Goal: Task Accomplishment & Management: Manage account settings

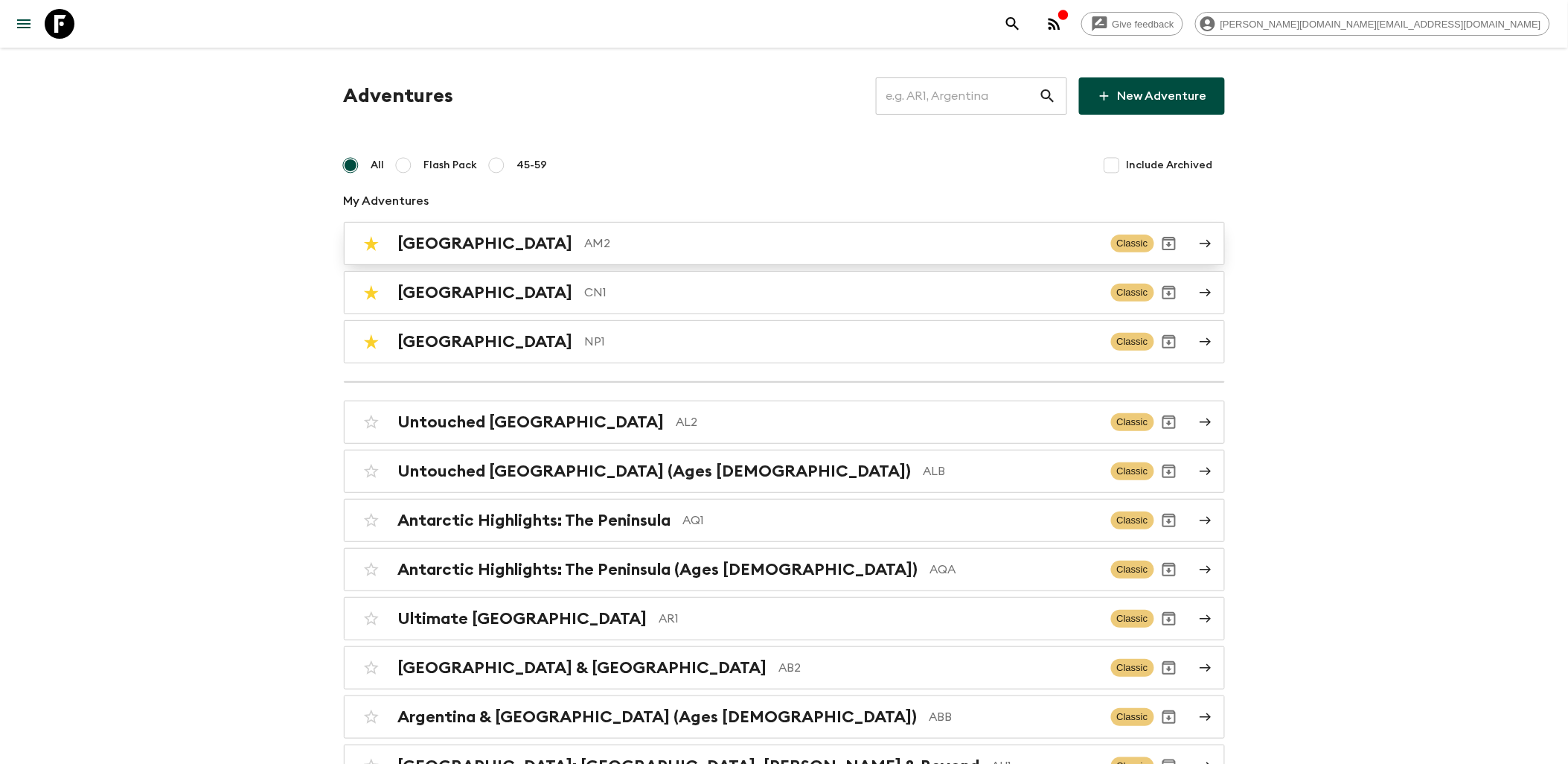
click at [585, 244] on p "AM2" at bounding box center [842, 243] width 515 height 18
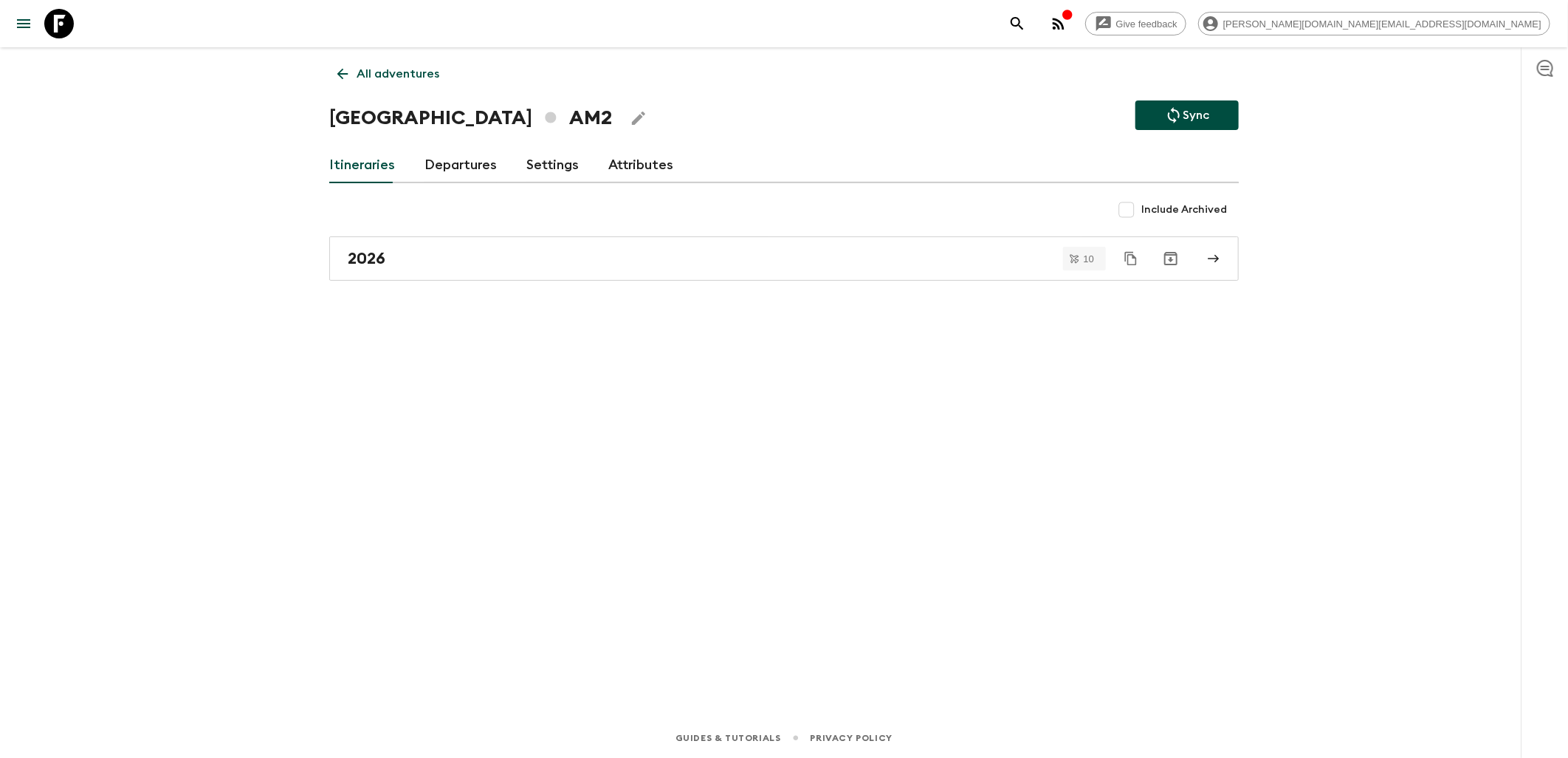
click at [452, 165] on link "Departures" at bounding box center [460, 165] width 72 height 35
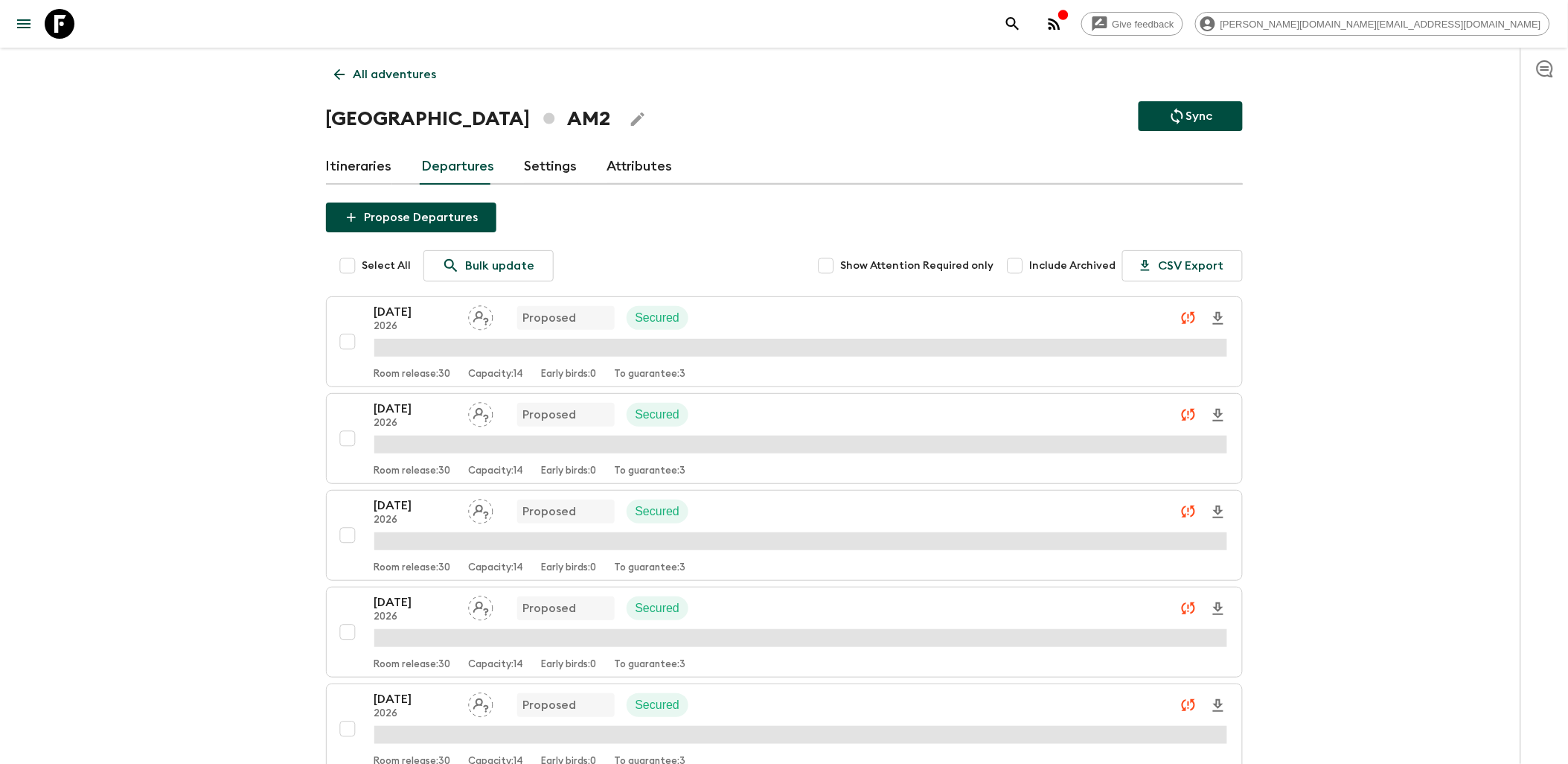
click at [360, 160] on link "Itineraries" at bounding box center [359, 166] width 66 height 35
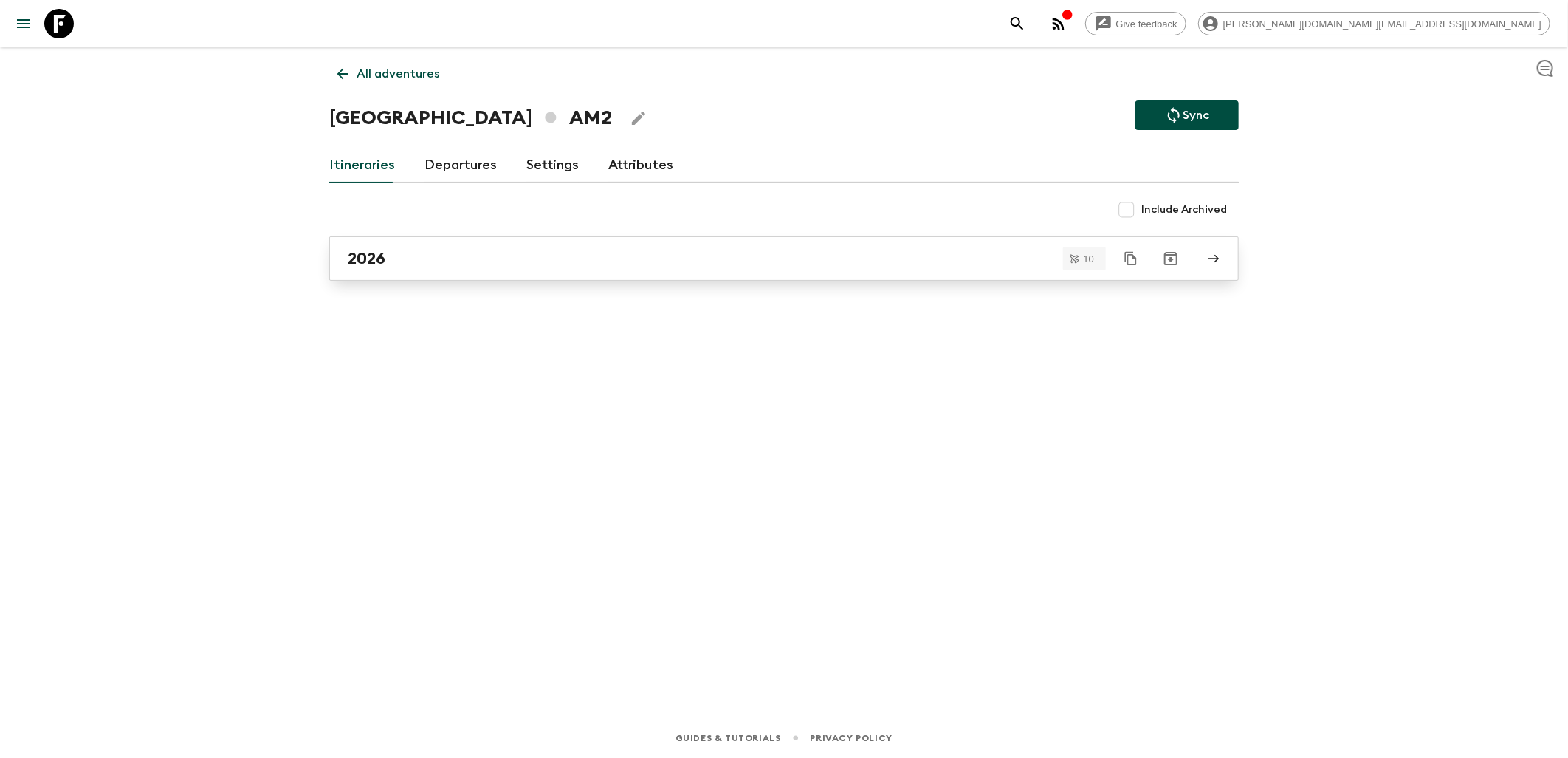
click at [505, 263] on div "2026" at bounding box center [770, 258] width 844 height 19
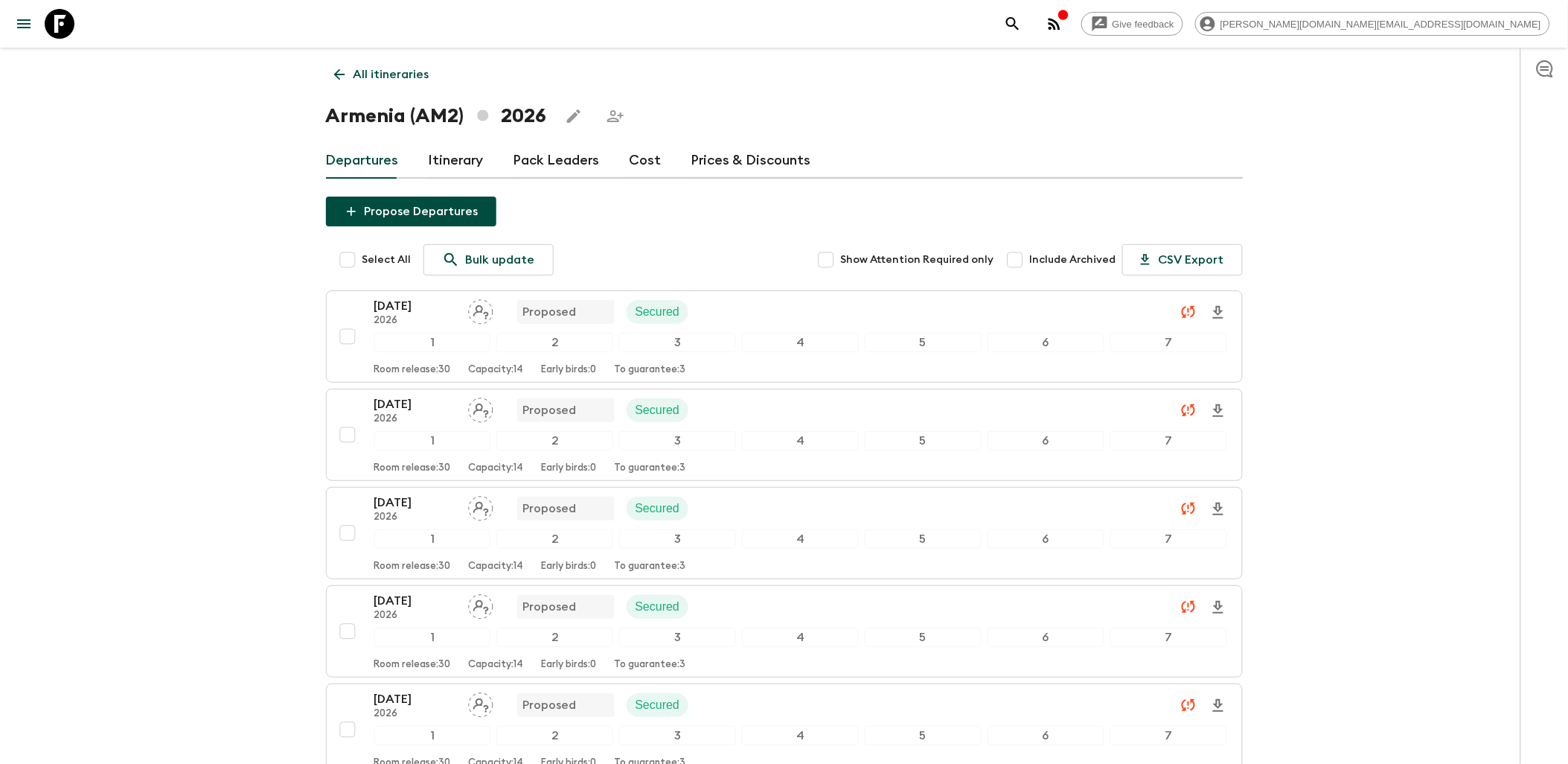
click at [646, 172] on link "Cost" at bounding box center [646, 161] width 32 height 35
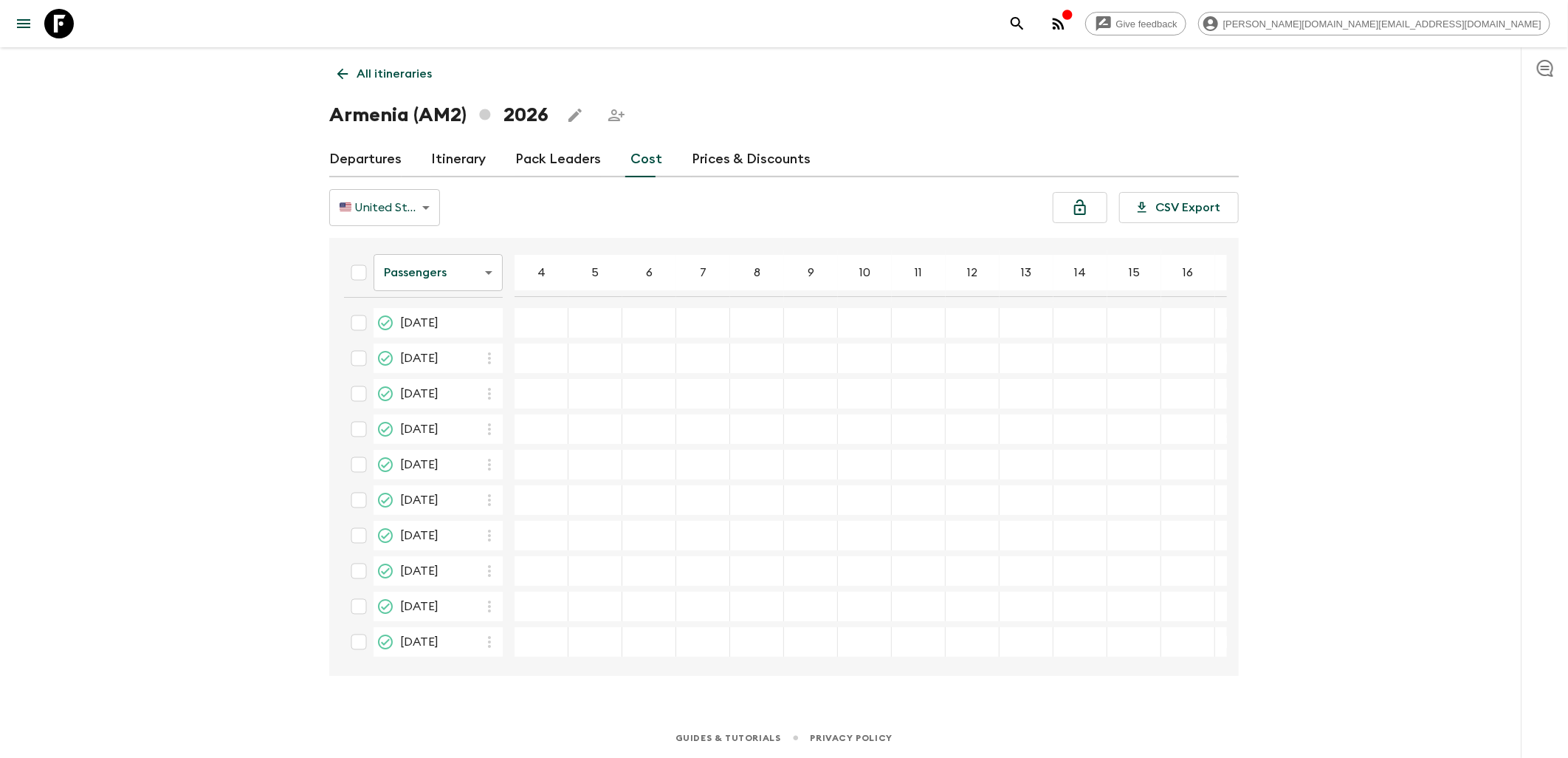
click at [49, 35] on icon at bounding box center [59, 23] width 29 height 29
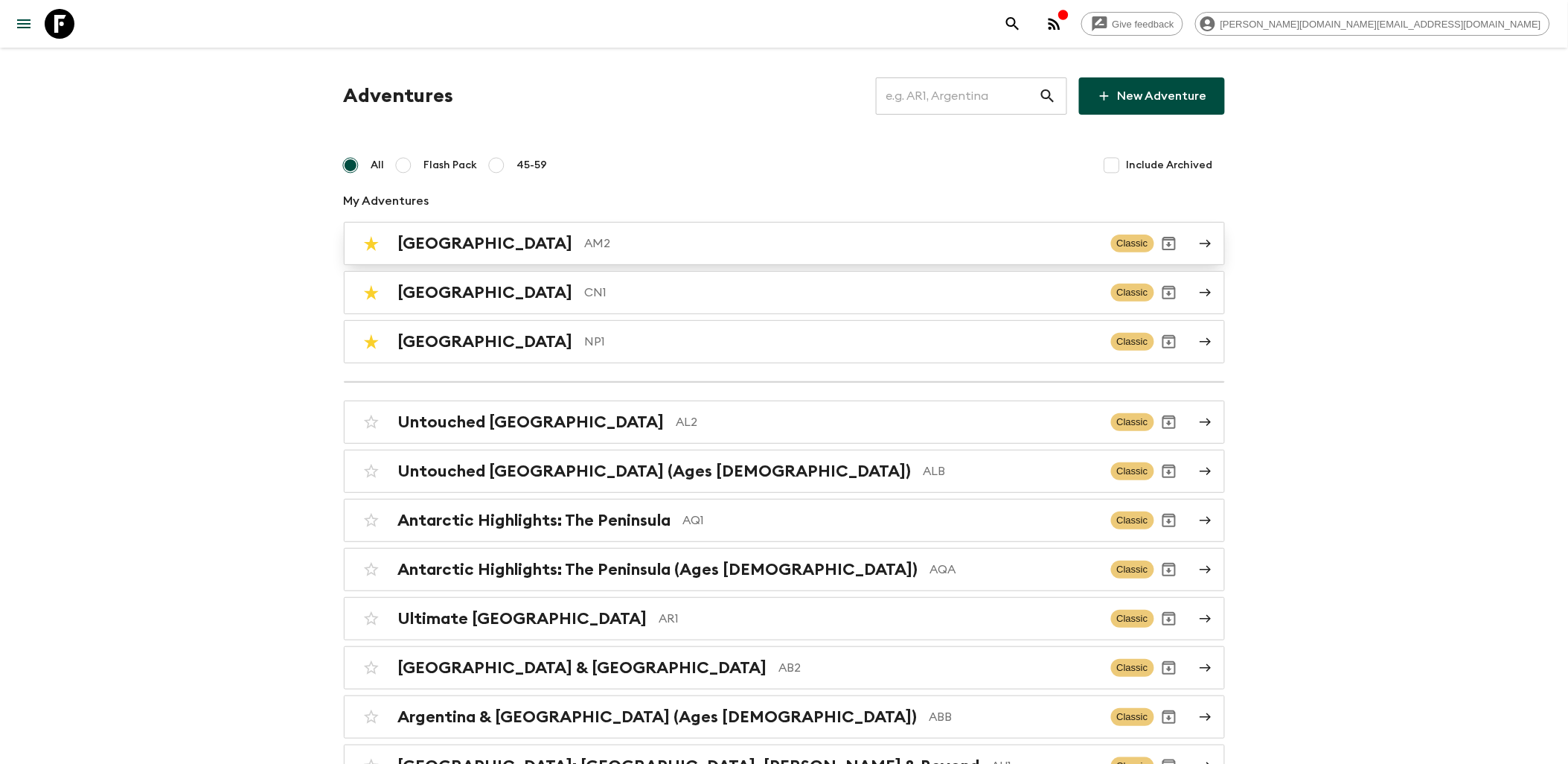
click at [586, 249] on p "AM2" at bounding box center [842, 243] width 515 height 18
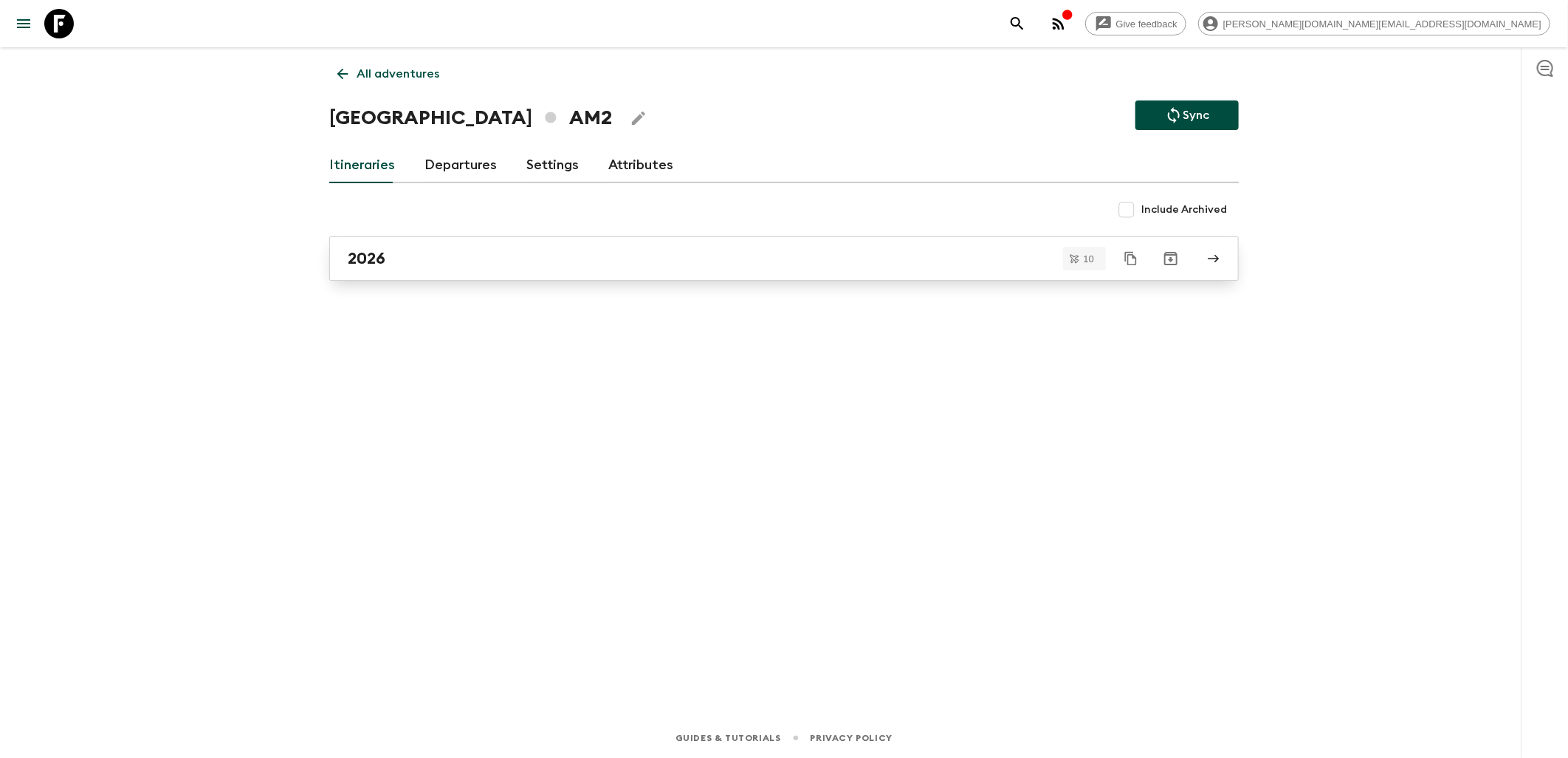
click at [423, 253] on div "2026" at bounding box center [770, 258] width 844 height 19
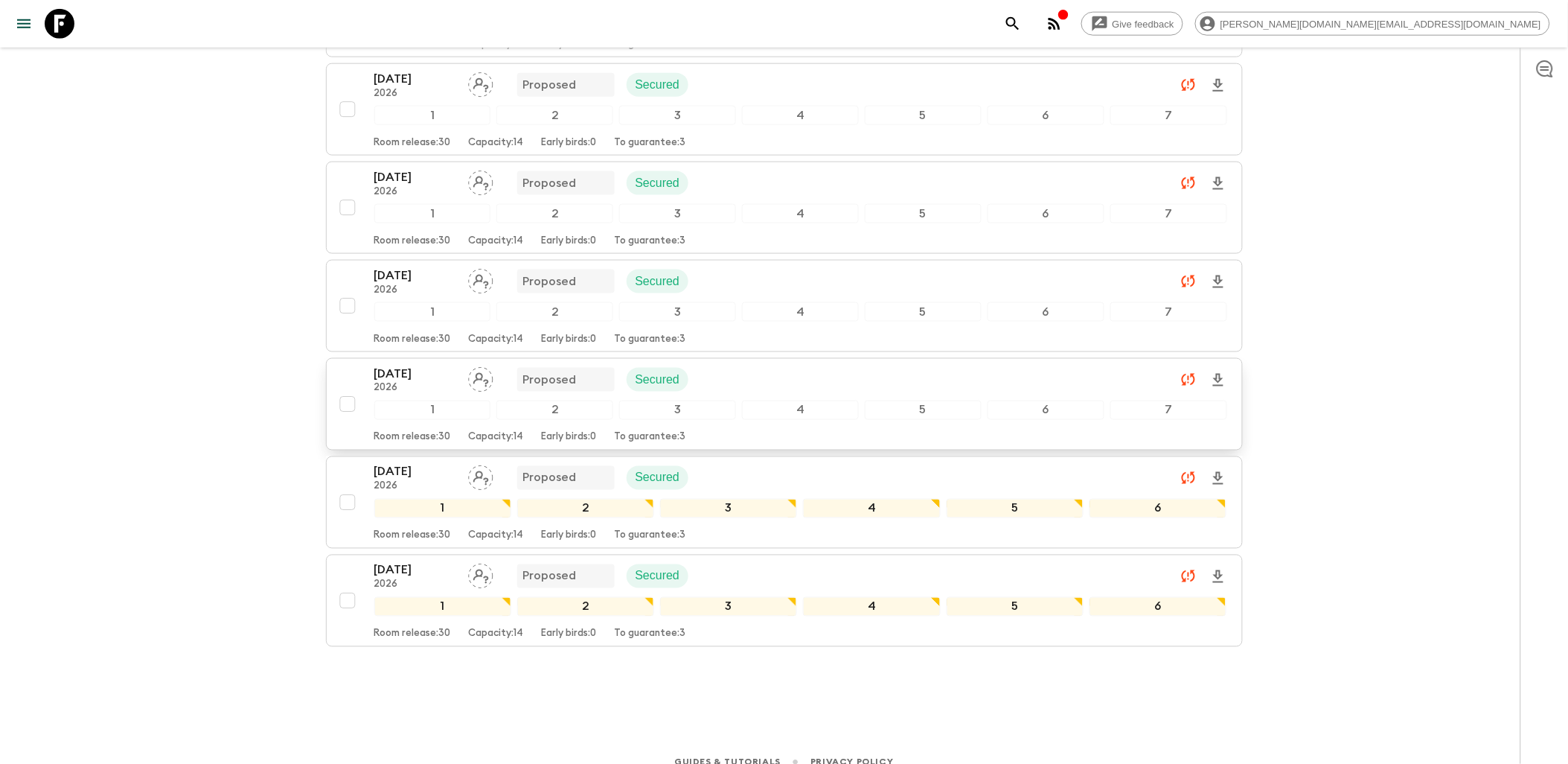
scroll to position [641, 0]
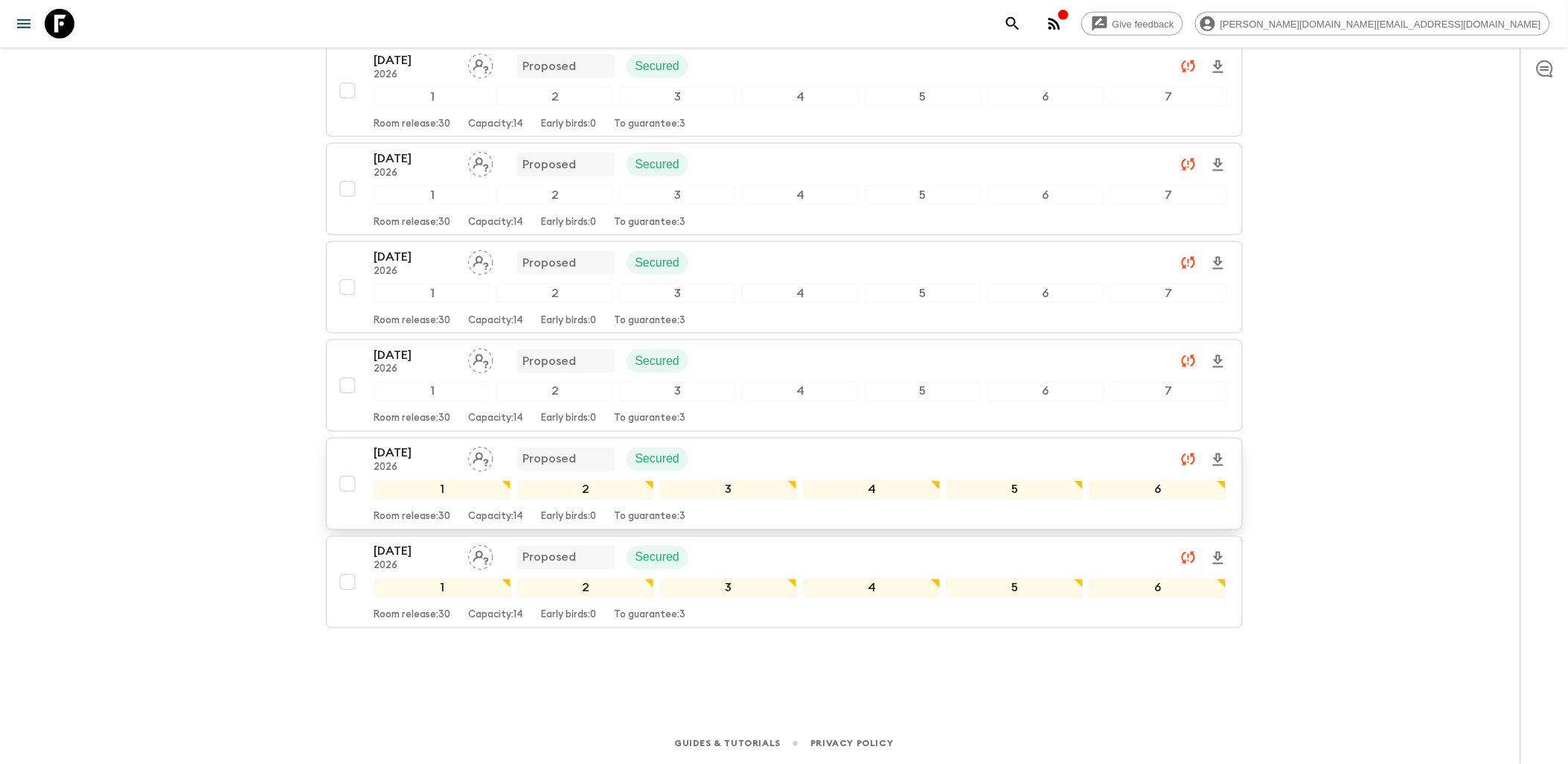
click at [839, 454] on div "[DATE] 2026 Proposed Secured" at bounding box center [800, 459] width 853 height 30
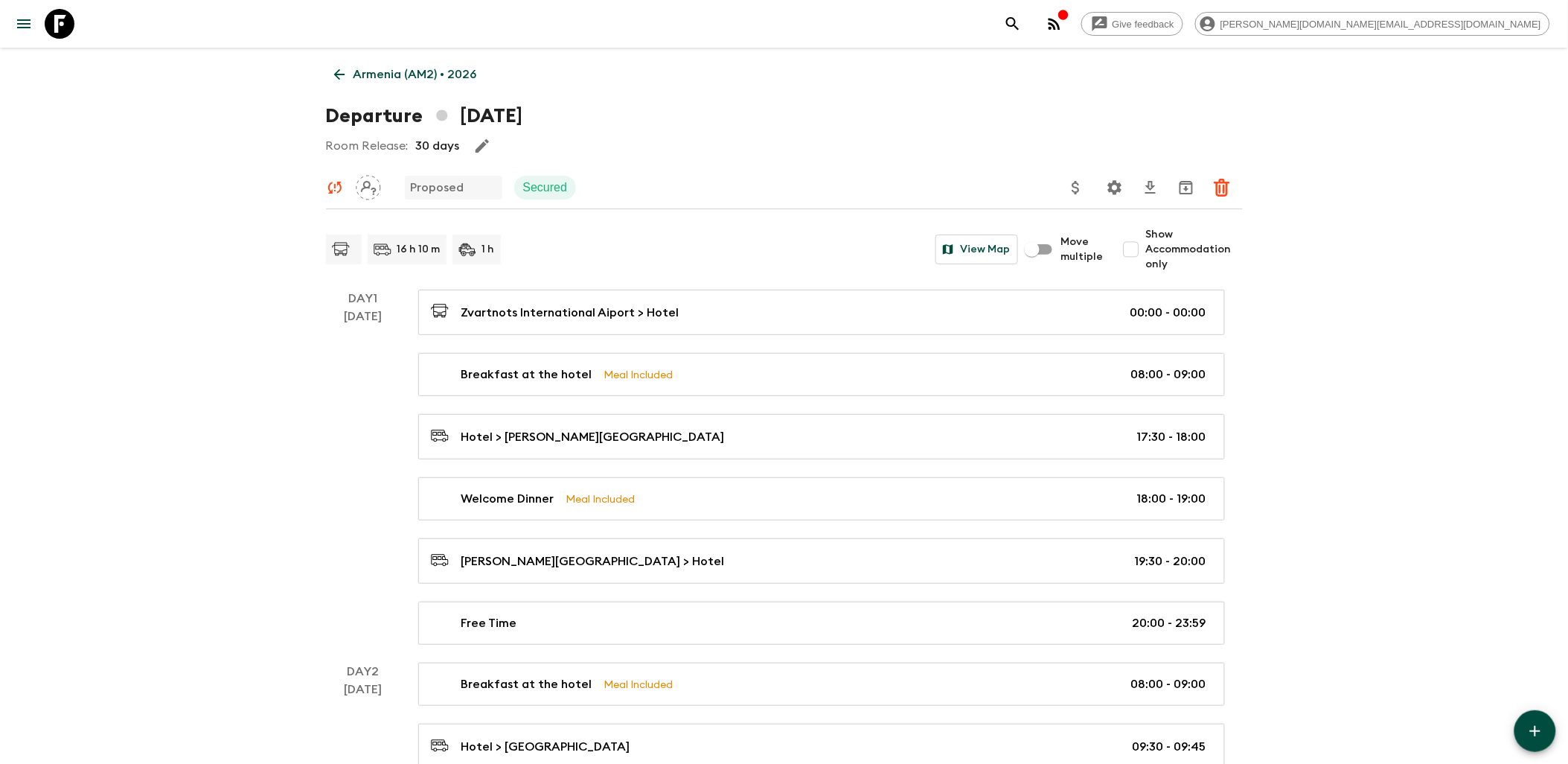
click at [340, 83] on link "Armenia (AM2) • 2026" at bounding box center [406, 74] width 159 height 30
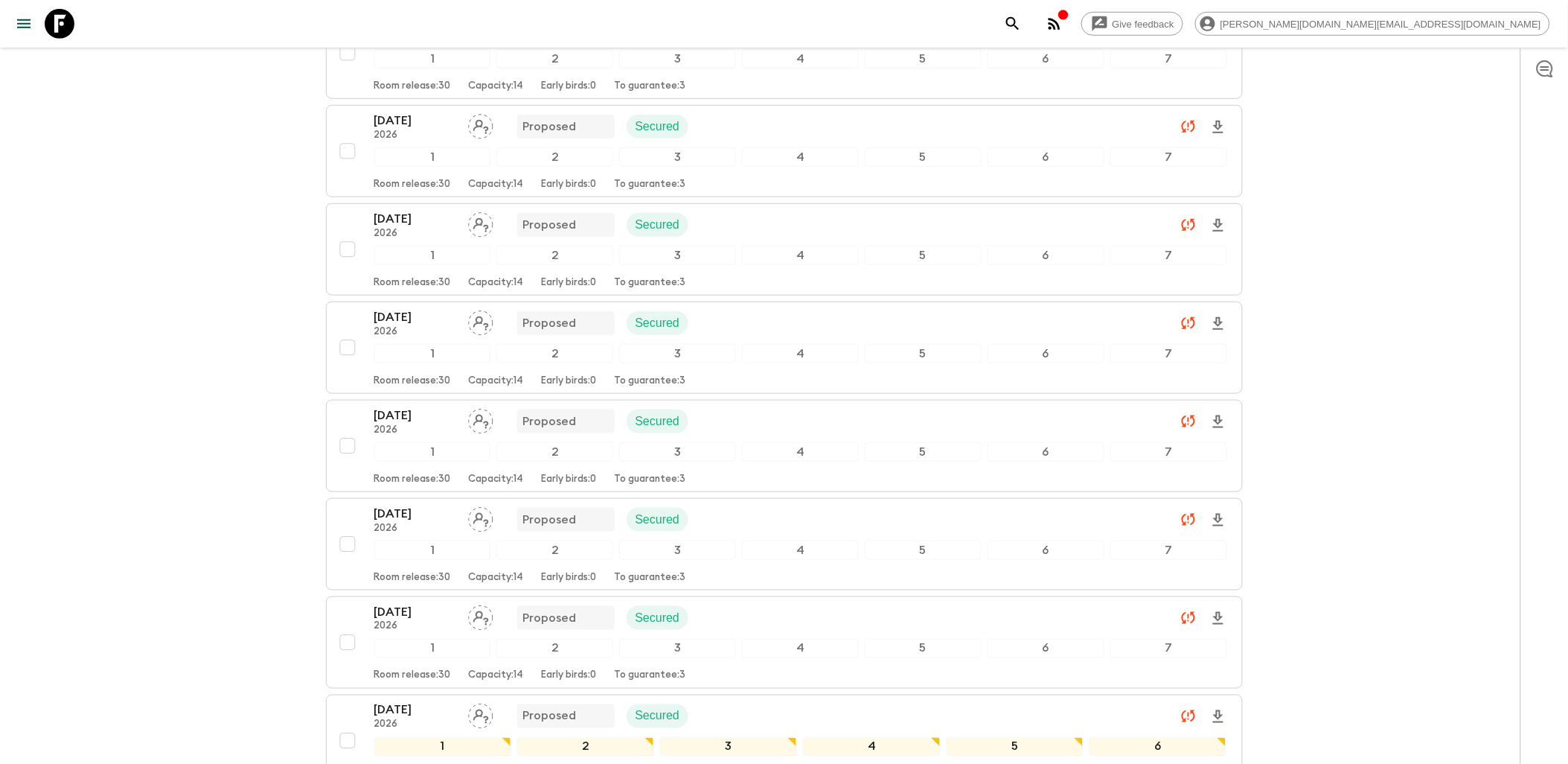
scroll to position [641, 0]
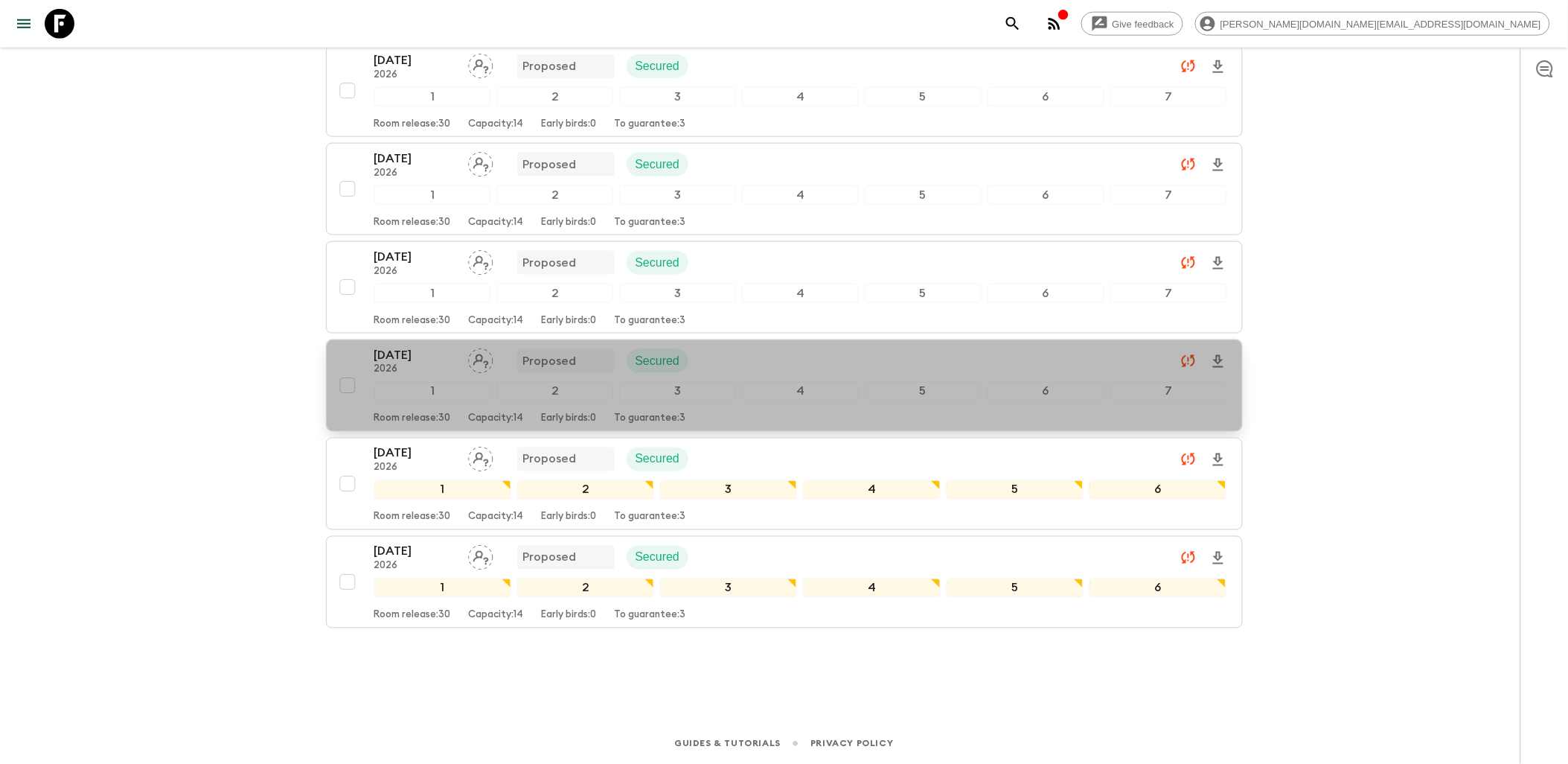
click at [749, 361] on div "[DATE] 2026 Proposed Secured" at bounding box center [800, 360] width 853 height 30
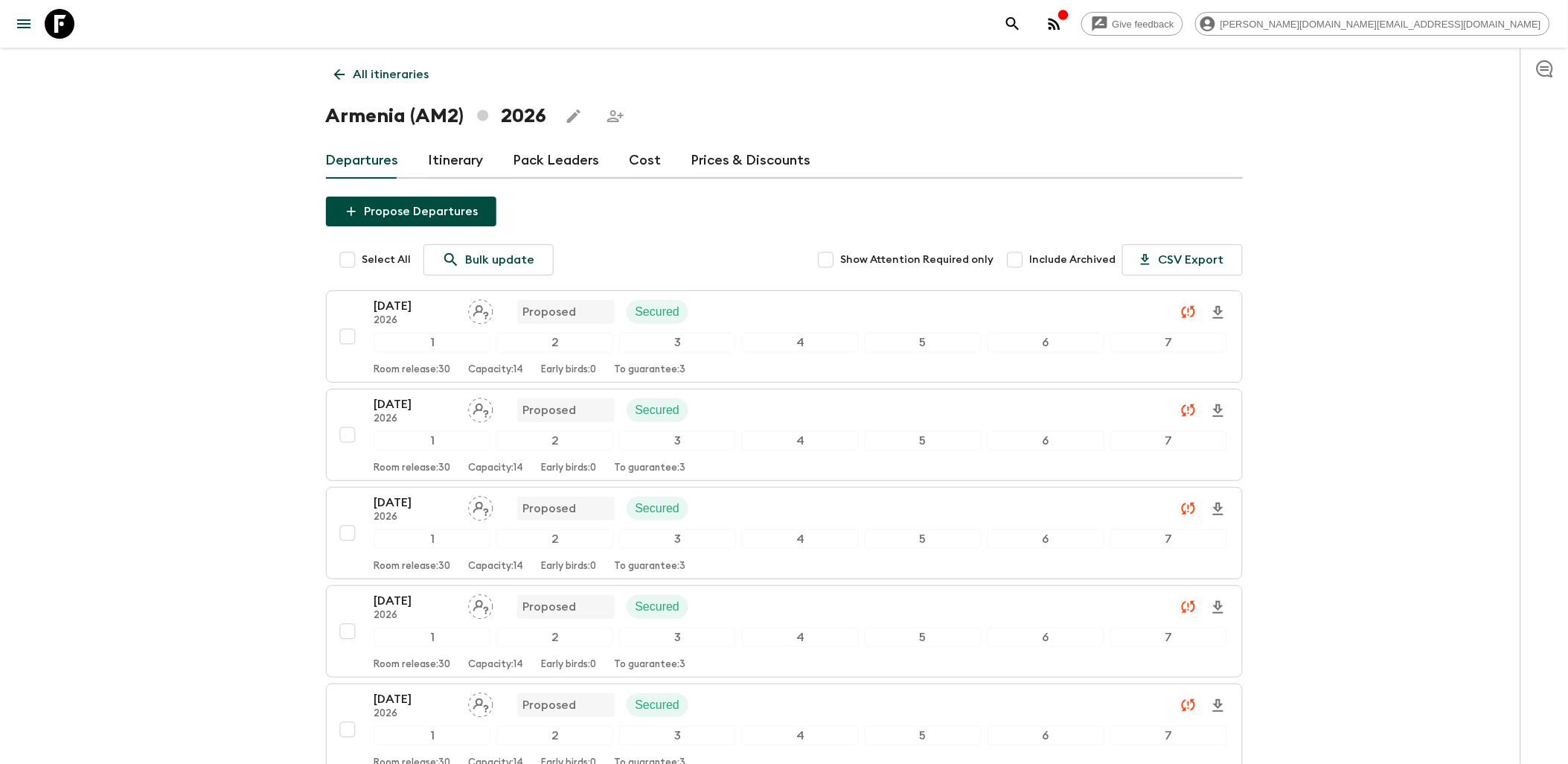
click at [467, 159] on link "Itinerary" at bounding box center [456, 161] width 55 height 35
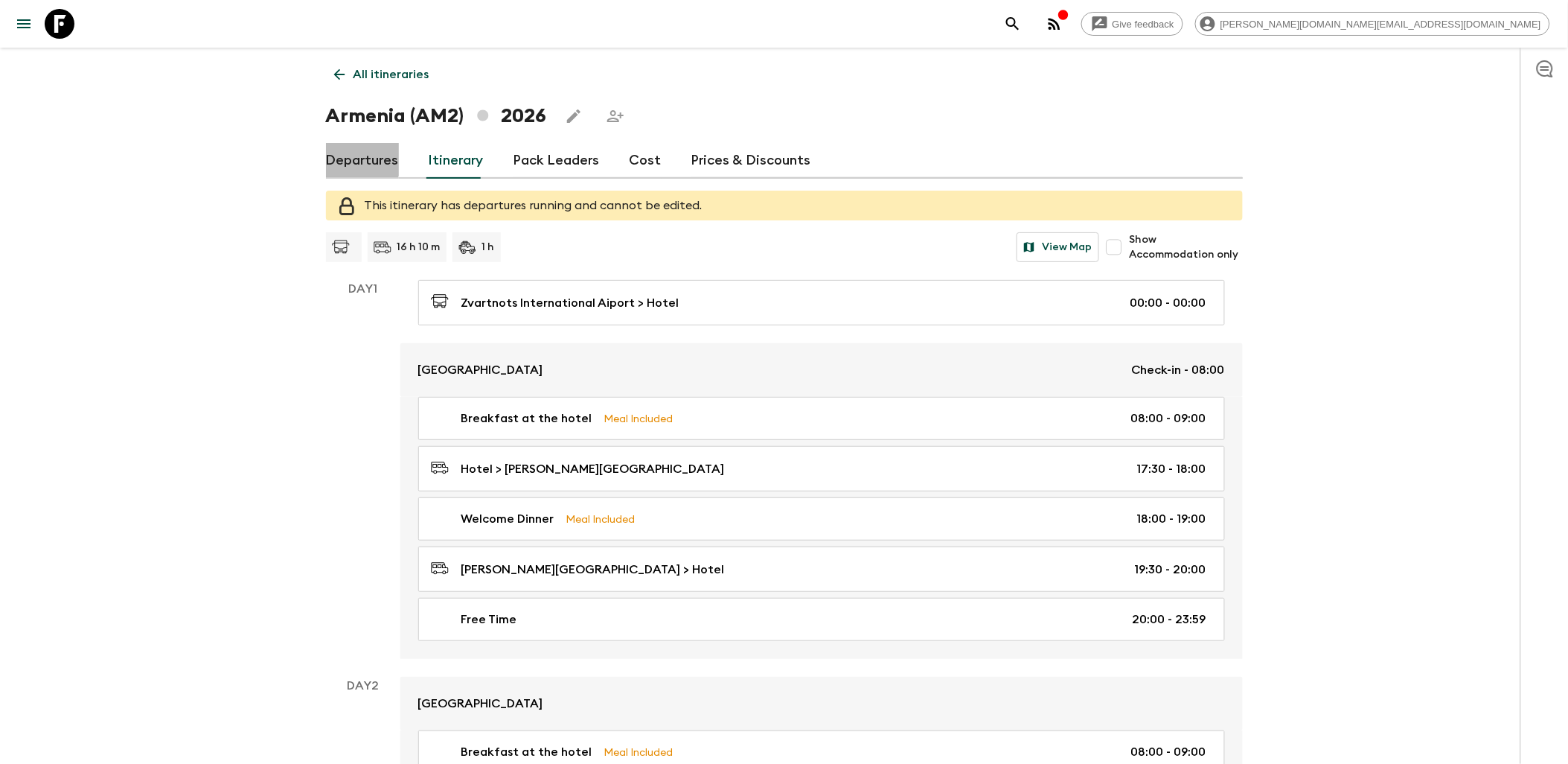
click at [350, 159] on link "Departures" at bounding box center [363, 161] width 73 height 35
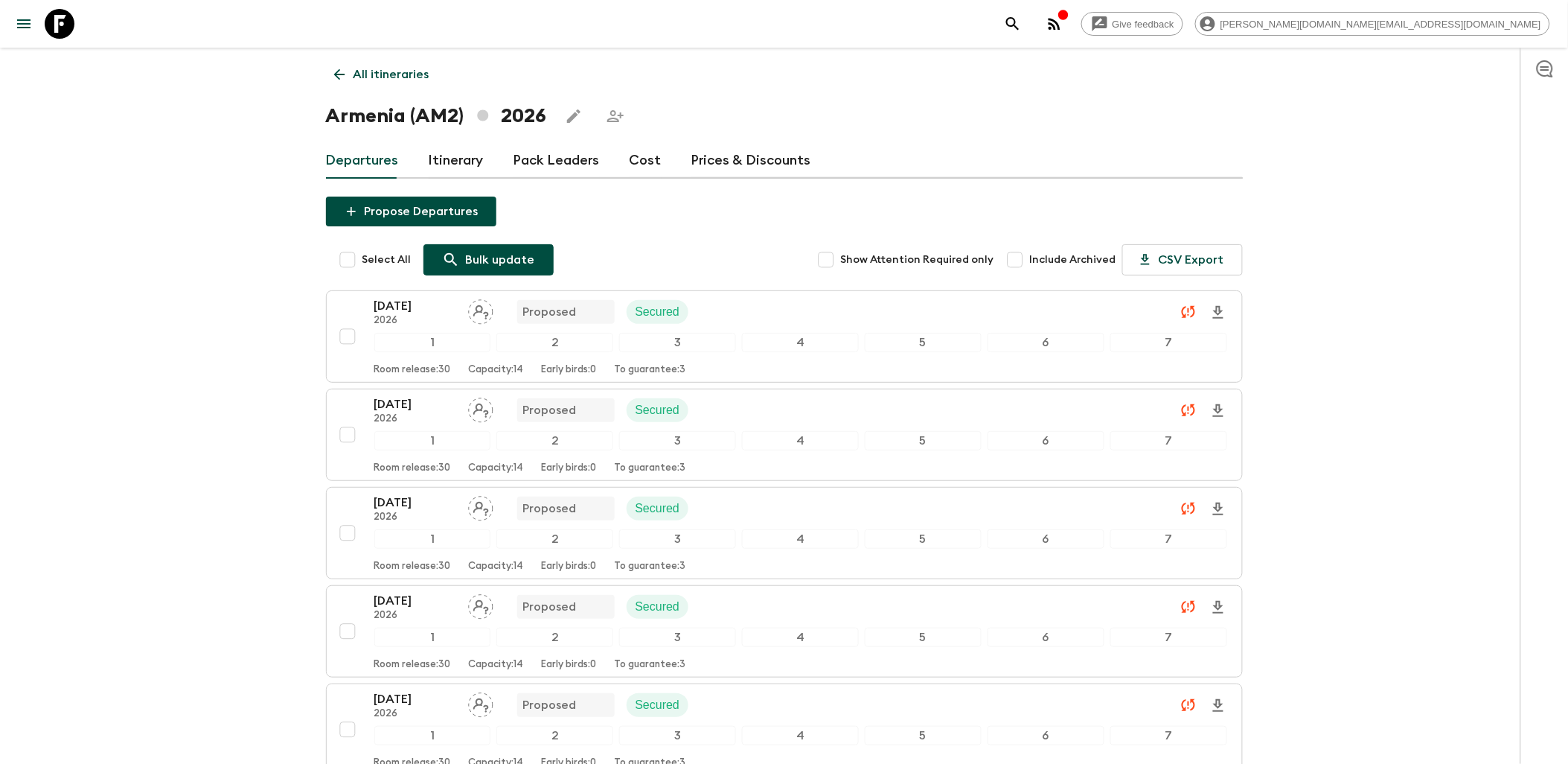
click at [477, 252] on p "Bulk update" at bounding box center [500, 259] width 69 height 18
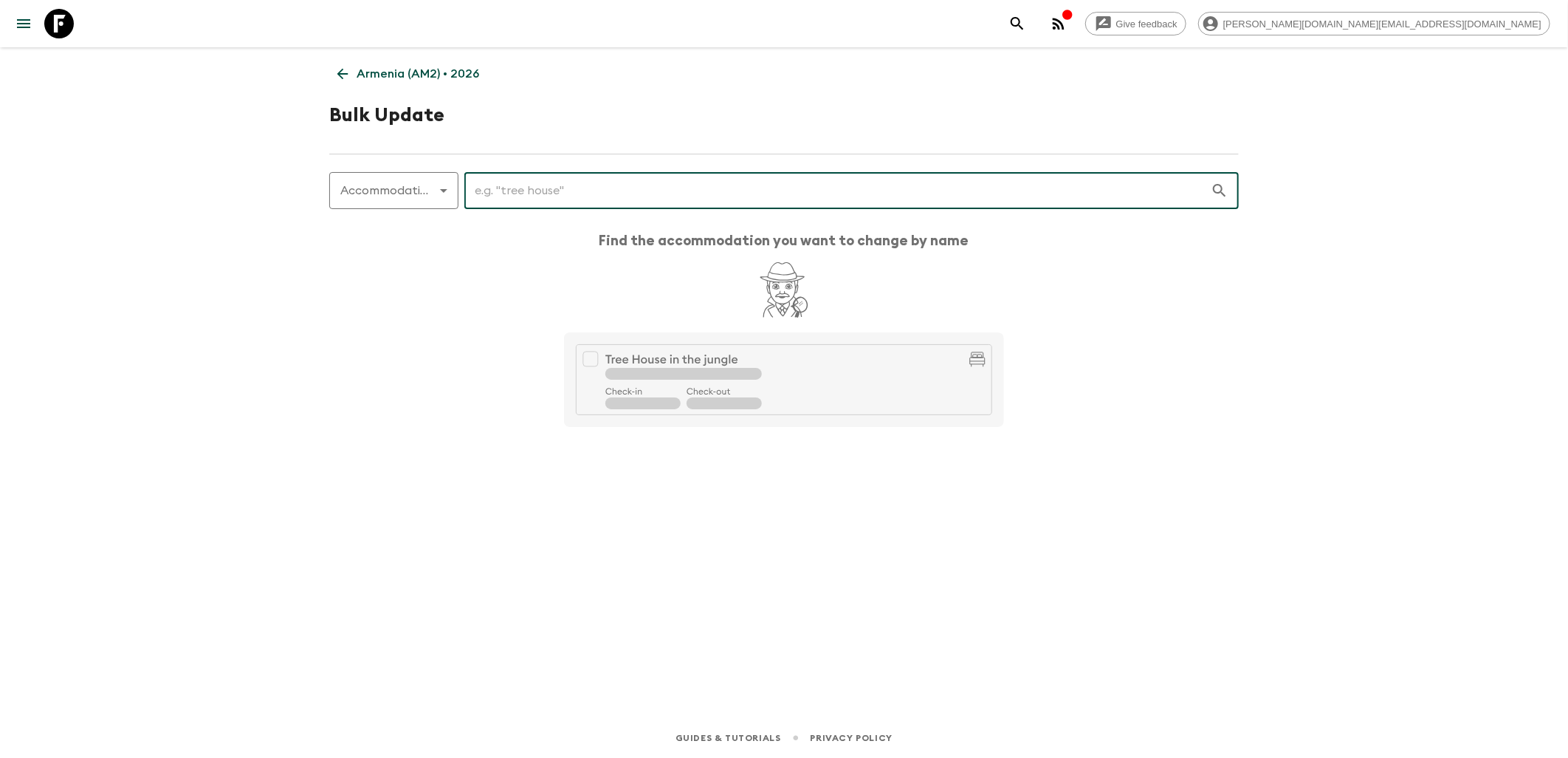
click at [527, 195] on input "text" at bounding box center [838, 190] width 746 height 41
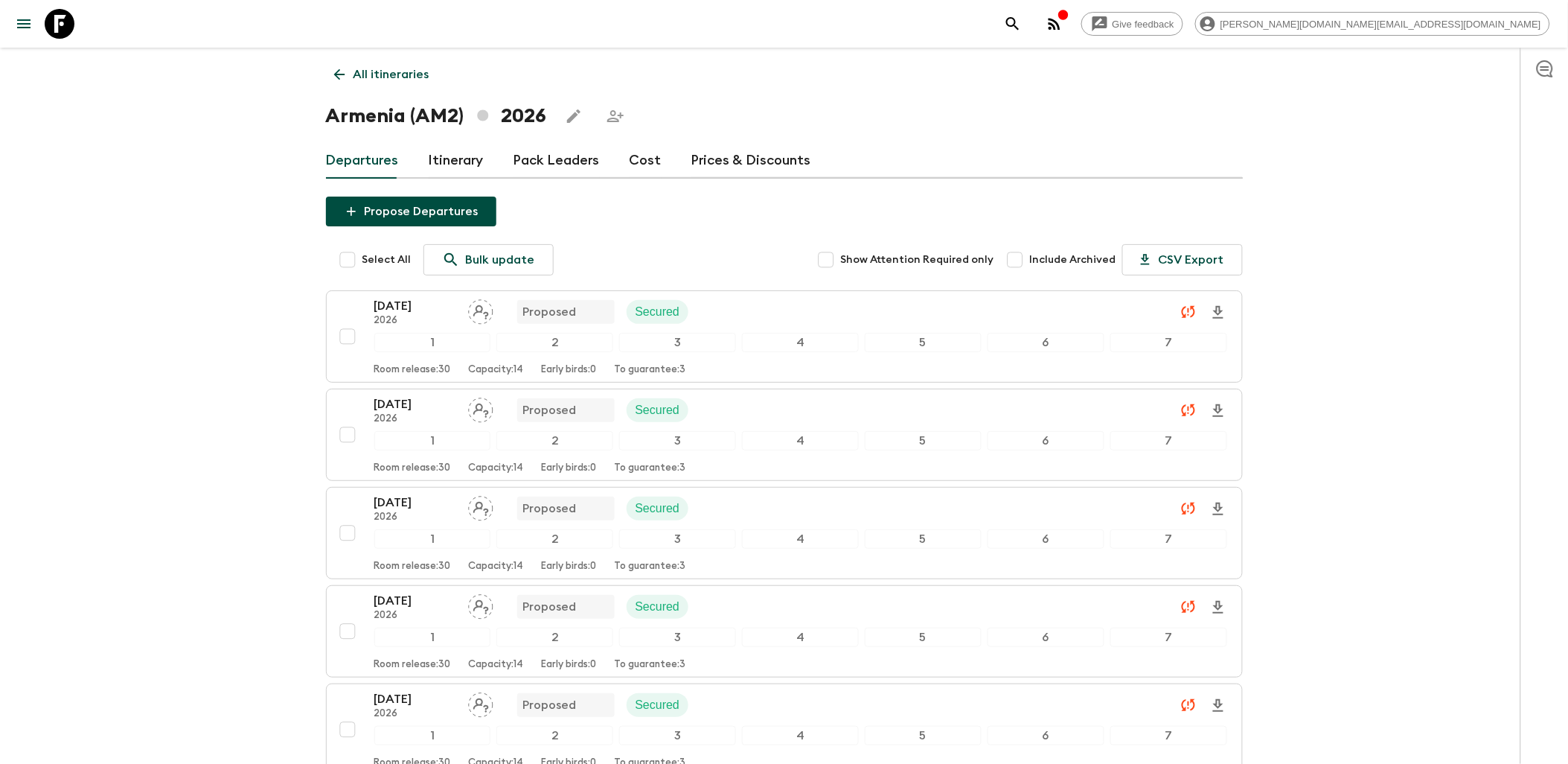
click at [341, 259] on input "Select All" at bounding box center [347, 259] width 30 height 30
checkbox input "true"
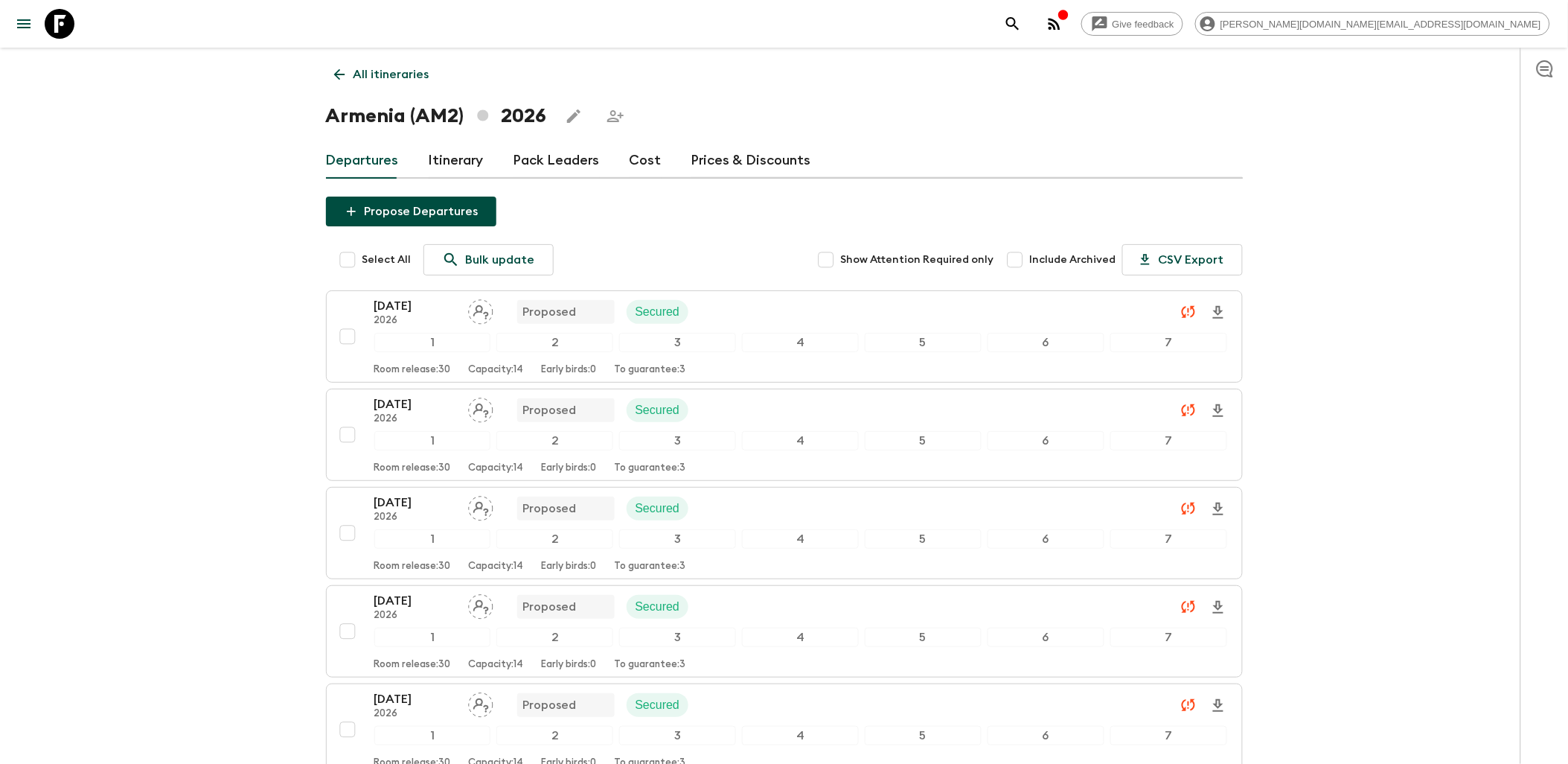
checkbox input "true"
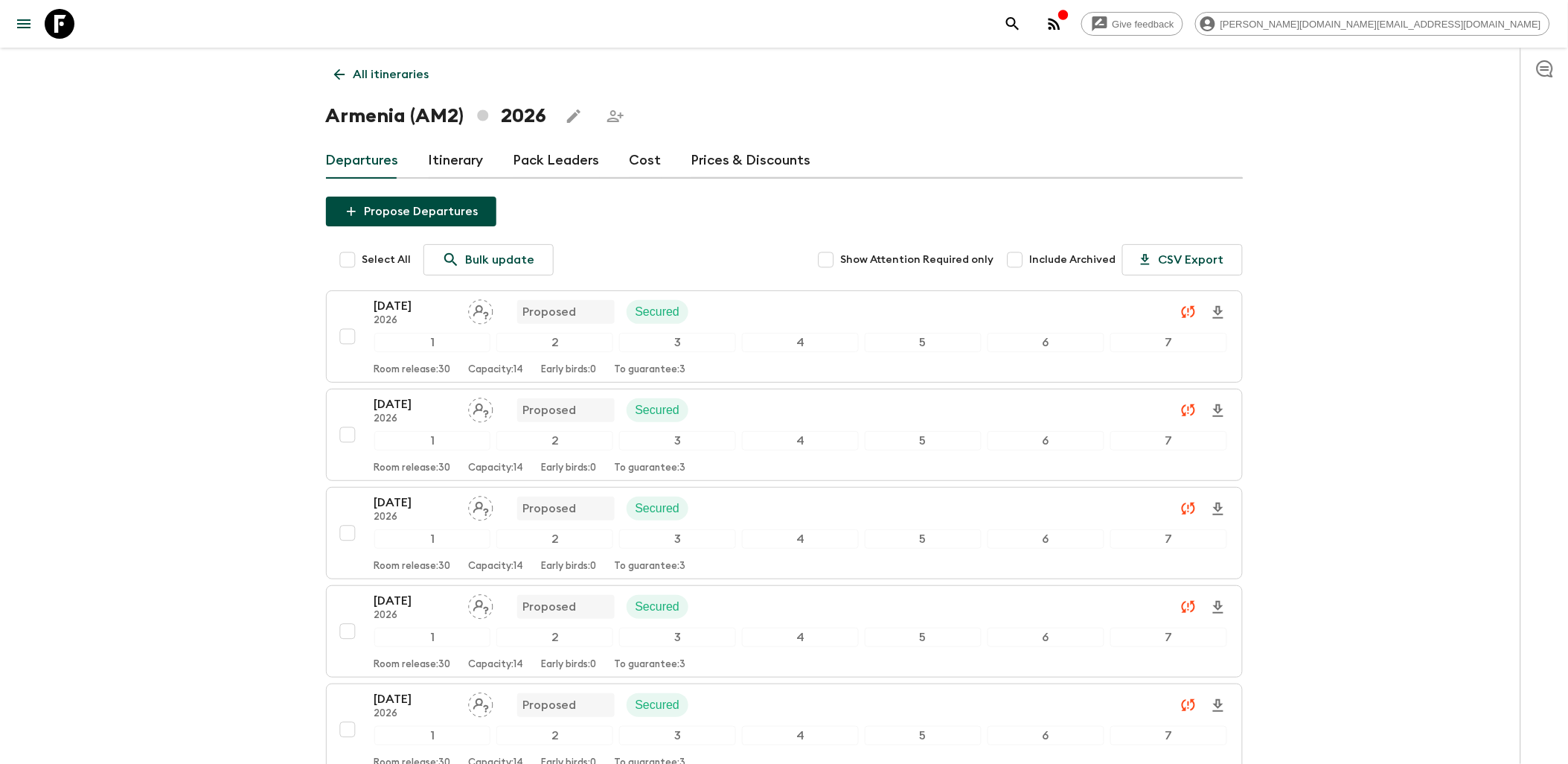
checkbox input "true"
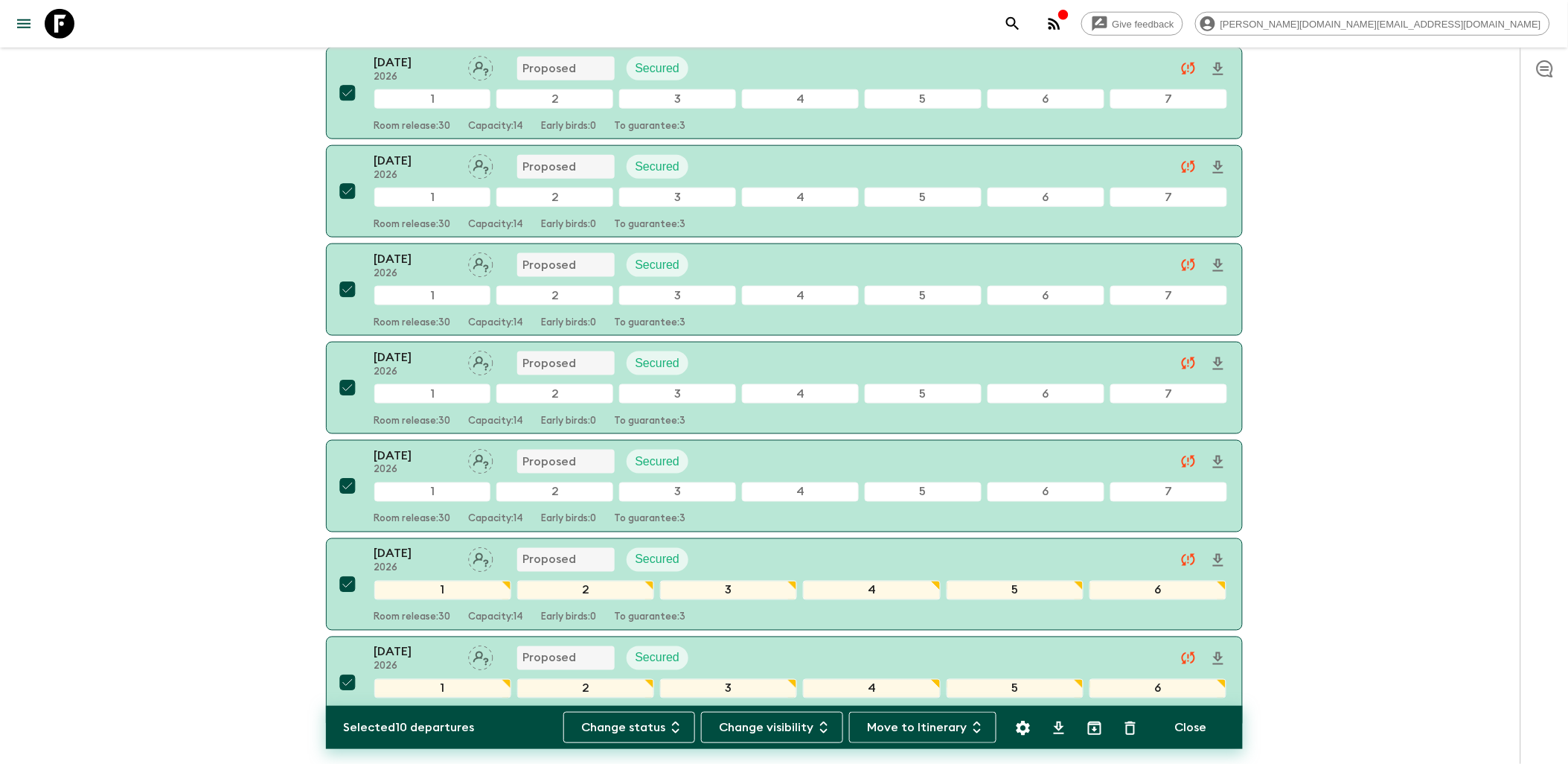
scroll to position [641, 0]
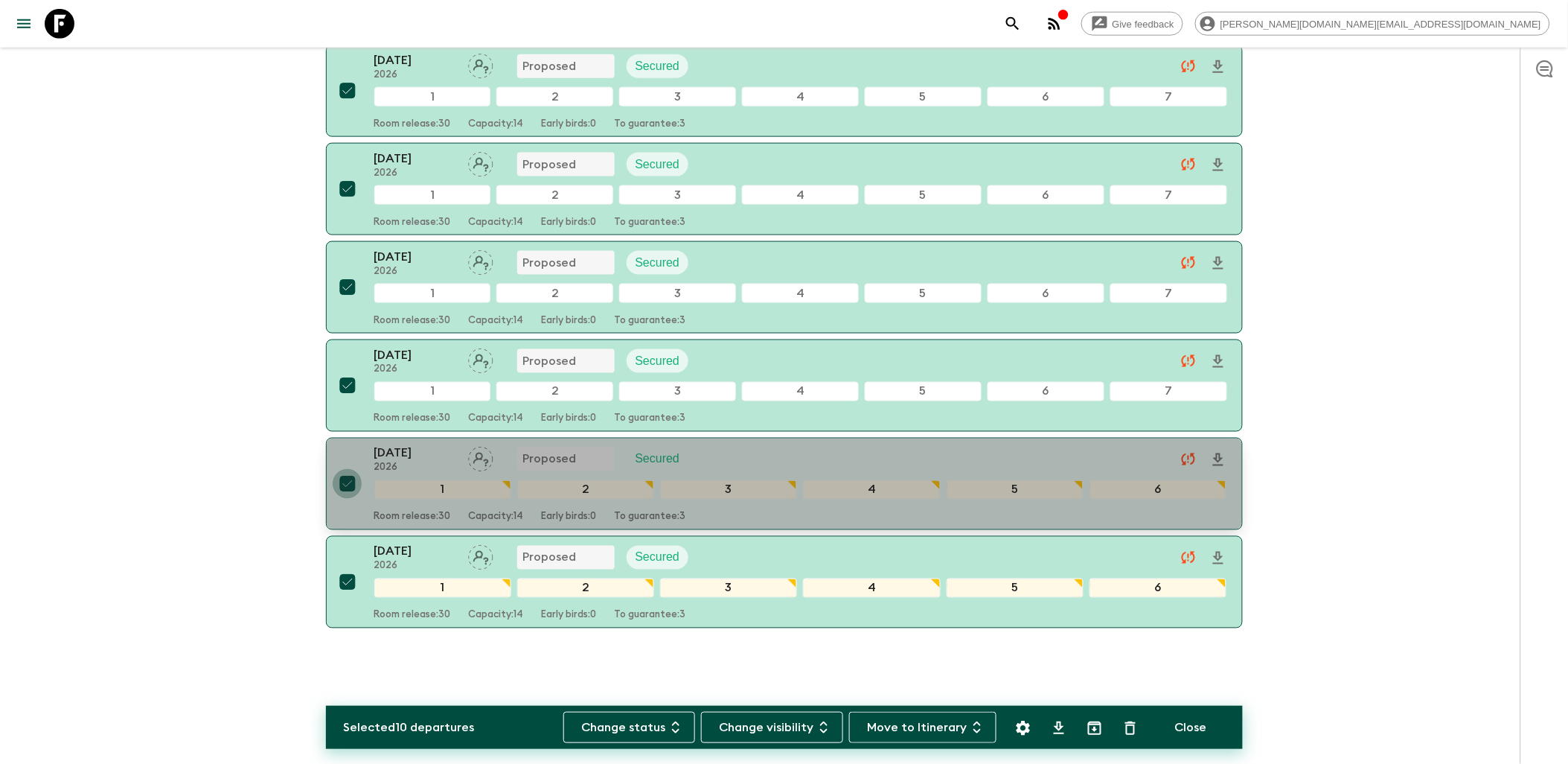
click at [355, 481] on input "checkbox" at bounding box center [347, 483] width 30 height 30
checkbox input "false"
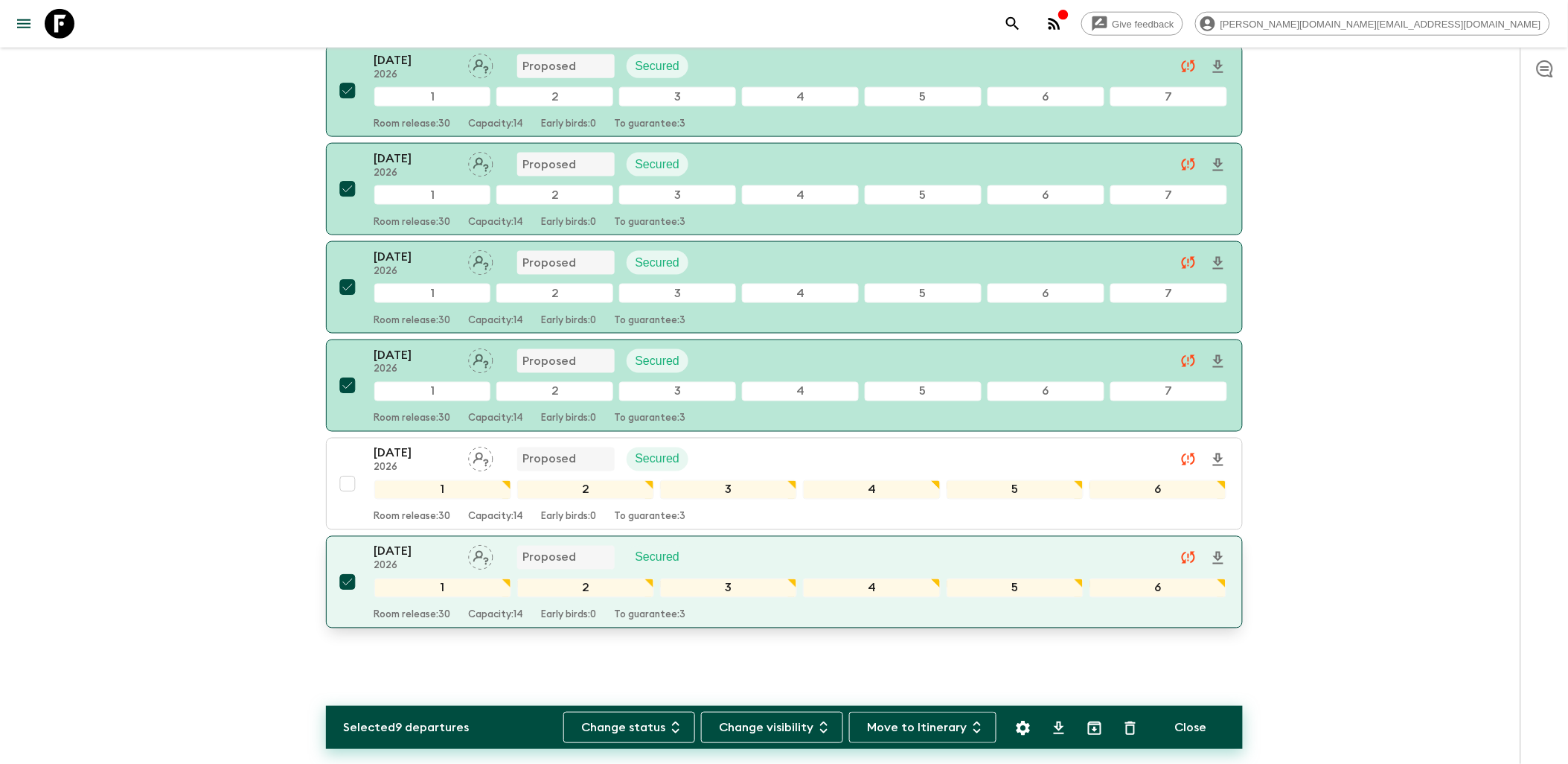
click at [346, 585] on input "checkbox" at bounding box center [347, 581] width 30 height 30
checkbox input "false"
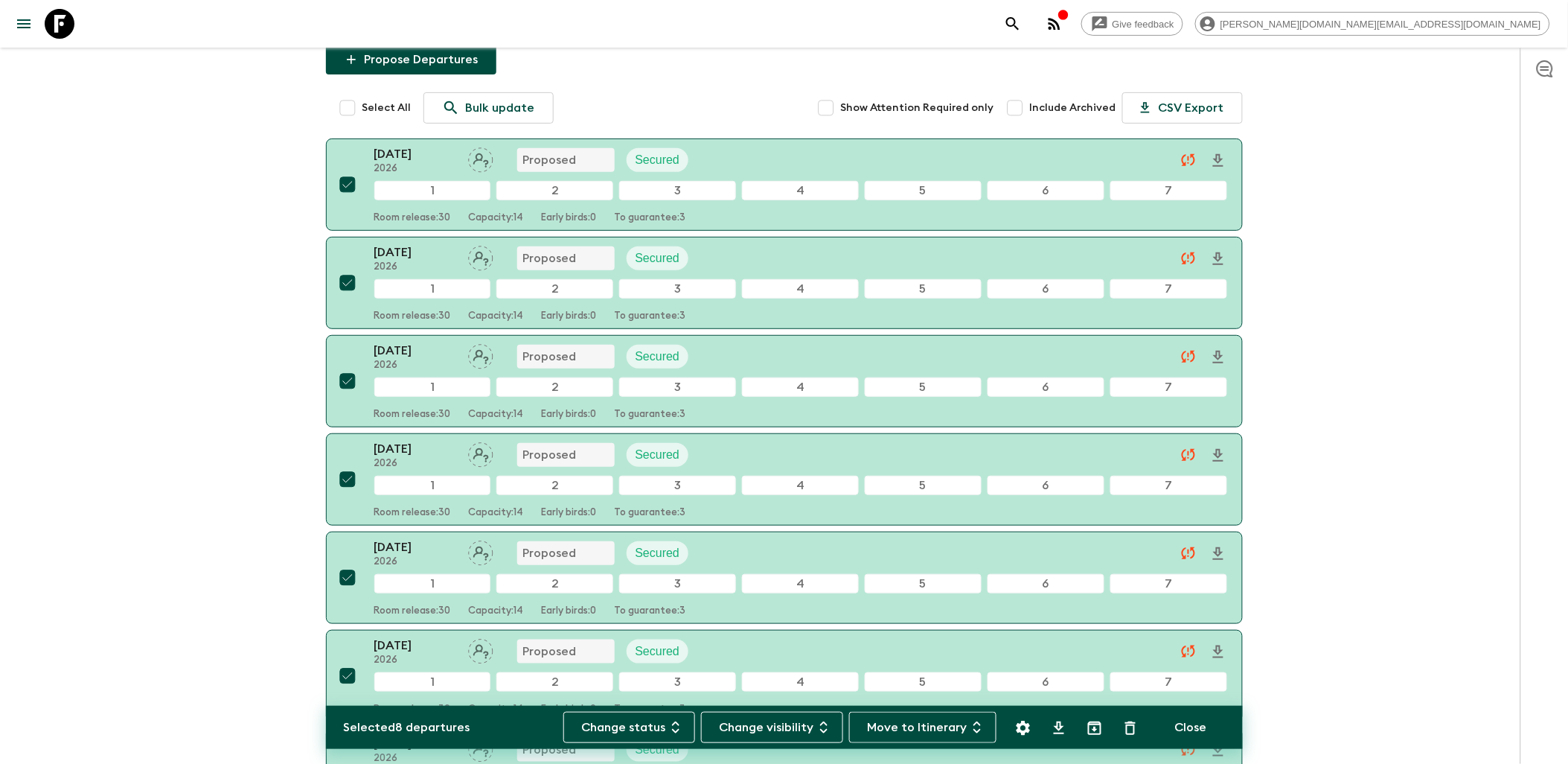
scroll to position [0, 0]
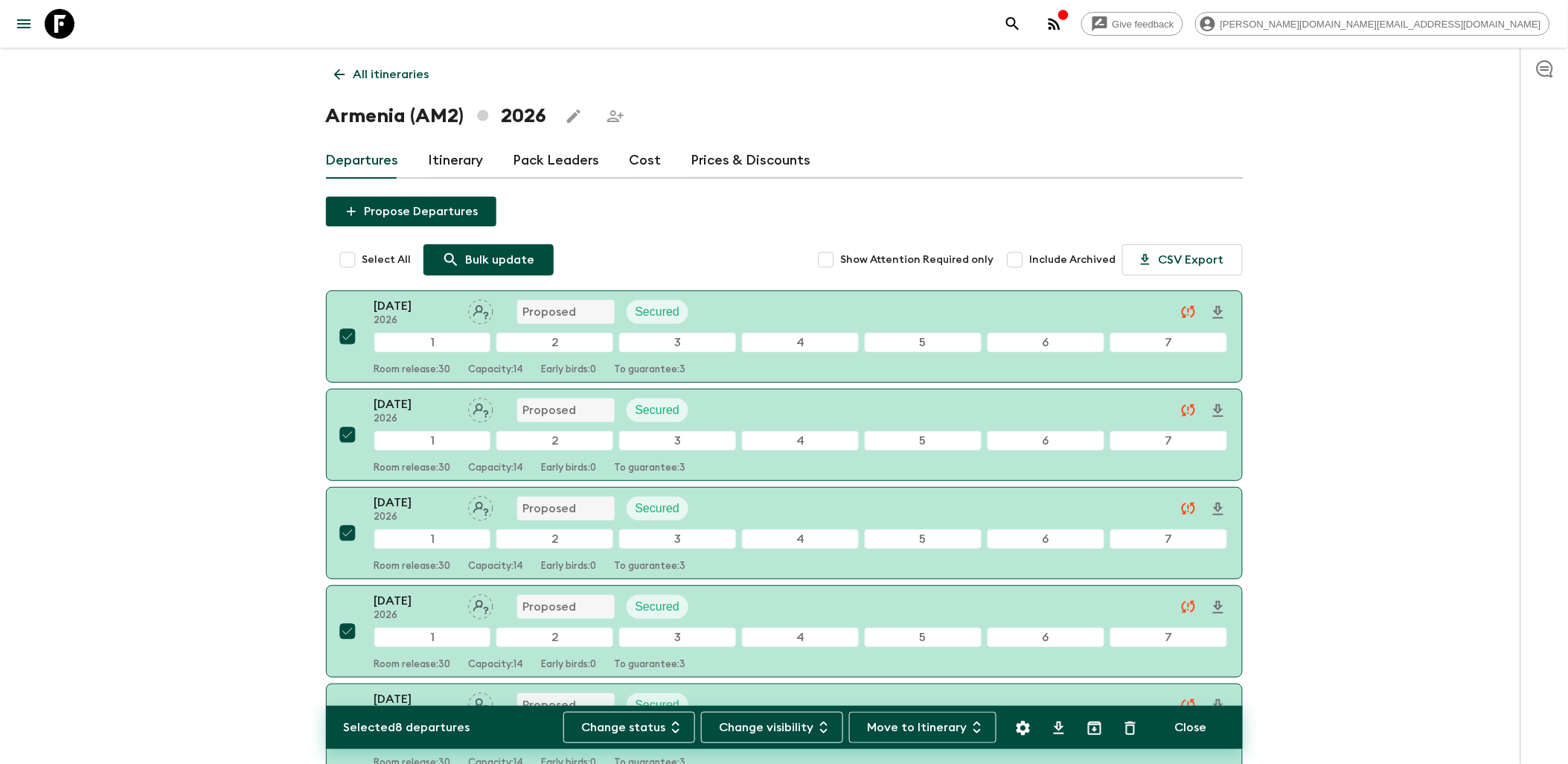
click at [494, 257] on p "Bulk update" at bounding box center [500, 259] width 69 height 18
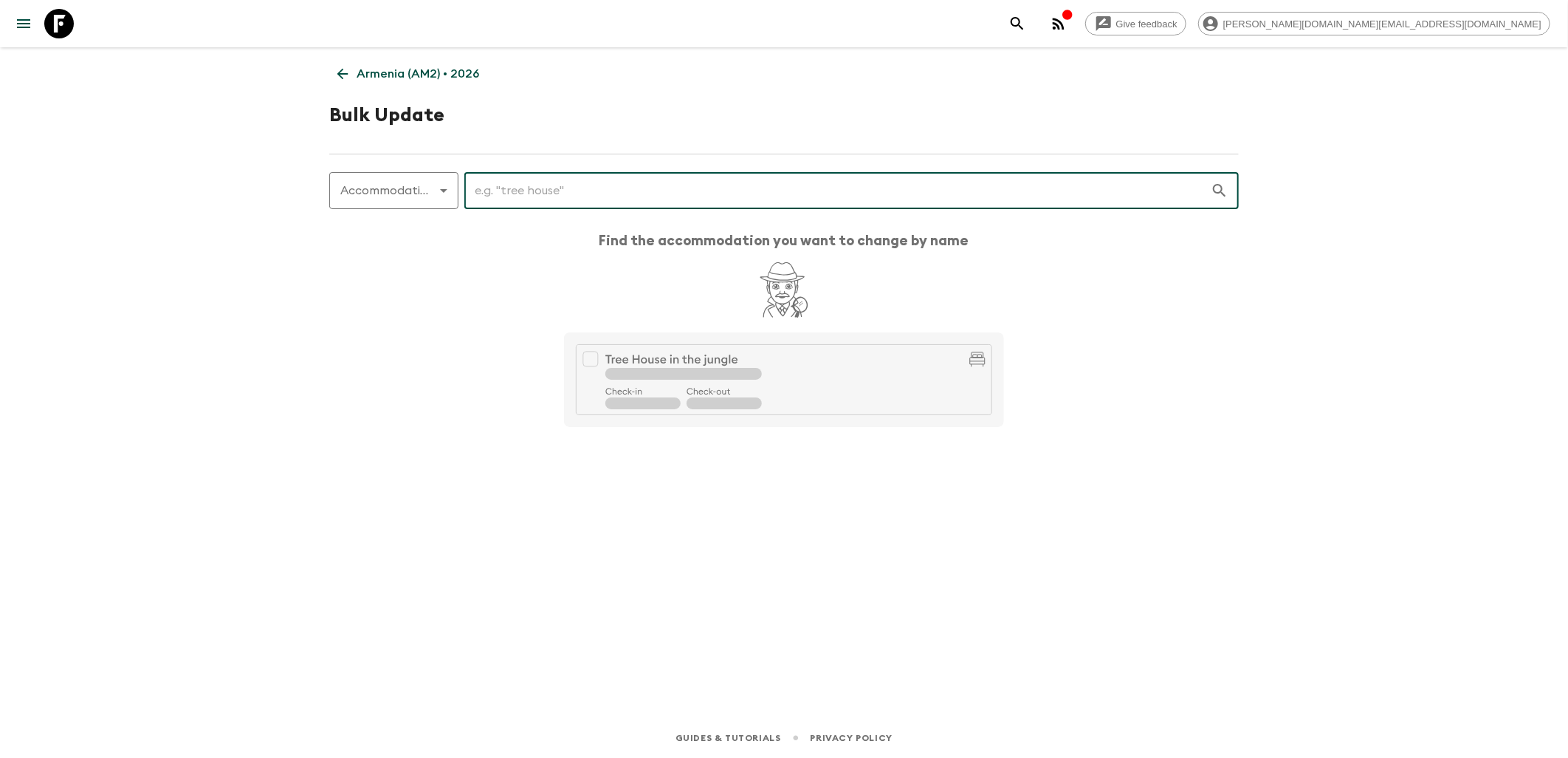
click at [525, 194] on input "text" at bounding box center [838, 190] width 746 height 41
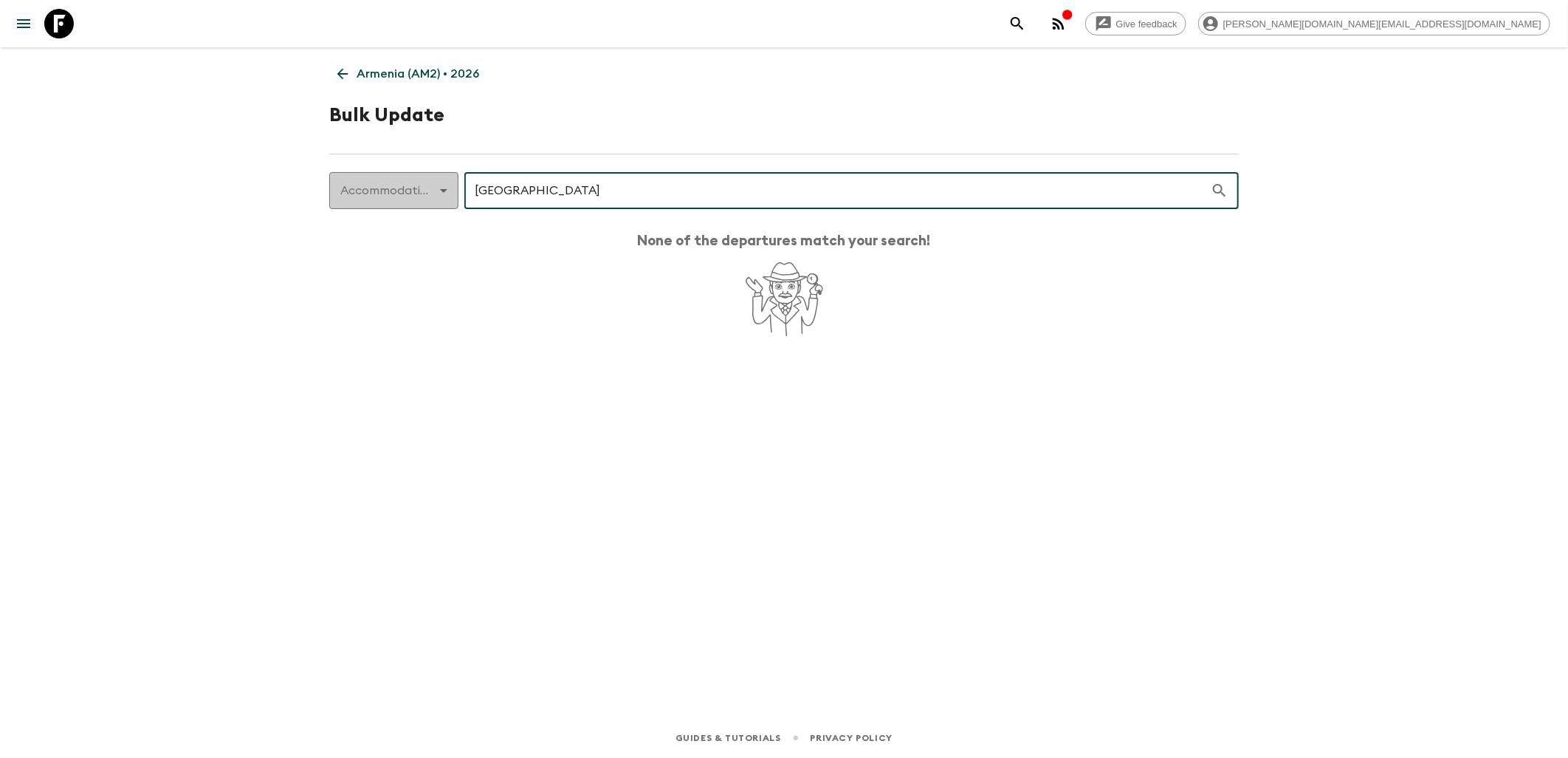
type input "[GEOGRAPHIC_DATA]"
click at [407, 184] on body "Give feedback [PERSON_NAME][DOMAIN_NAME][EMAIL_ADDRESS][DOMAIN_NAME] [GEOGRAPHI…" at bounding box center [784, 379] width 1568 height 758
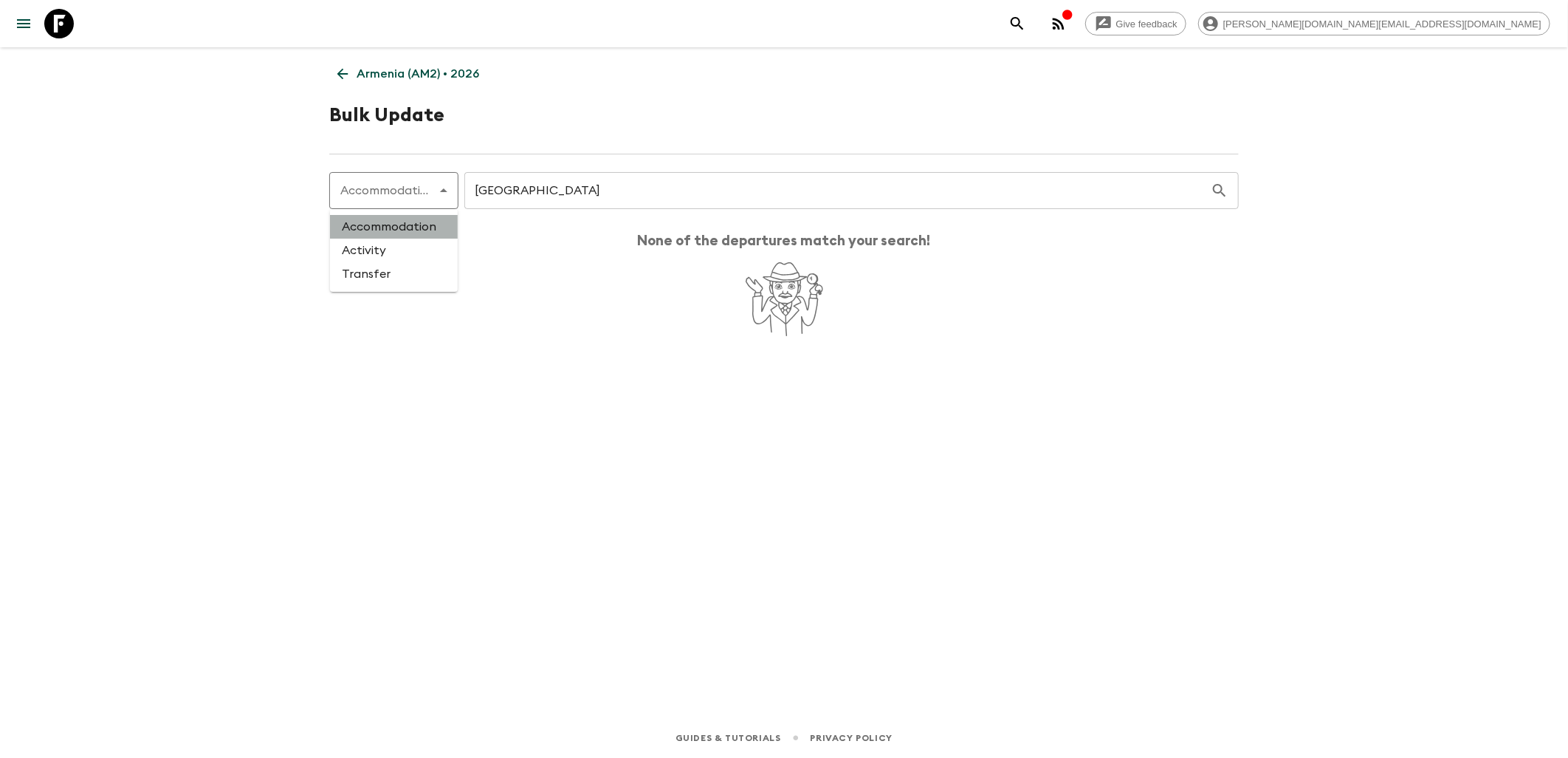
click at [402, 227] on li "Accommodation" at bounding box center [394, 226] width 127 height 23
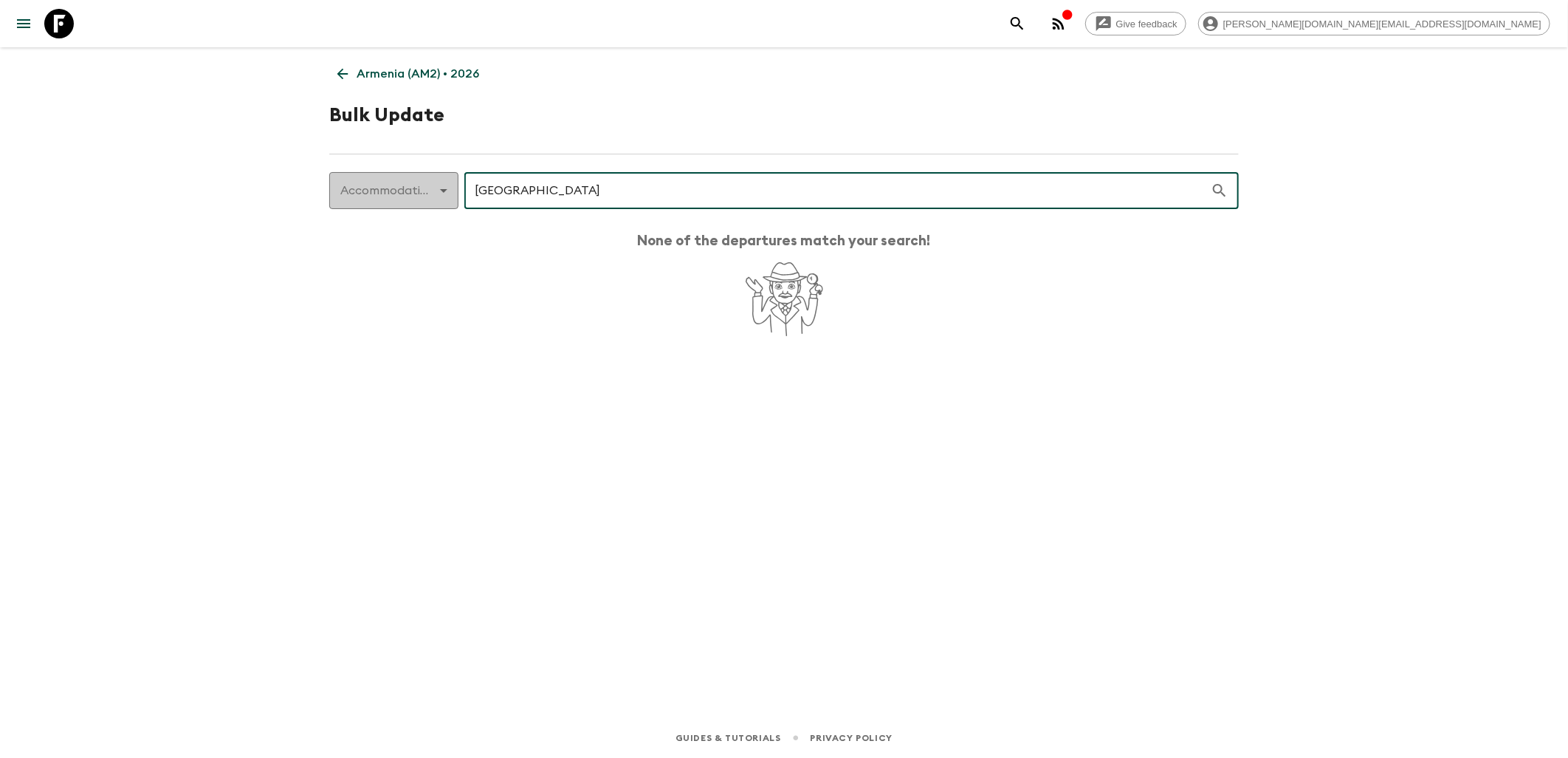
drag, startPoint x: 731, startPoint y: 185, endPoint x: 454, endPoint y: 189, distance: 277.0
click at [454, 189] on div "Accommodation accommodation ​ [GEOGRAPHIC_DATA] ​" at bounding box center [784, 190] width 910 height 37
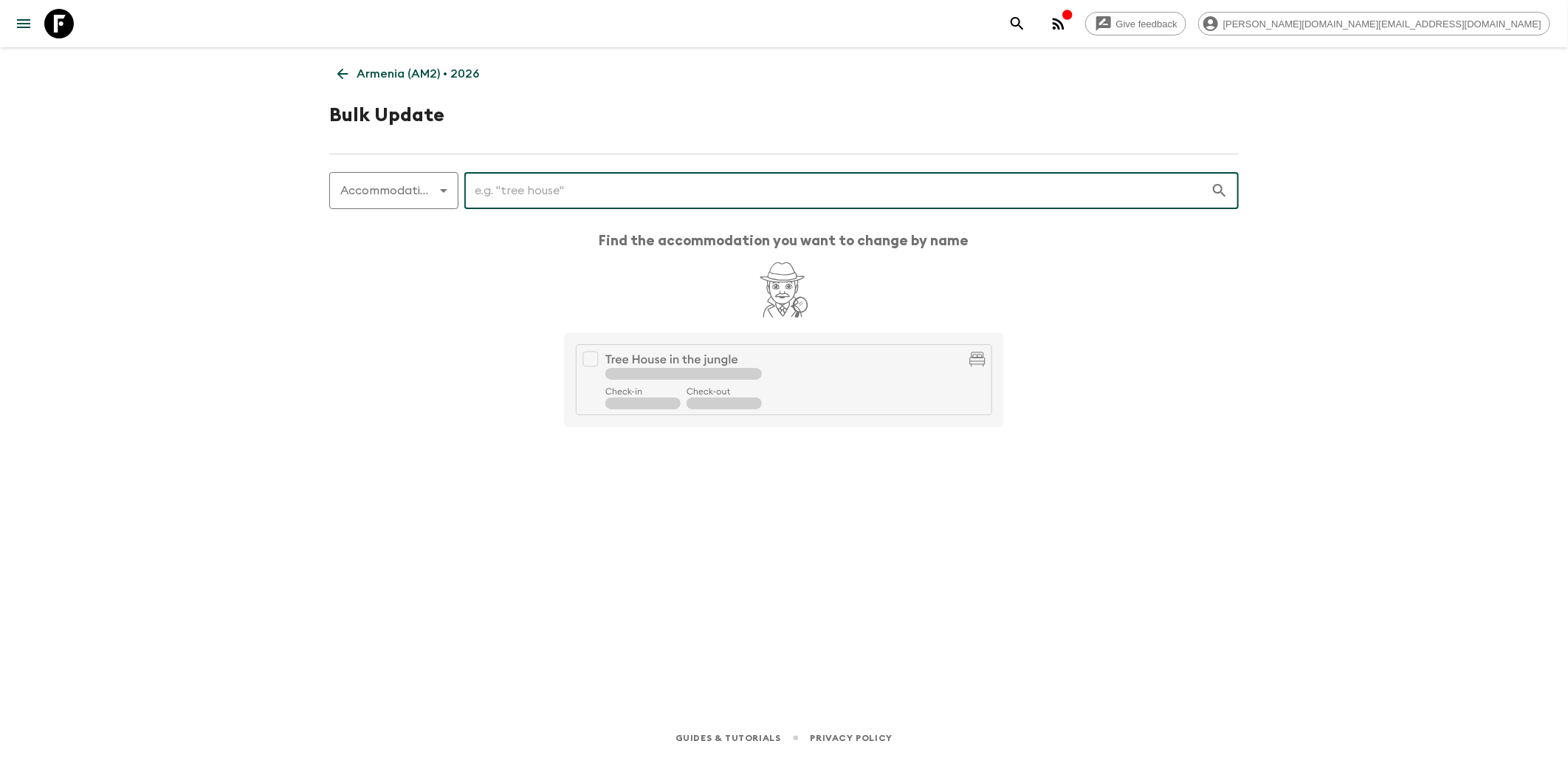
click at [74, 23] on link at bounding box center [59, 23] width 41 height 41
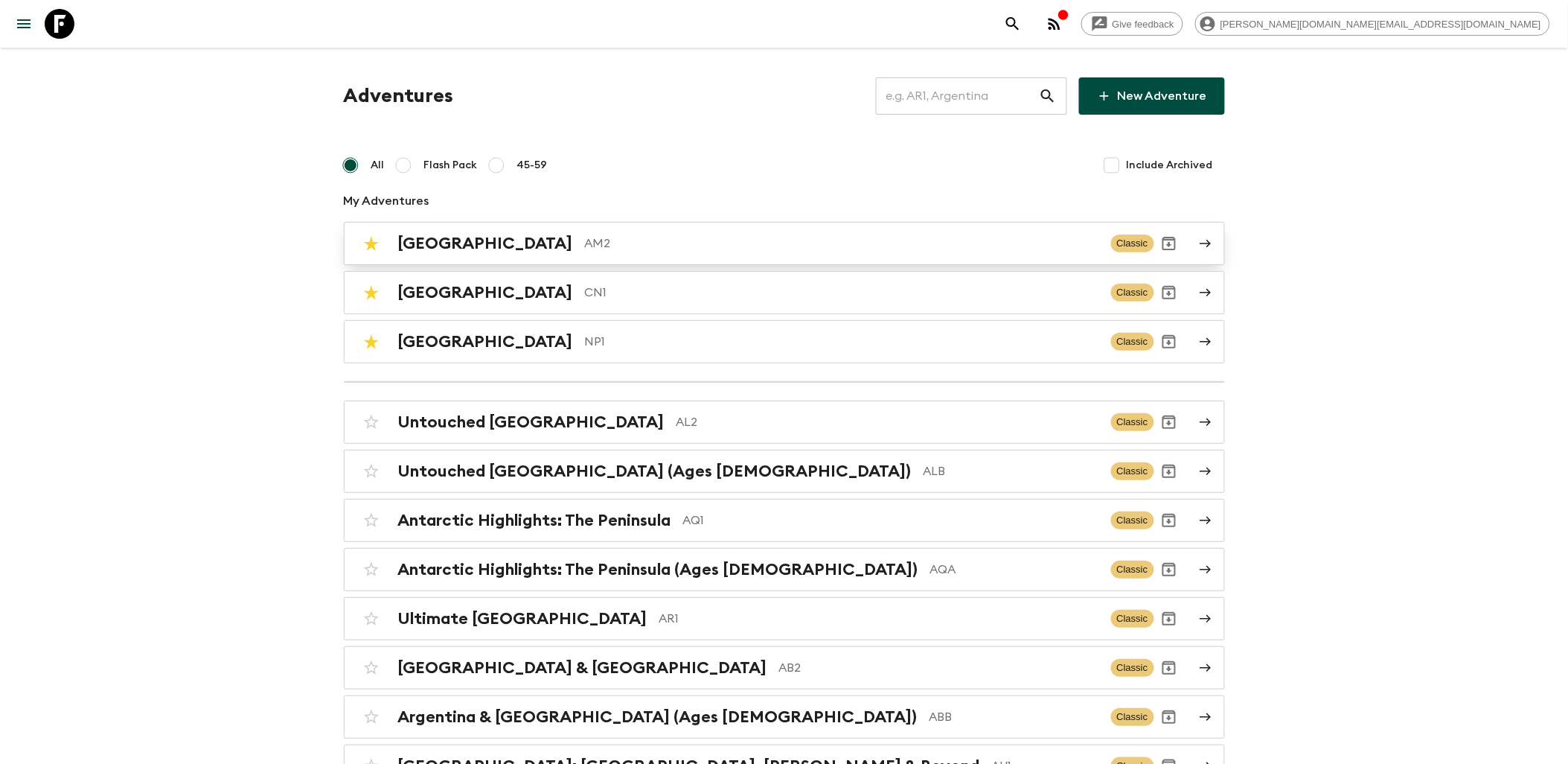
click at [594, 247] on p "AM2" at bounding box center [842, 243] width 515 height 18
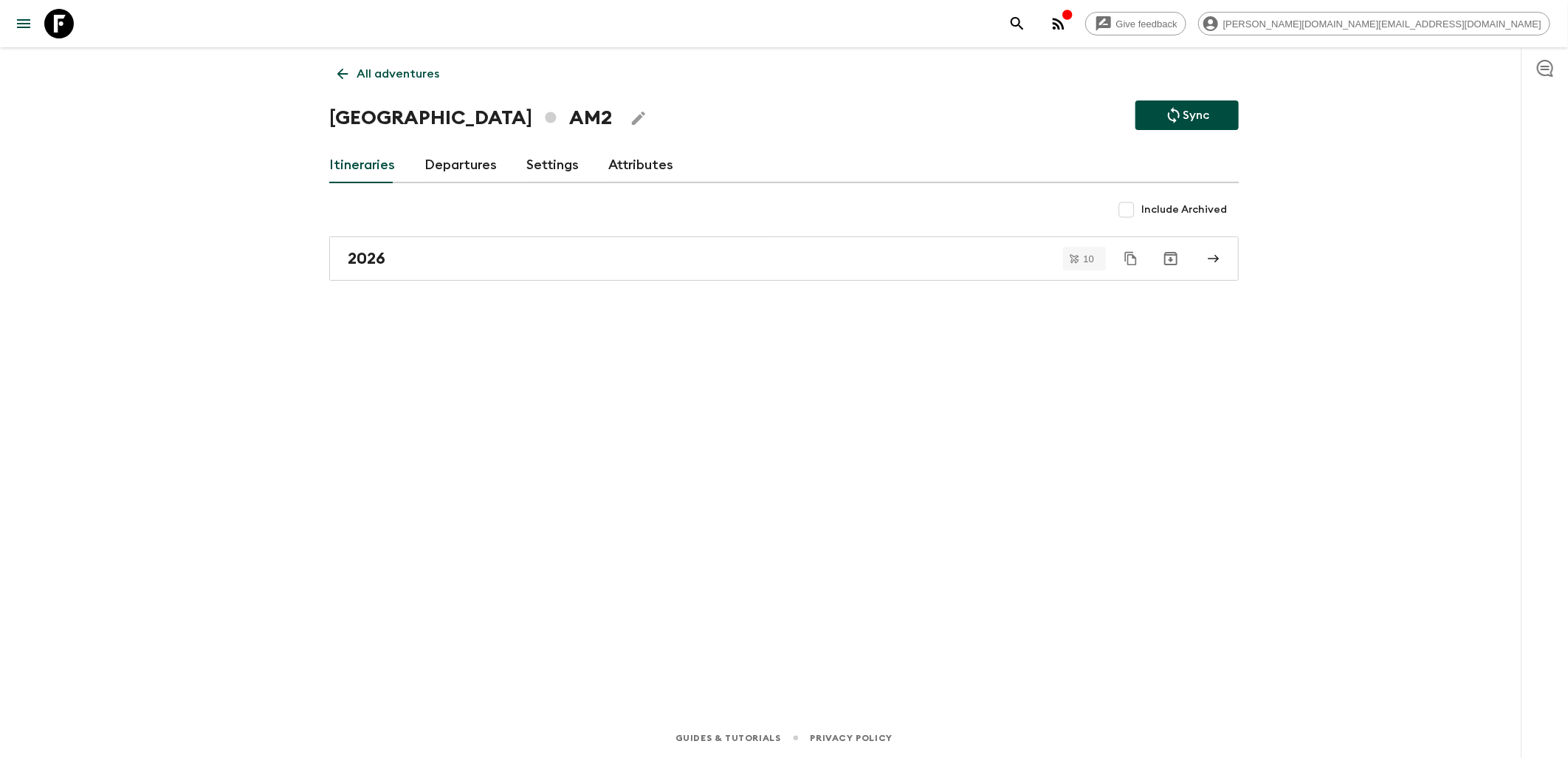
click at [452, 161] on link "Departures" at bounding box center [460, 165] width 72 height 35
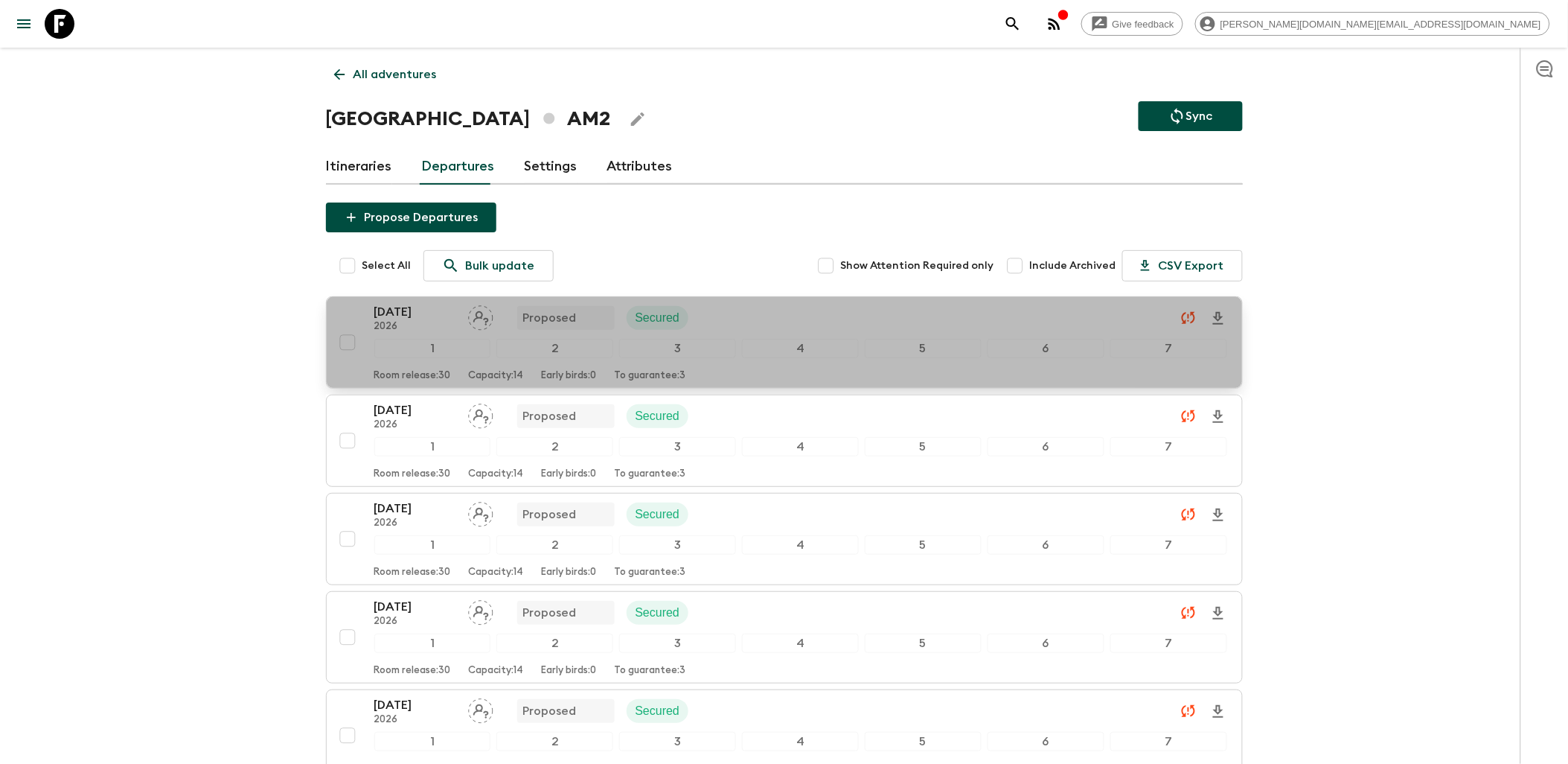
click at [800, 308] on div "[DATE] 2026 Proposed Secured" at bounding box center [800, 317] width 853 height 30
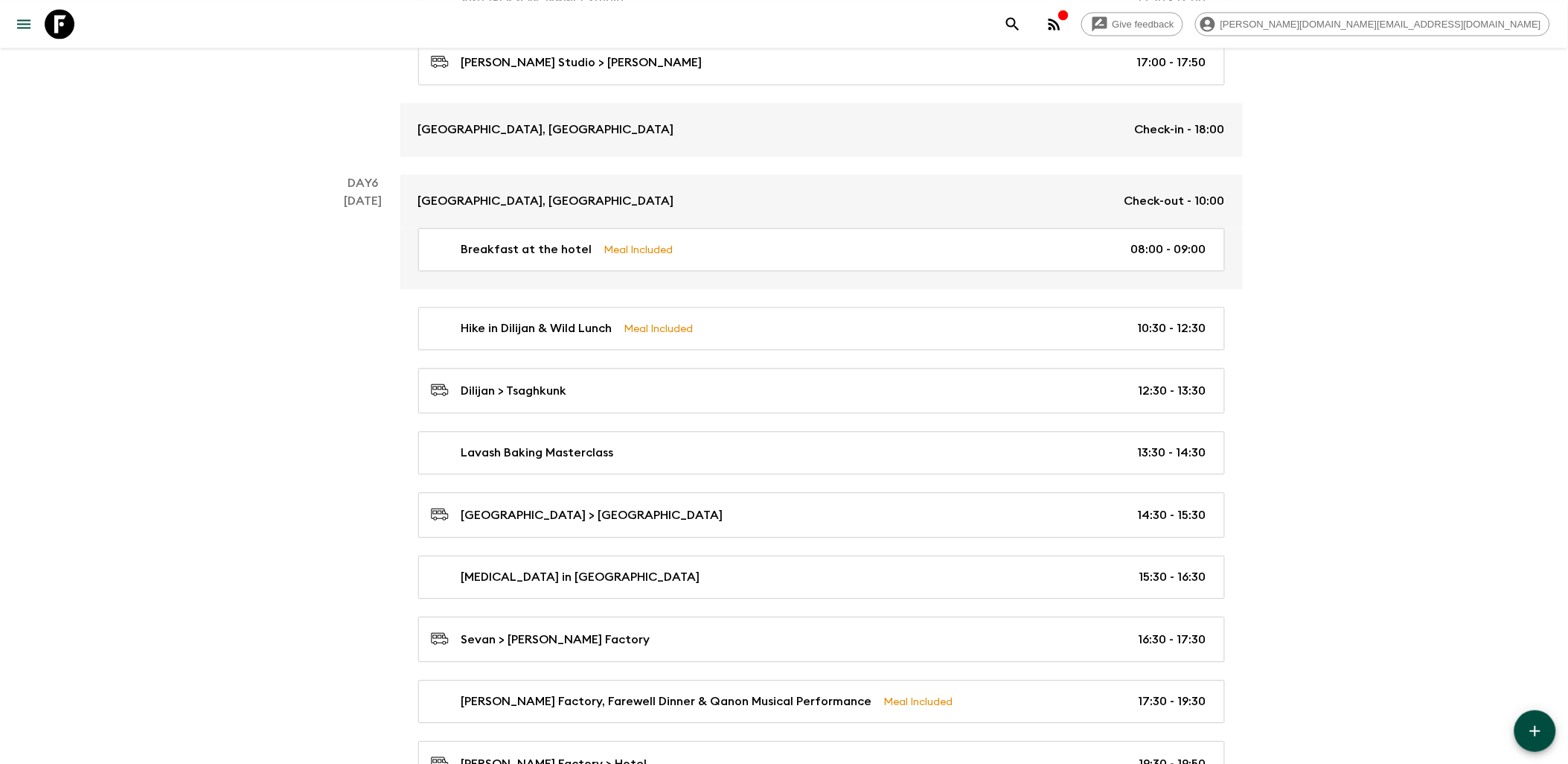
scroll to position [3449, 0]
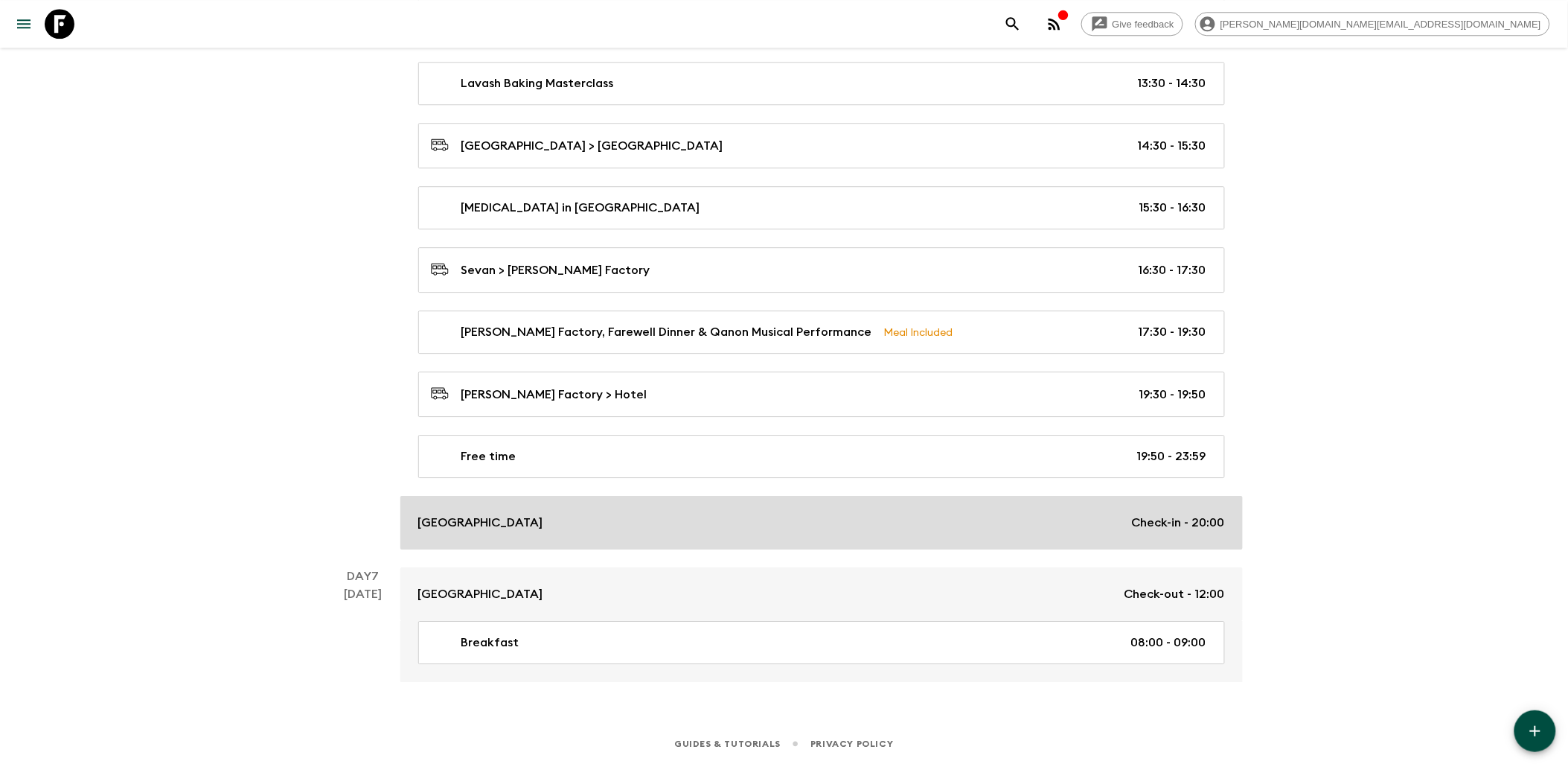
click at [704, 516] on div "[GEOGRAPHIC_DATA] Check-in - 20:00" at bounding box center [822, 522] width 807 height 18
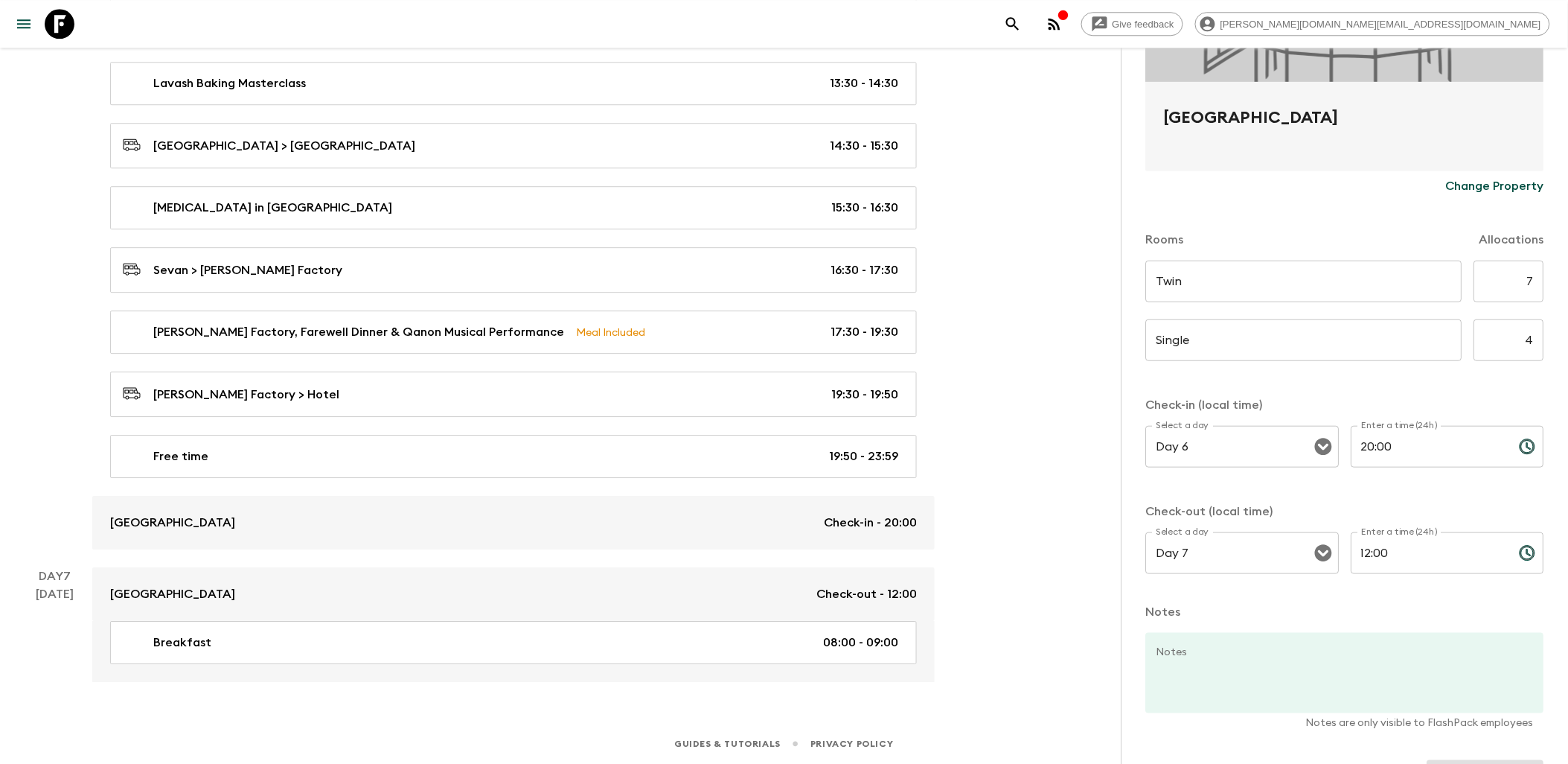
scroll to position [318, 0]
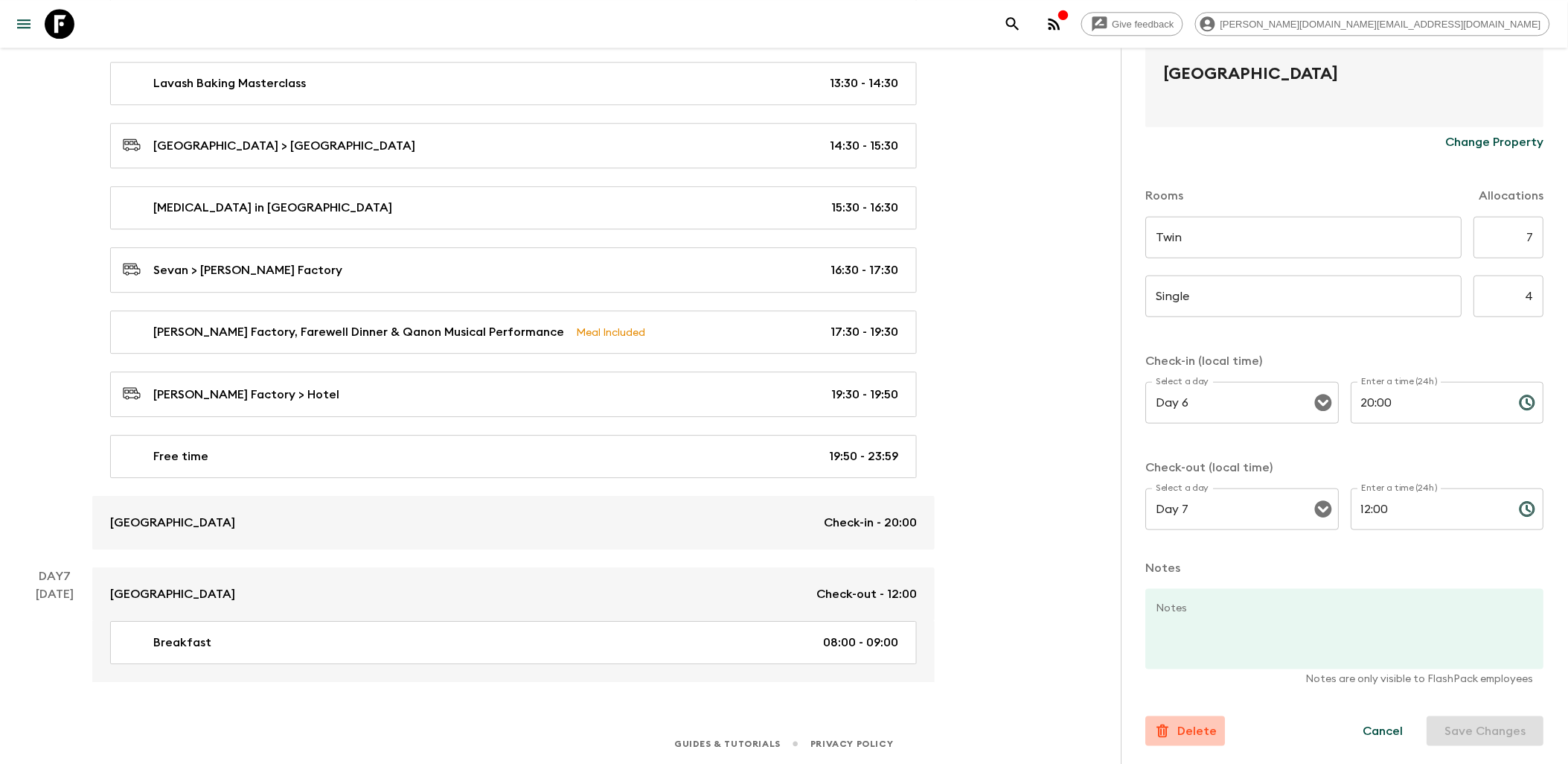
click at [1210, 726] on p "Delete" at bounding box center [1198, 730] width 40 height 18
click at [1265, 743] on button "Confirm" at bounding box center [1259, 745] width 75 height 26
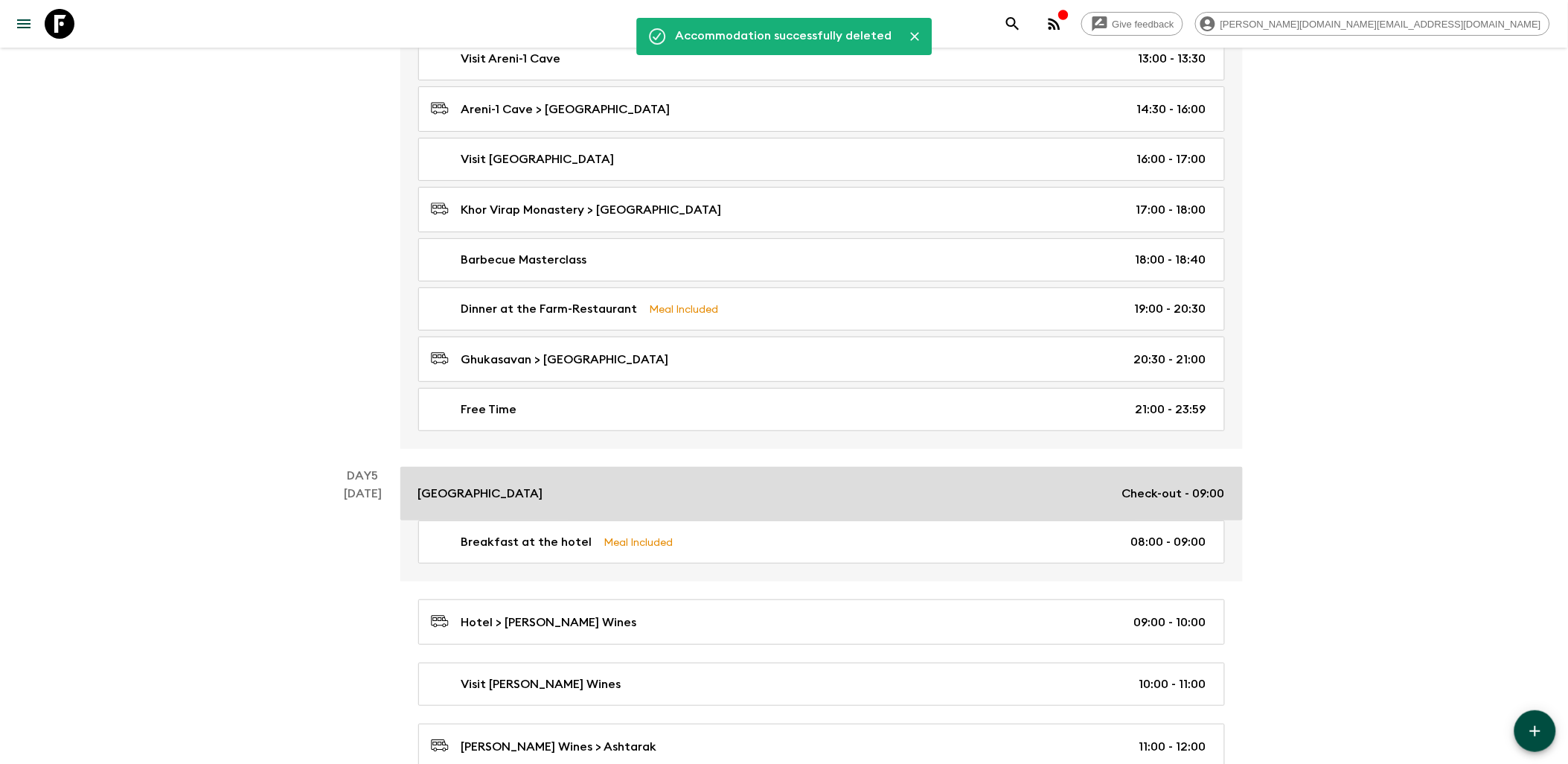
scroll to position [2066, 0]
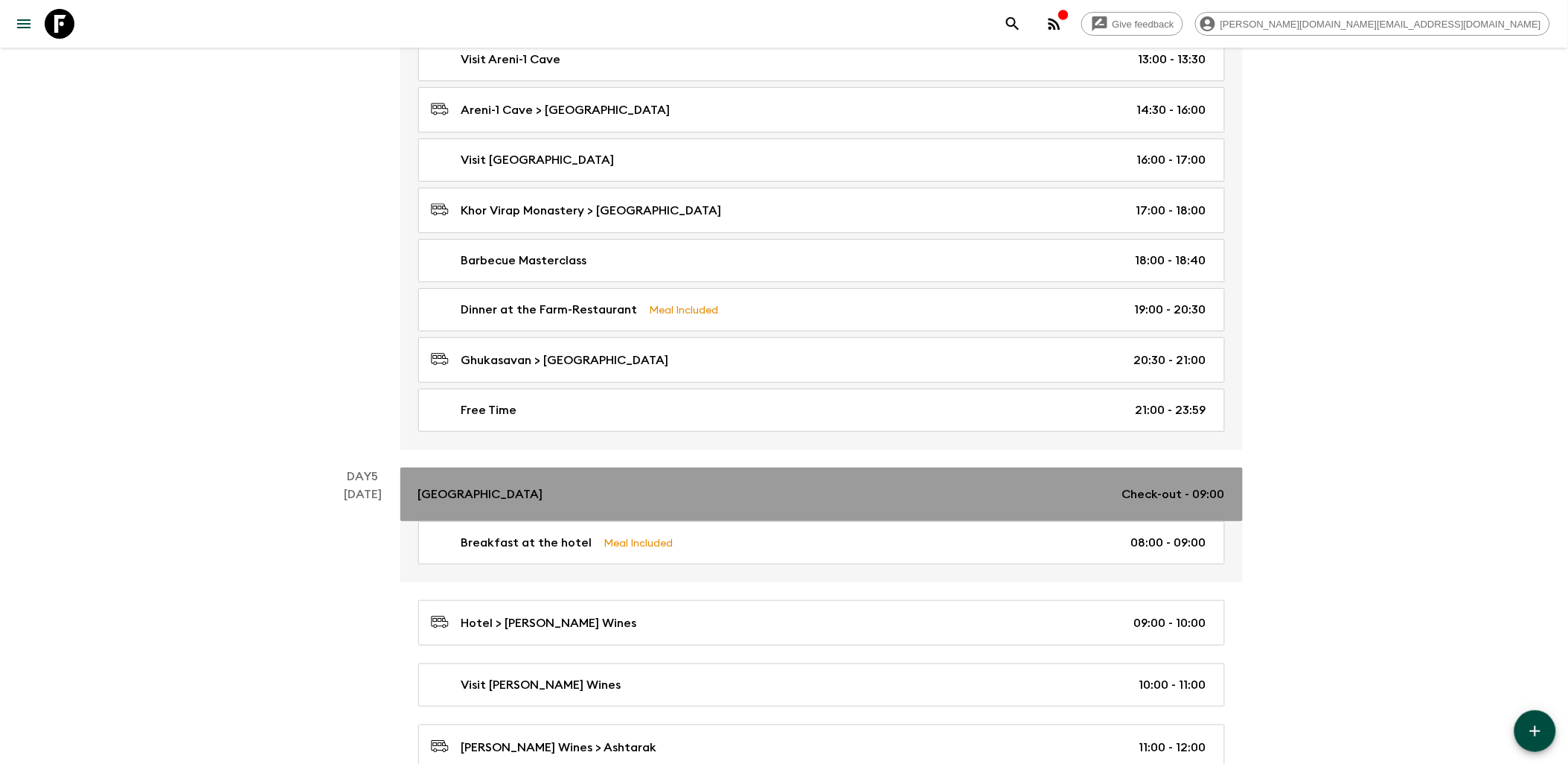
click at [710, 503] on div "[GEOGRAPHIC_DATA] Check-out - 09:00" at bounding box center [822, 494] width 807 height 18
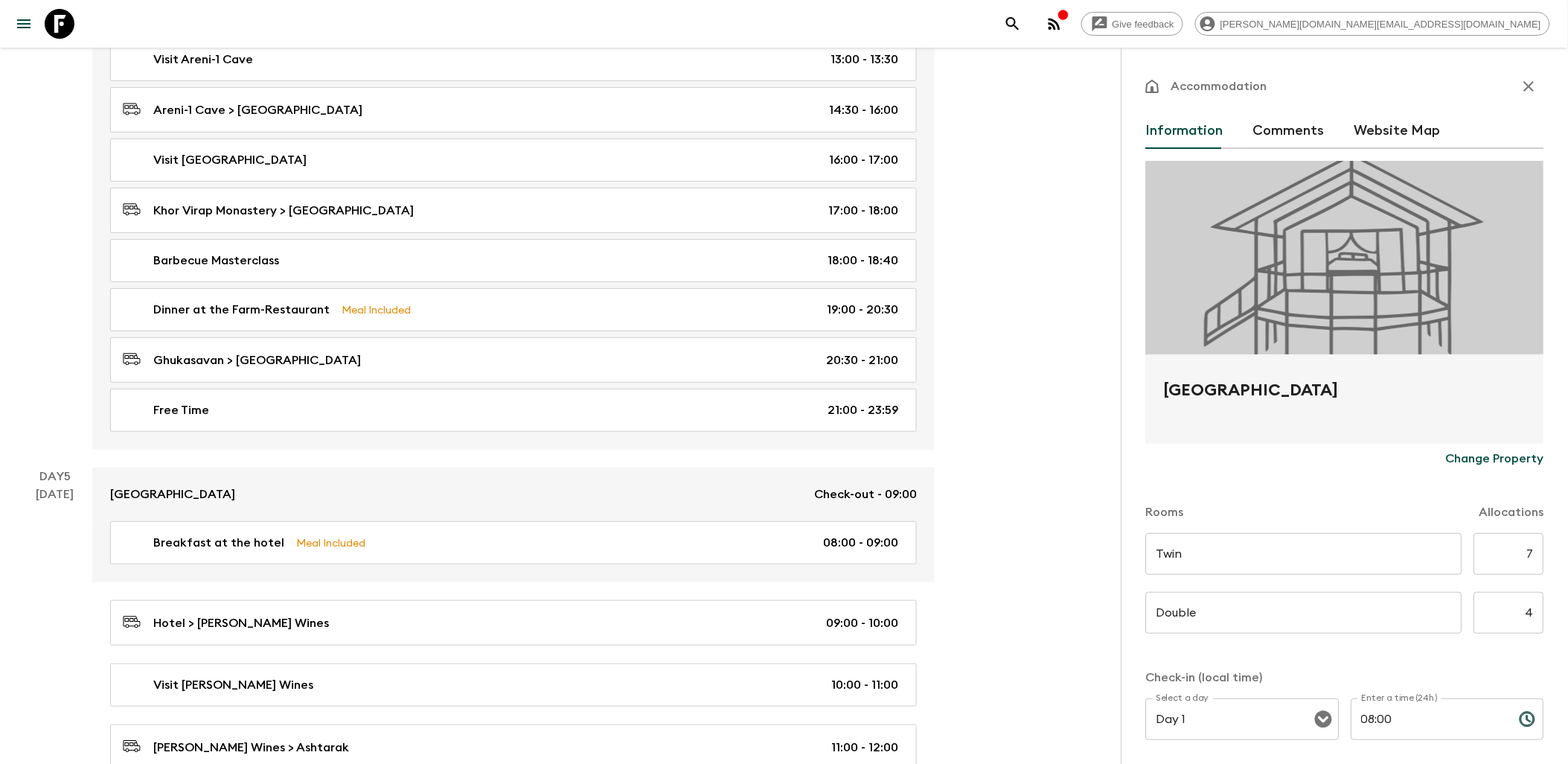
scroll to position [318, 0]
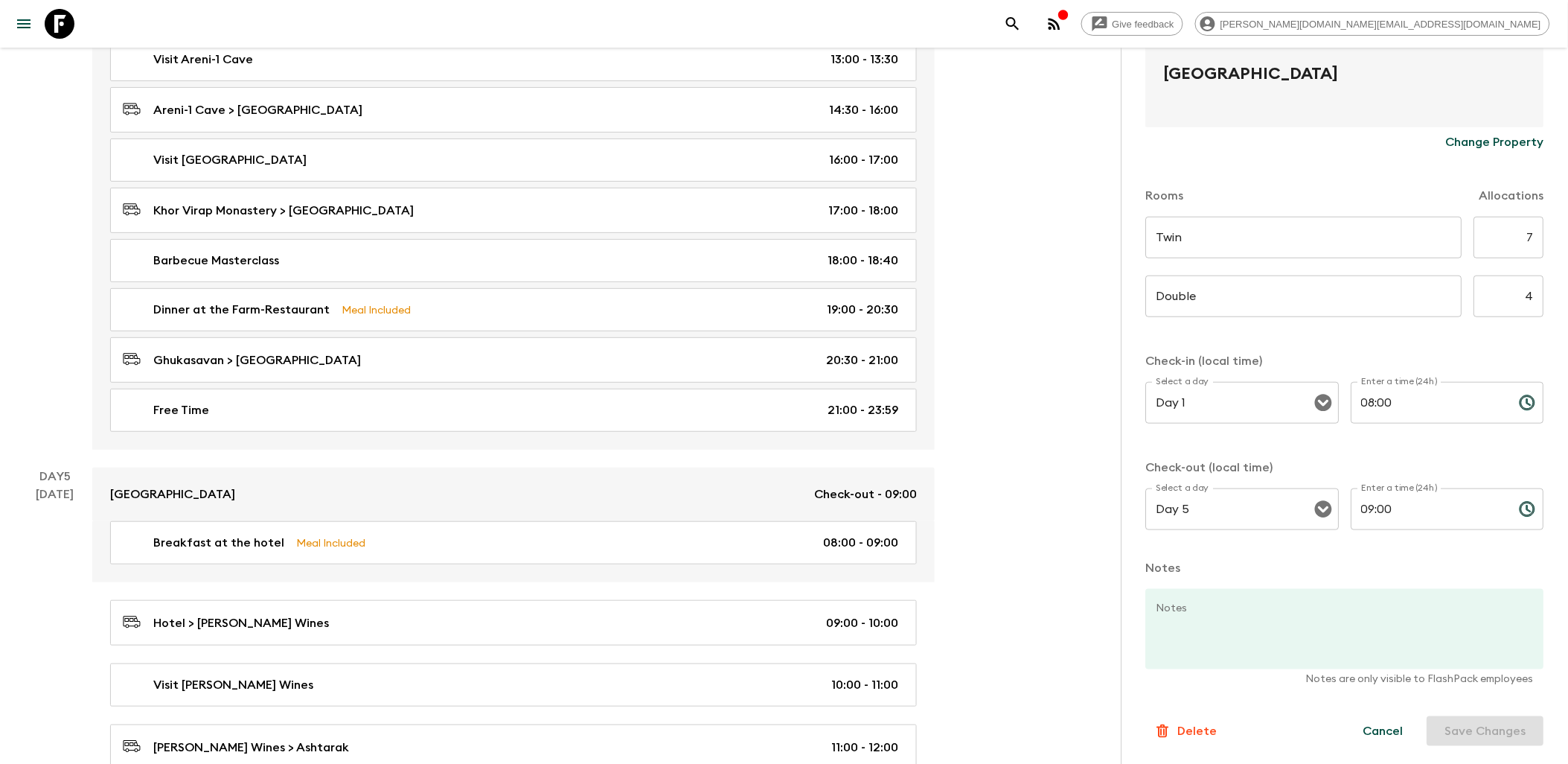
click at [1202, 729] on p "Delete" at bounding box center [1198, 730] width 40 height 18
click at [1172, 749] on button "Cancel" at bounding box center [1181, 745] width 69 height 26
click at [64, 35] on icon at bounding box center [59, 24] width 30 height 30
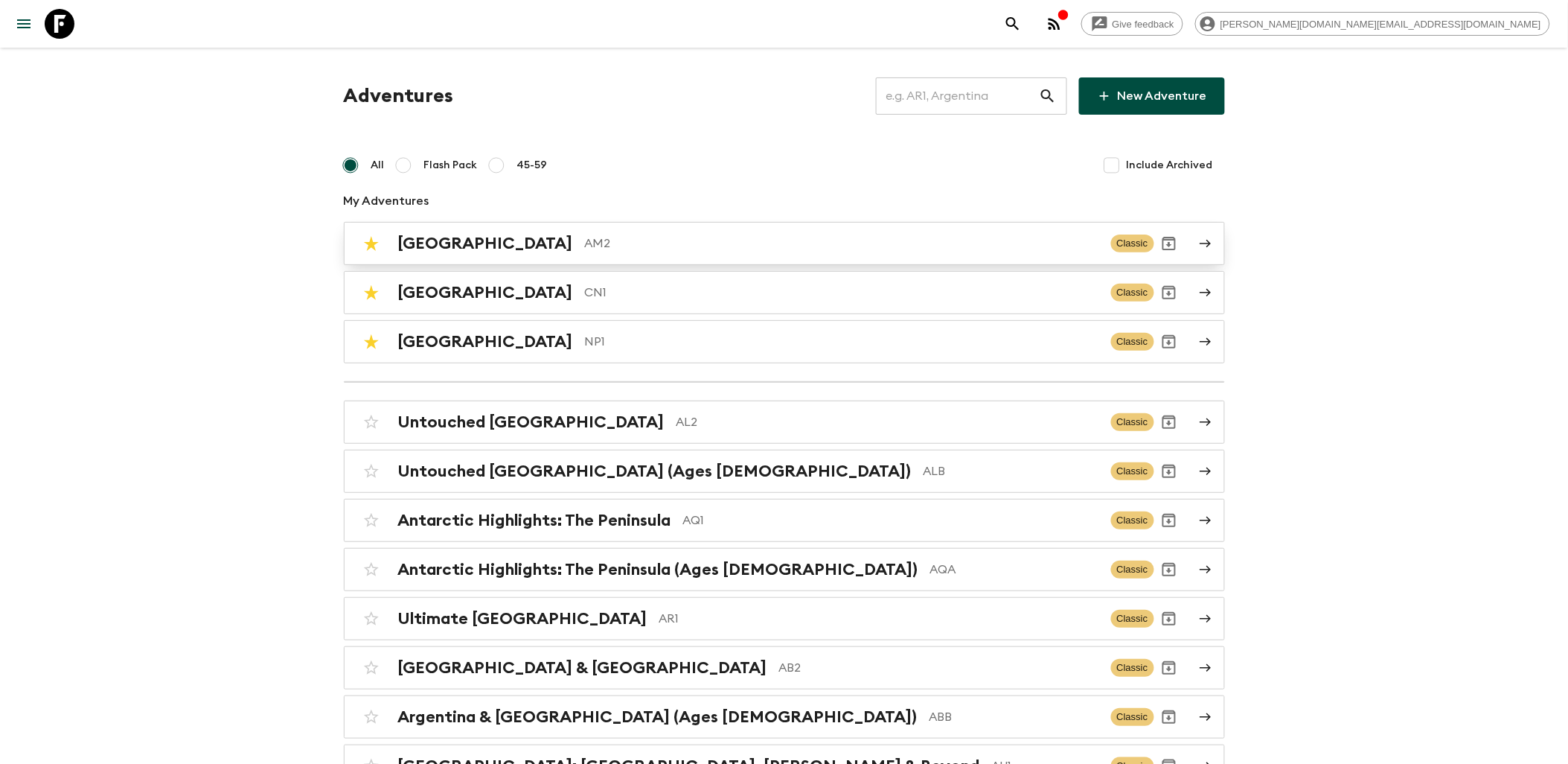
click at [475, 240] on div "Armenia AM2" at bounding box center [749, 243] width 702 height 19
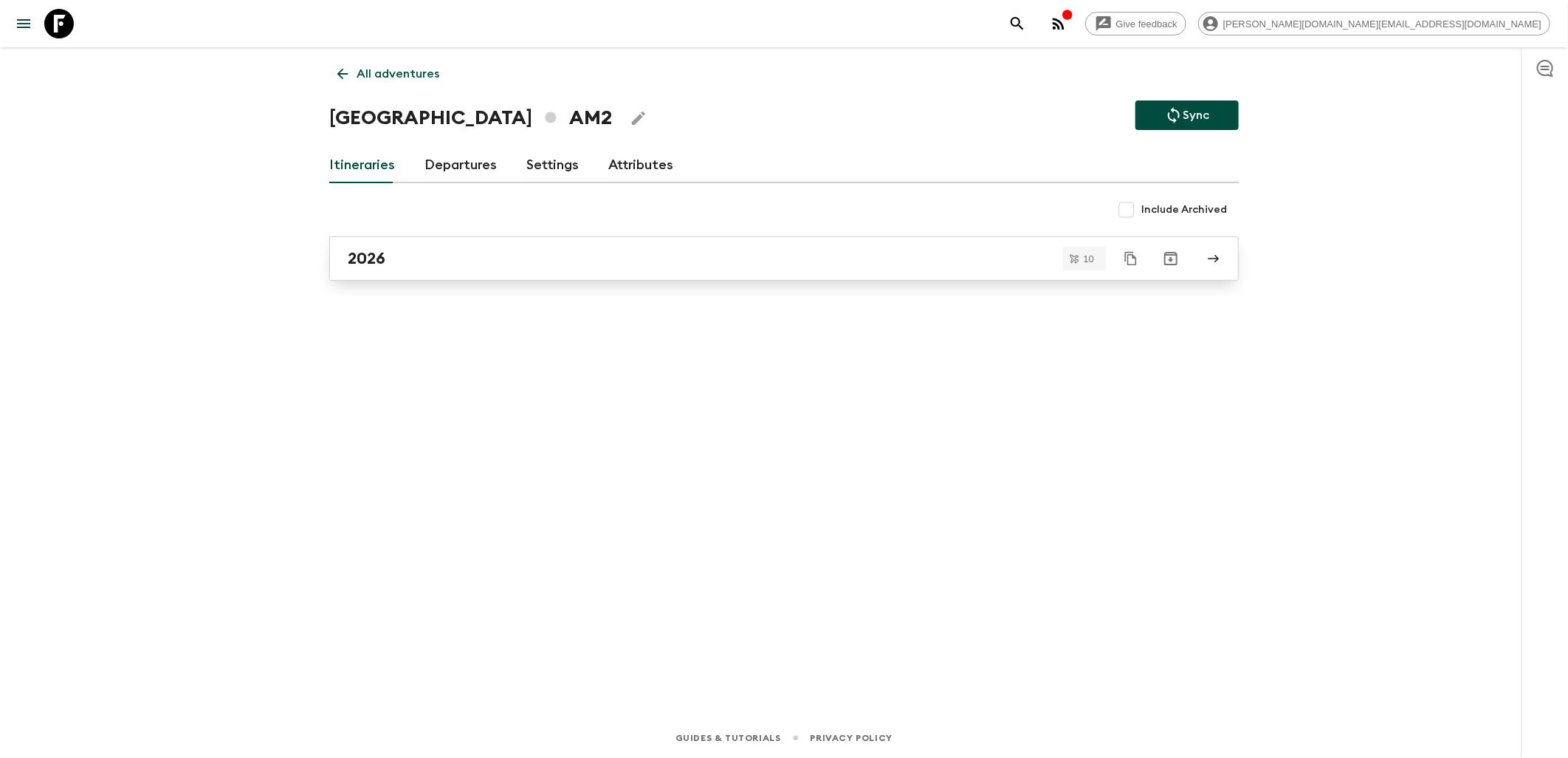
click at [402, 263] on div "2026" at bounding box center [770, 258] width 844 height 19
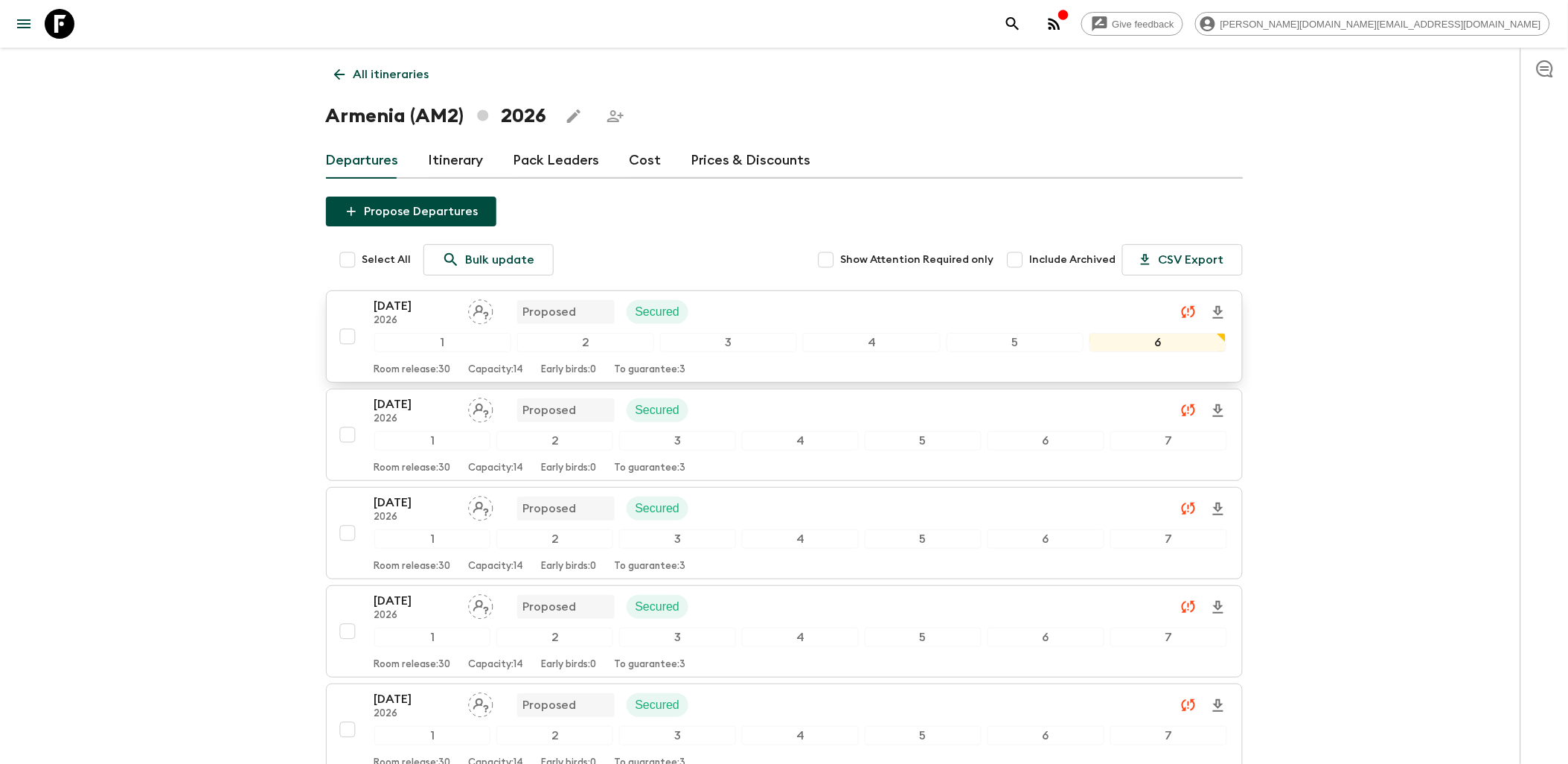
click at [717, 308] on div "[DATE] 2026 Proposed Secured" at bounding box center [800, 311] width 853 height 30
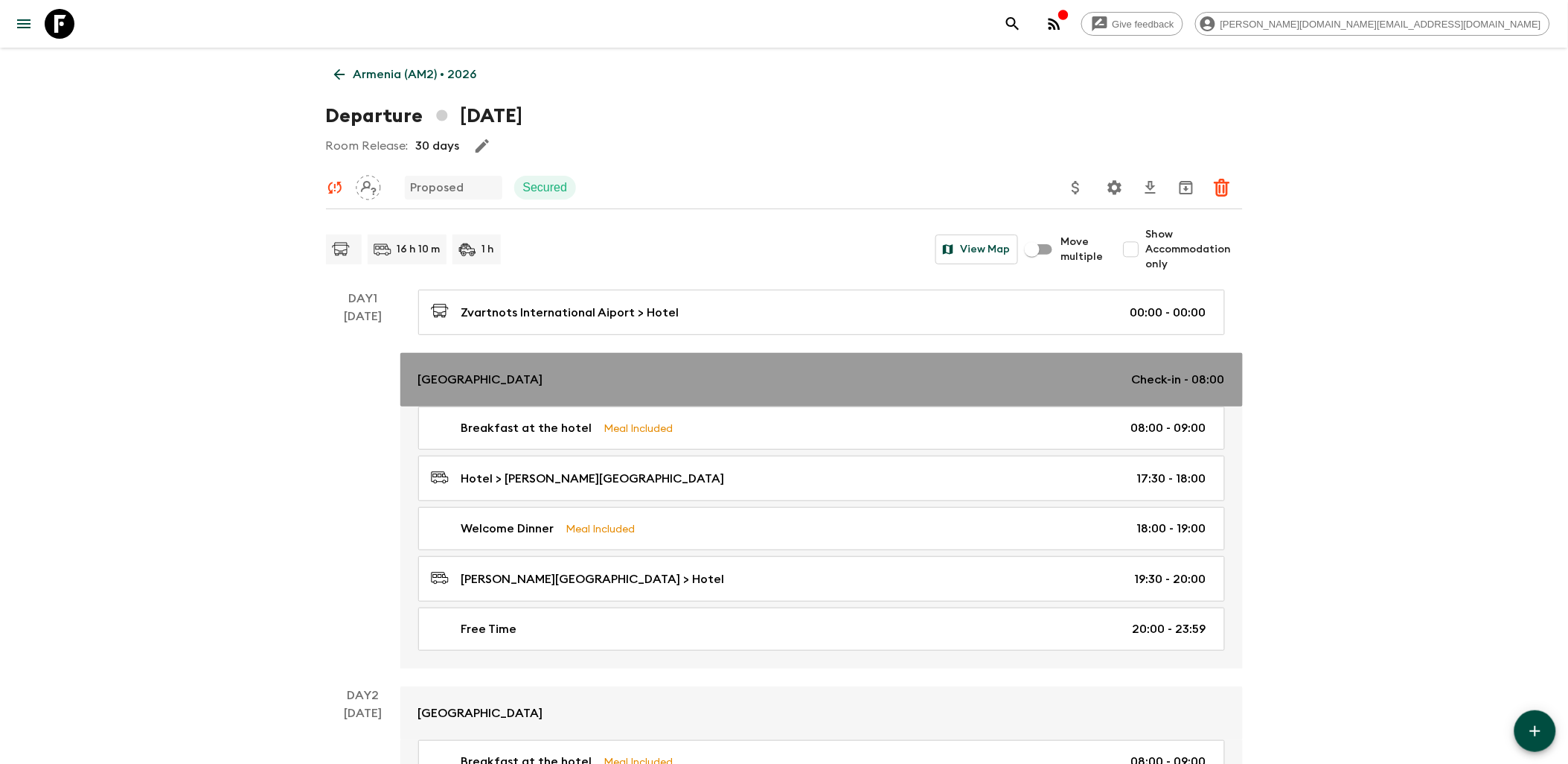
click at [511, 375] on p "[GEOGRAPHIC_DATA]" at bounding box center [481, 379] width 125 height 18
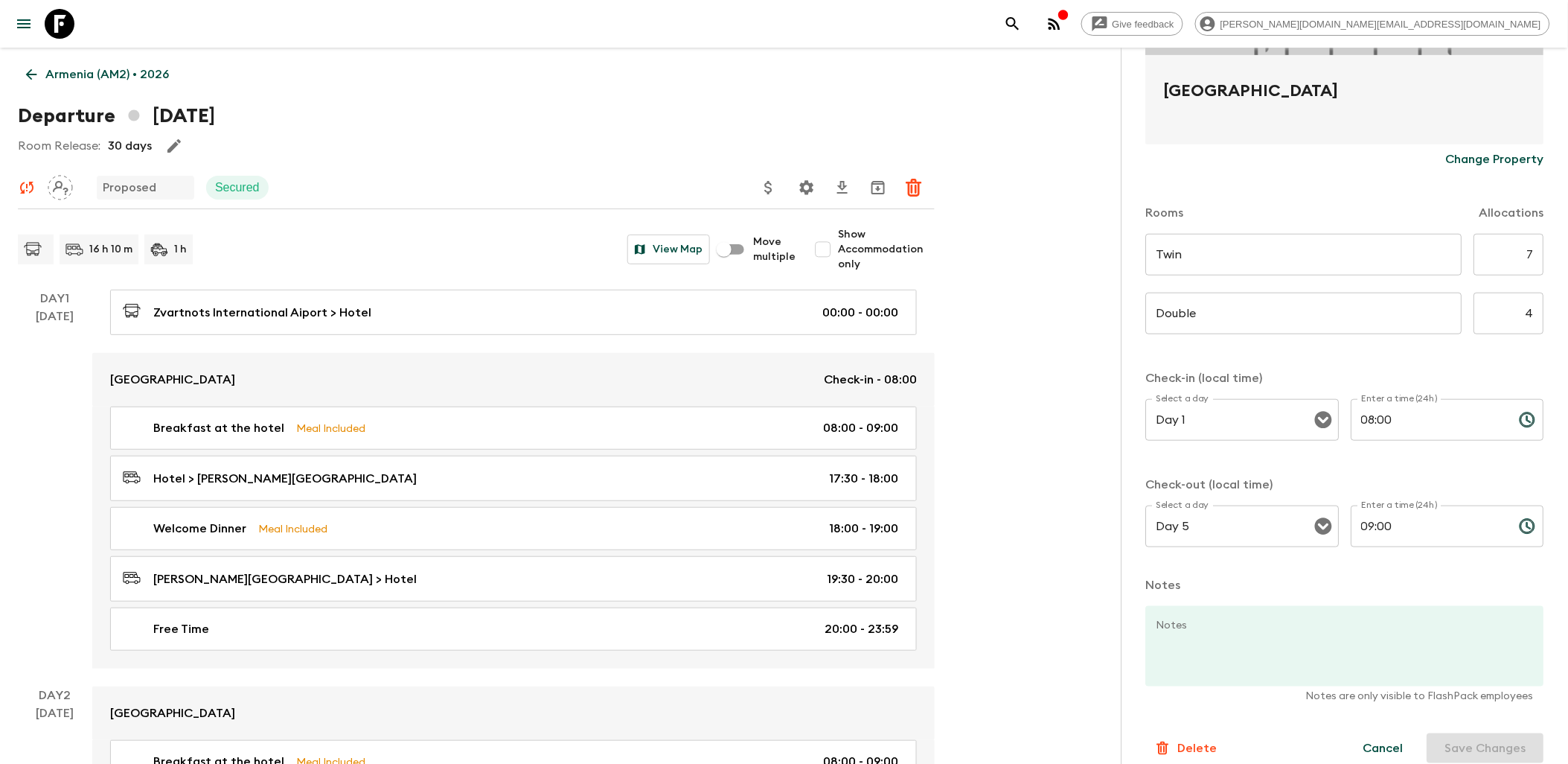
scroll to position [318, 0]
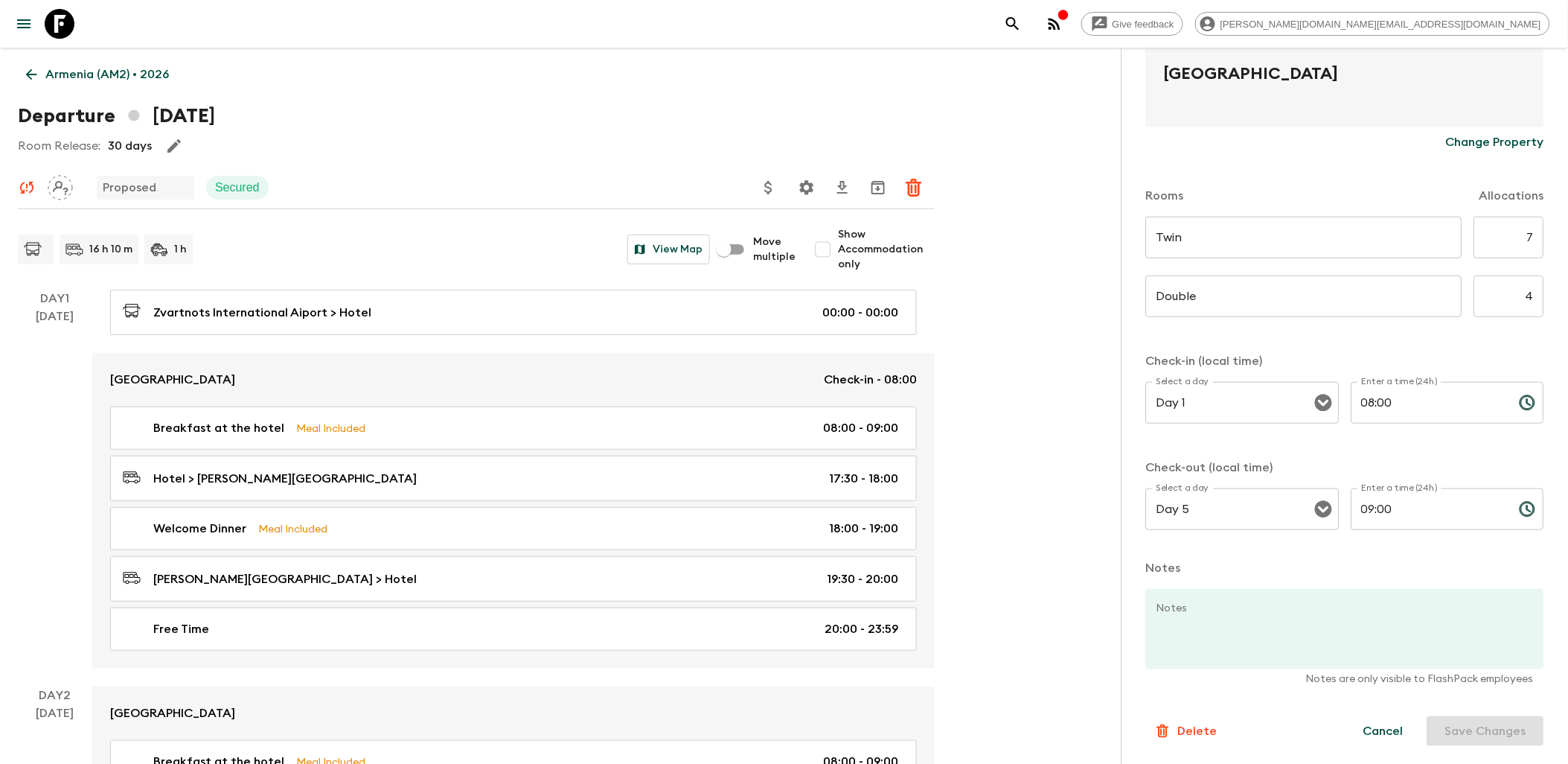
click at [1202, 730] on p "Delete" at bounding box center [1198, 730] width 40 height 18
click at [1273, 750] on button "Confirm" at bounding box center [1259, 745] width 75 height 26
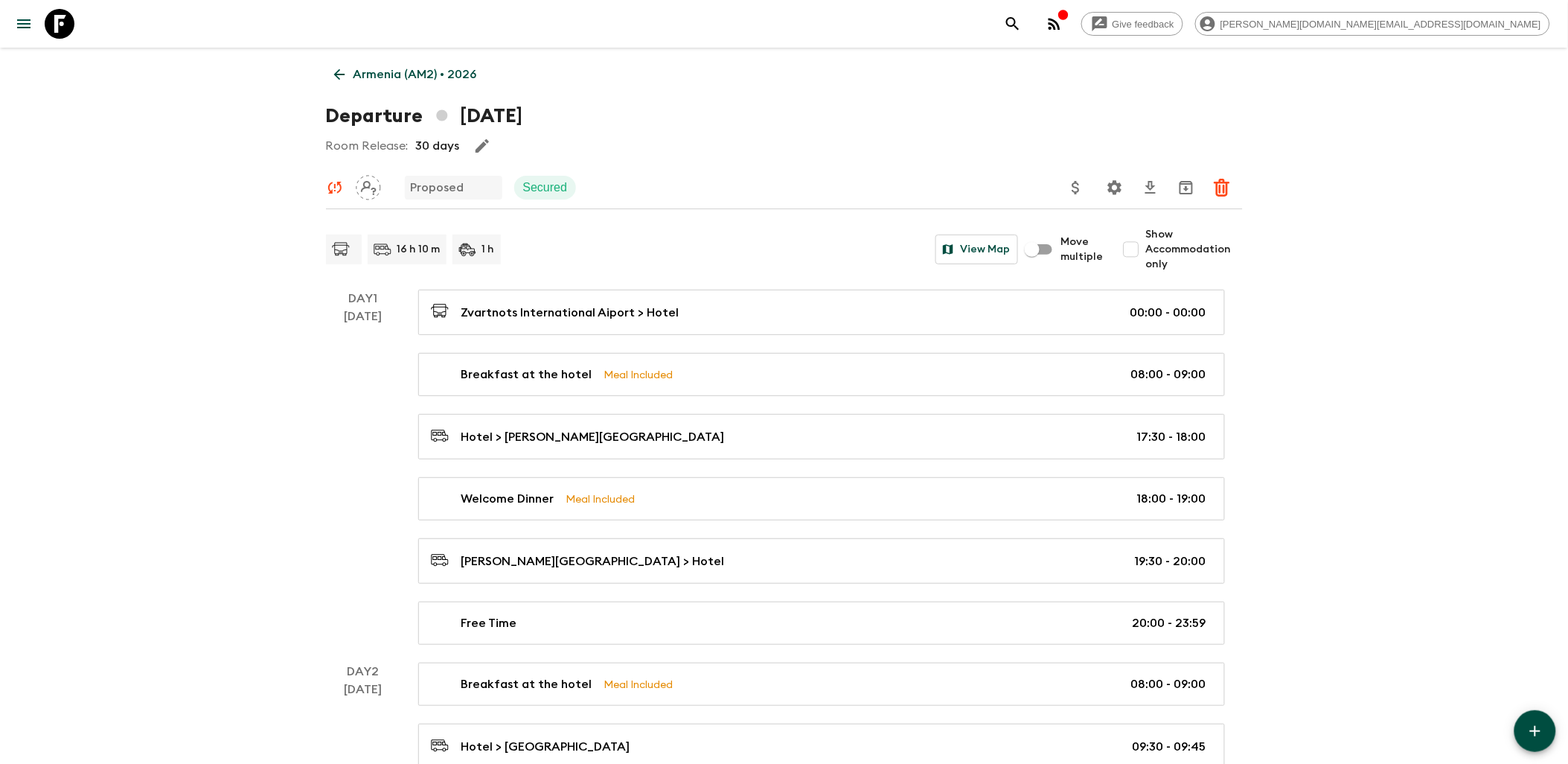
click at [389, 76] on p "Armenia (AM2) • 2026" at bounding box center [415, 74] width 123 height 18
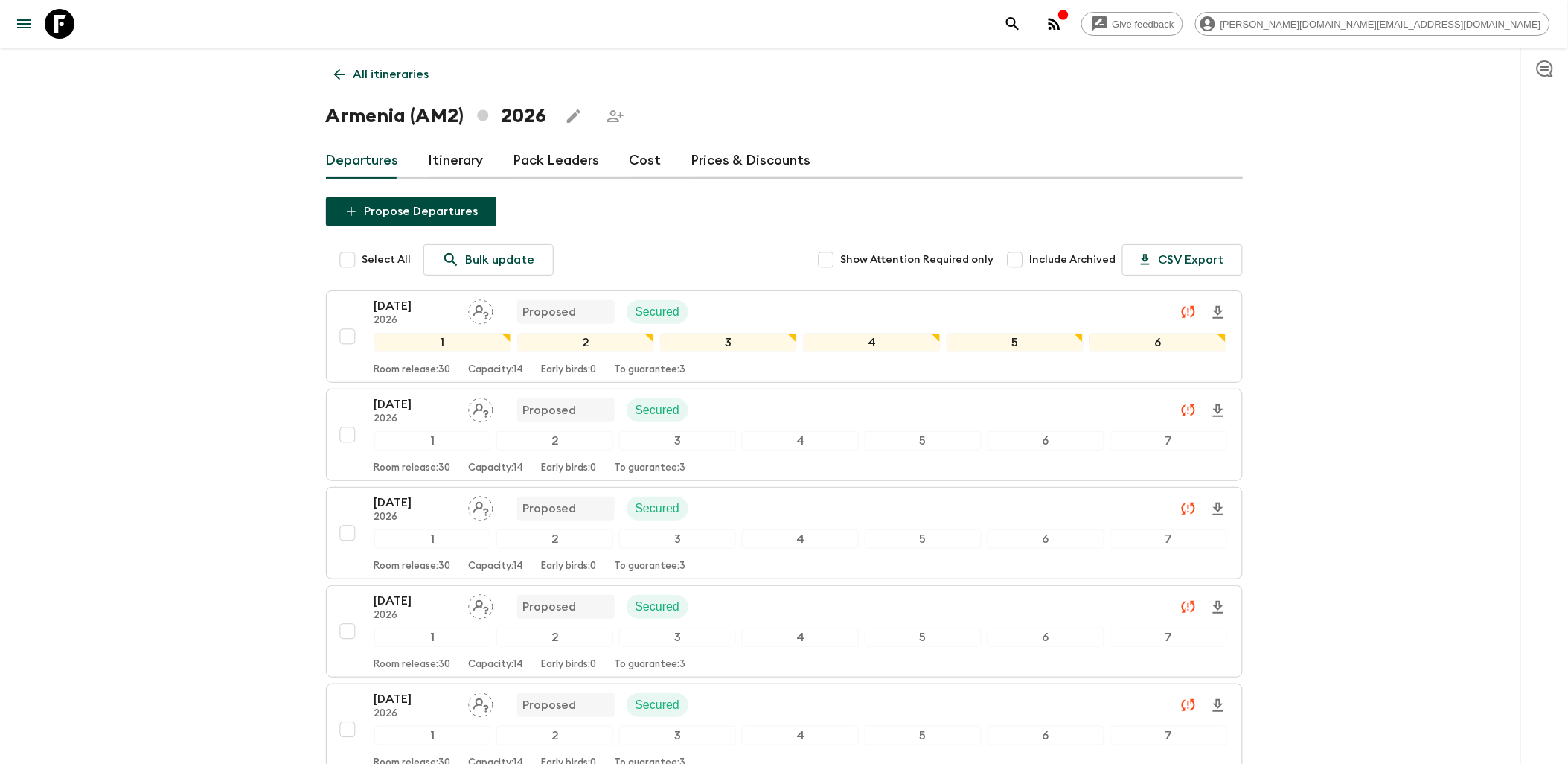
click at [783, 410] on div "[DATE] 2026 Proposed Secured" at bounding box center [800, 410] width 853 height 30
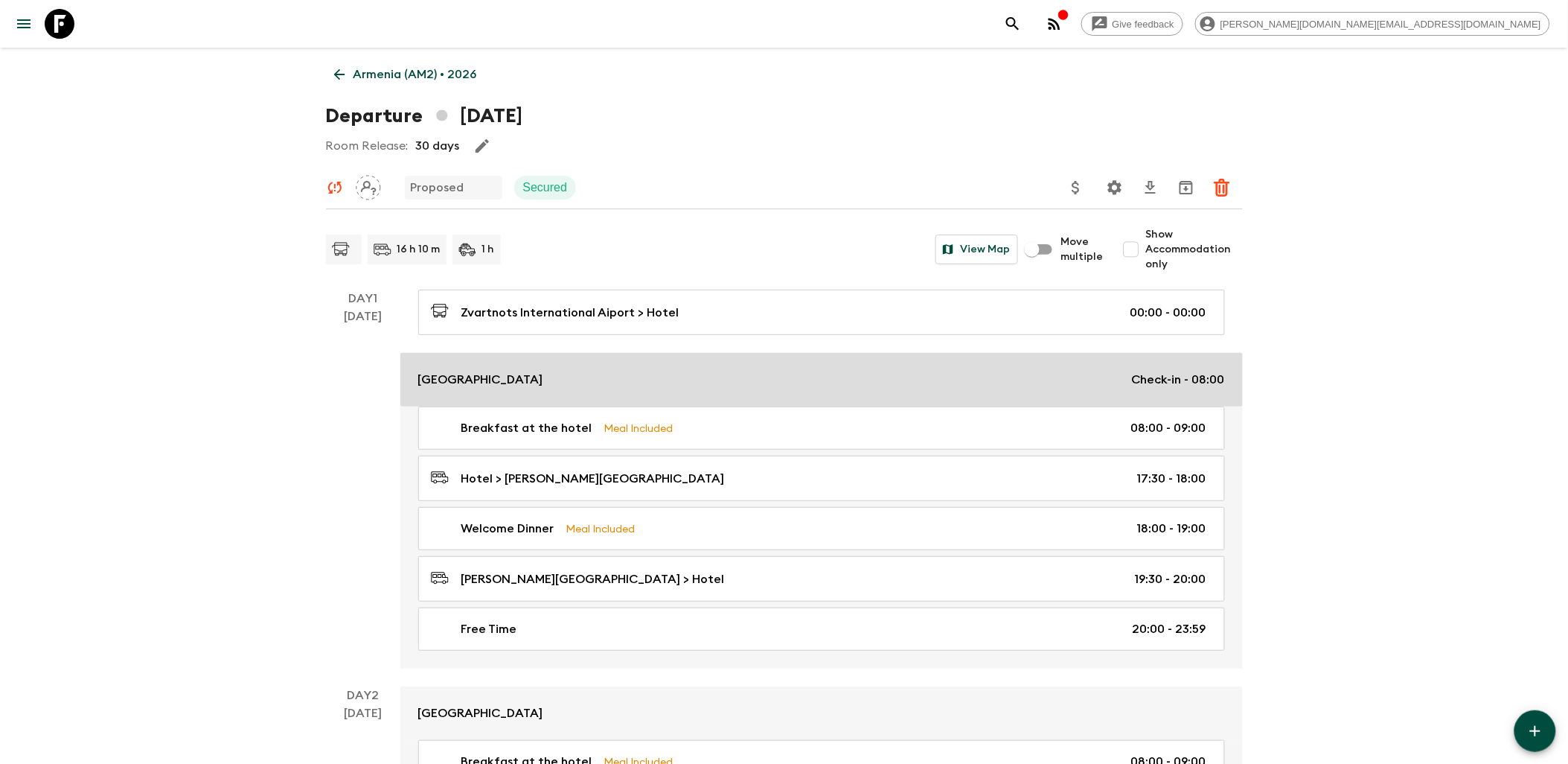
click at [660, 379] on div "[GEOGRAPHIC_DATA] Check-in - 08:00" at bounding box center [822, 379] width 807 height 18
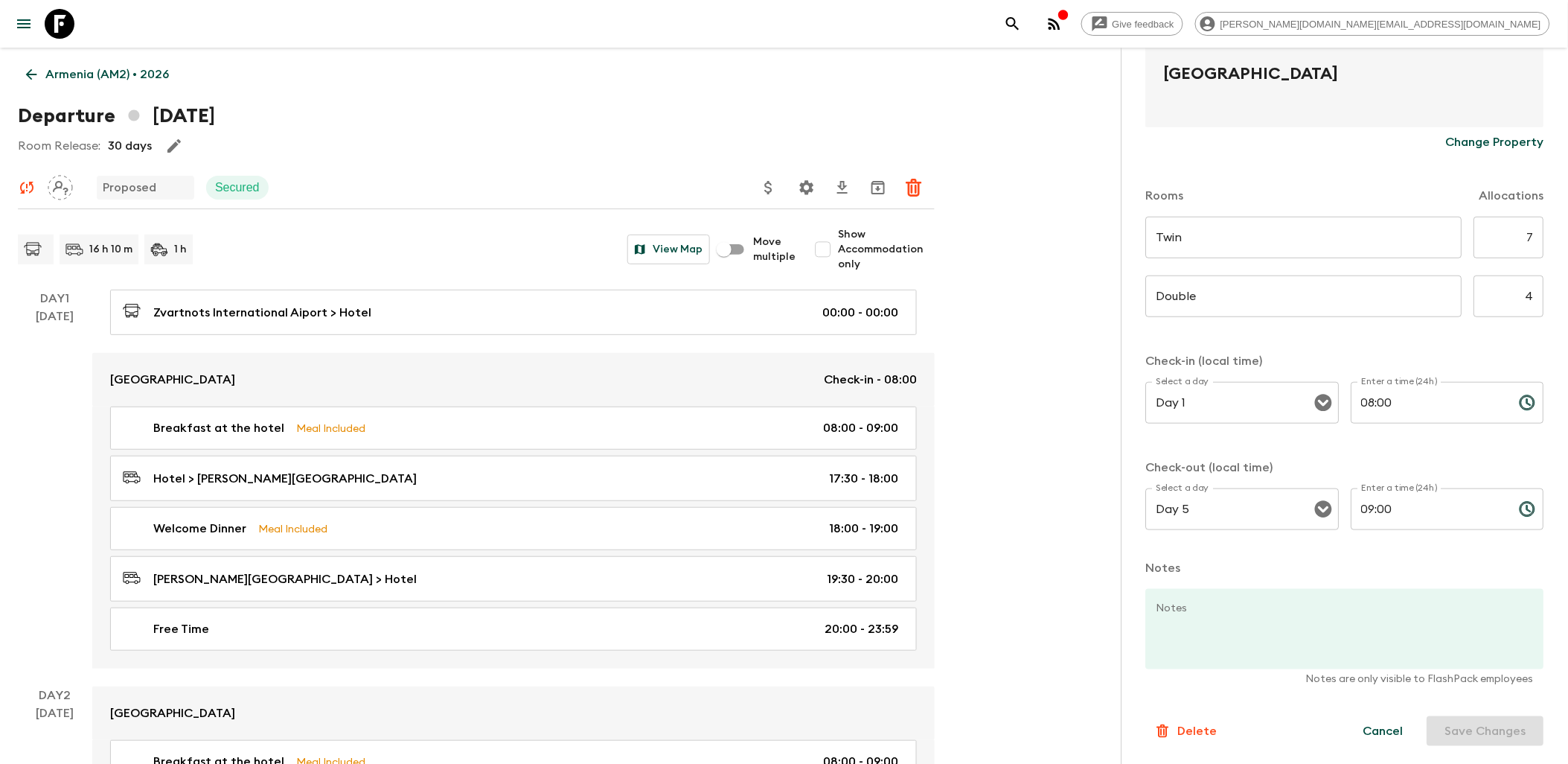
scroll to position [413, 0]
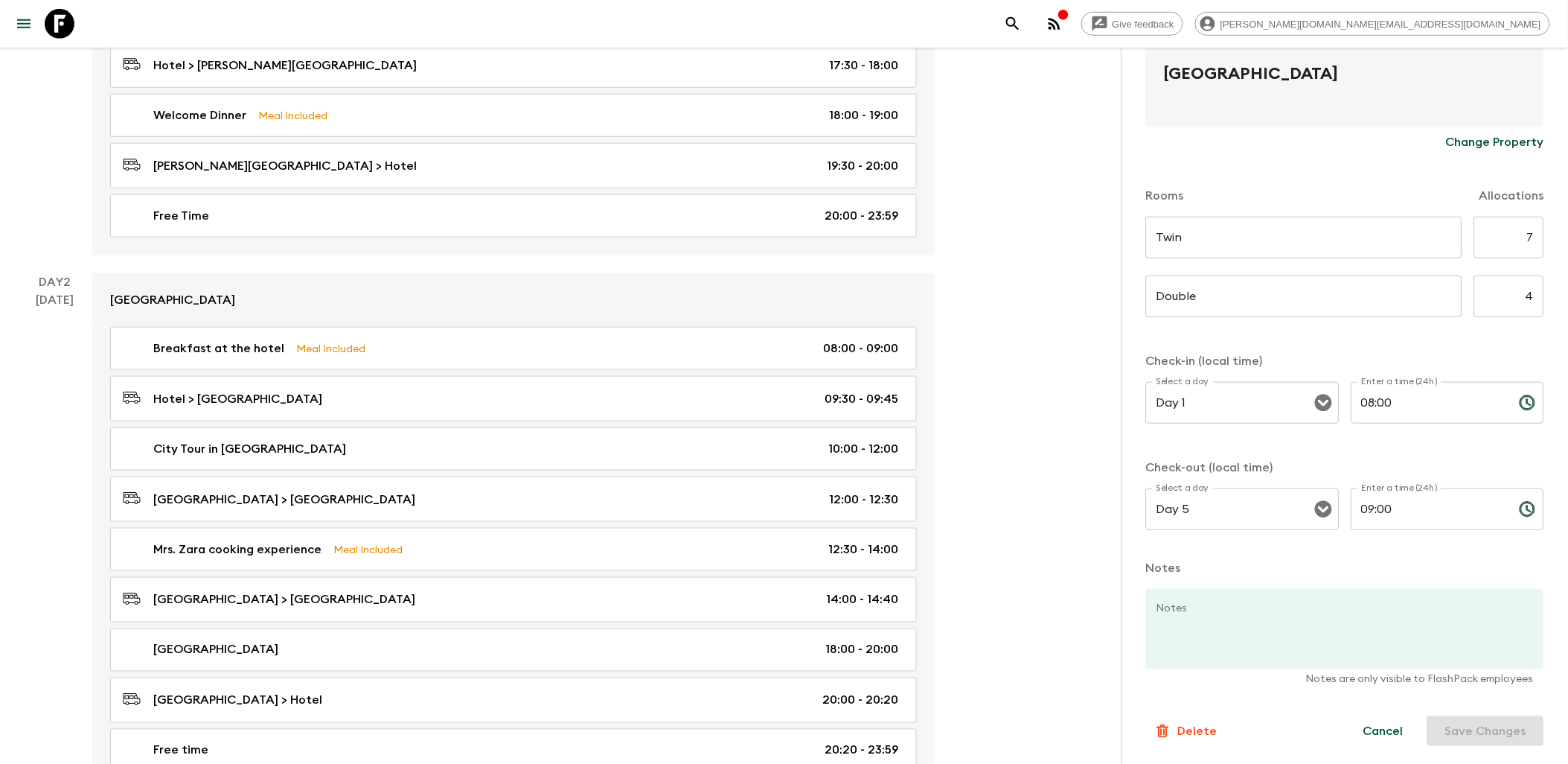
click at [1207, 735] on p "Delete" at bounding box center [1198, 730] width 40 height 18
click at [1246, 741] on button "Confirm" at bounding box center [1259, 745] width 75 height 26
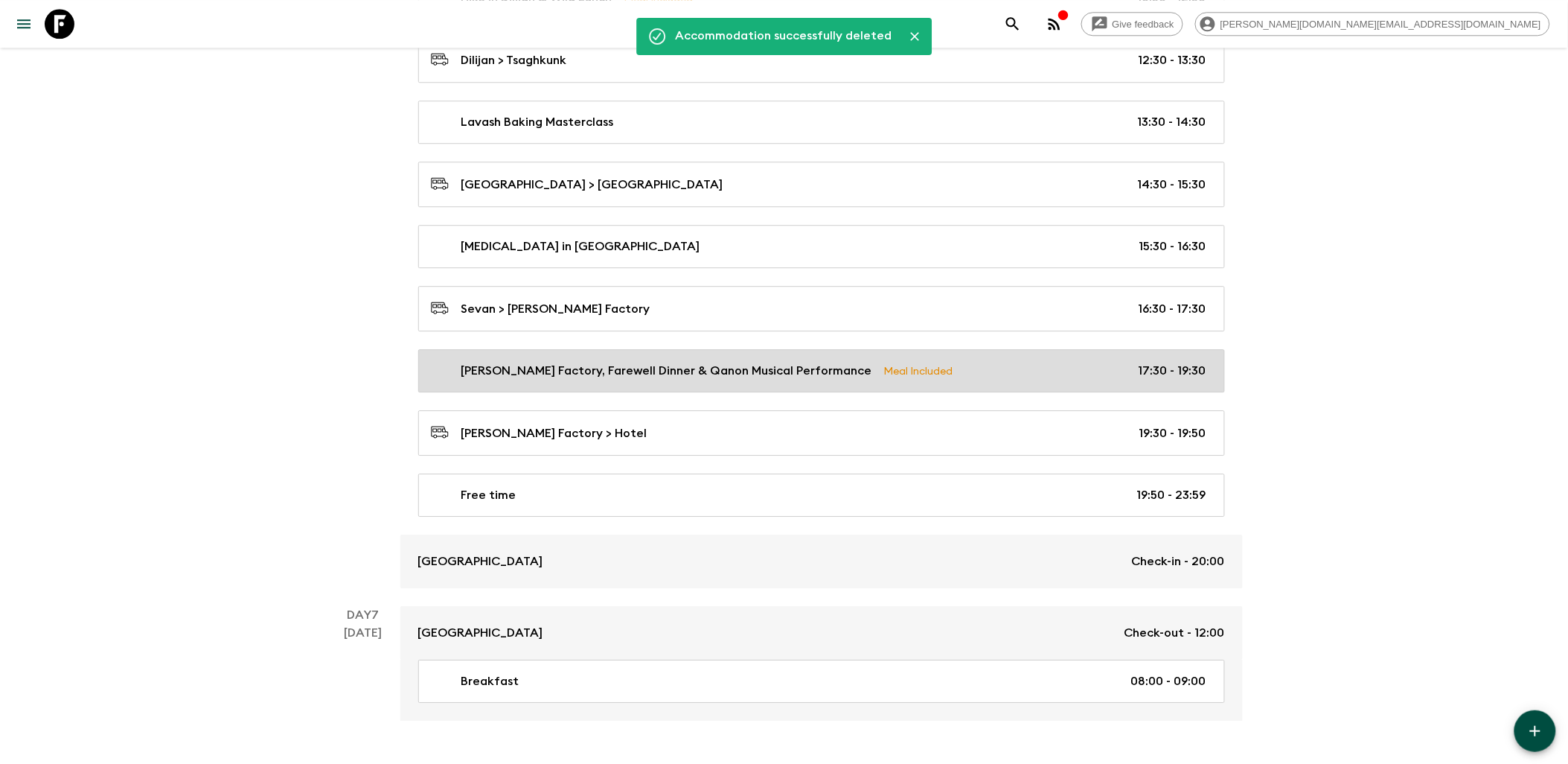
scroll to position [3484, 0]
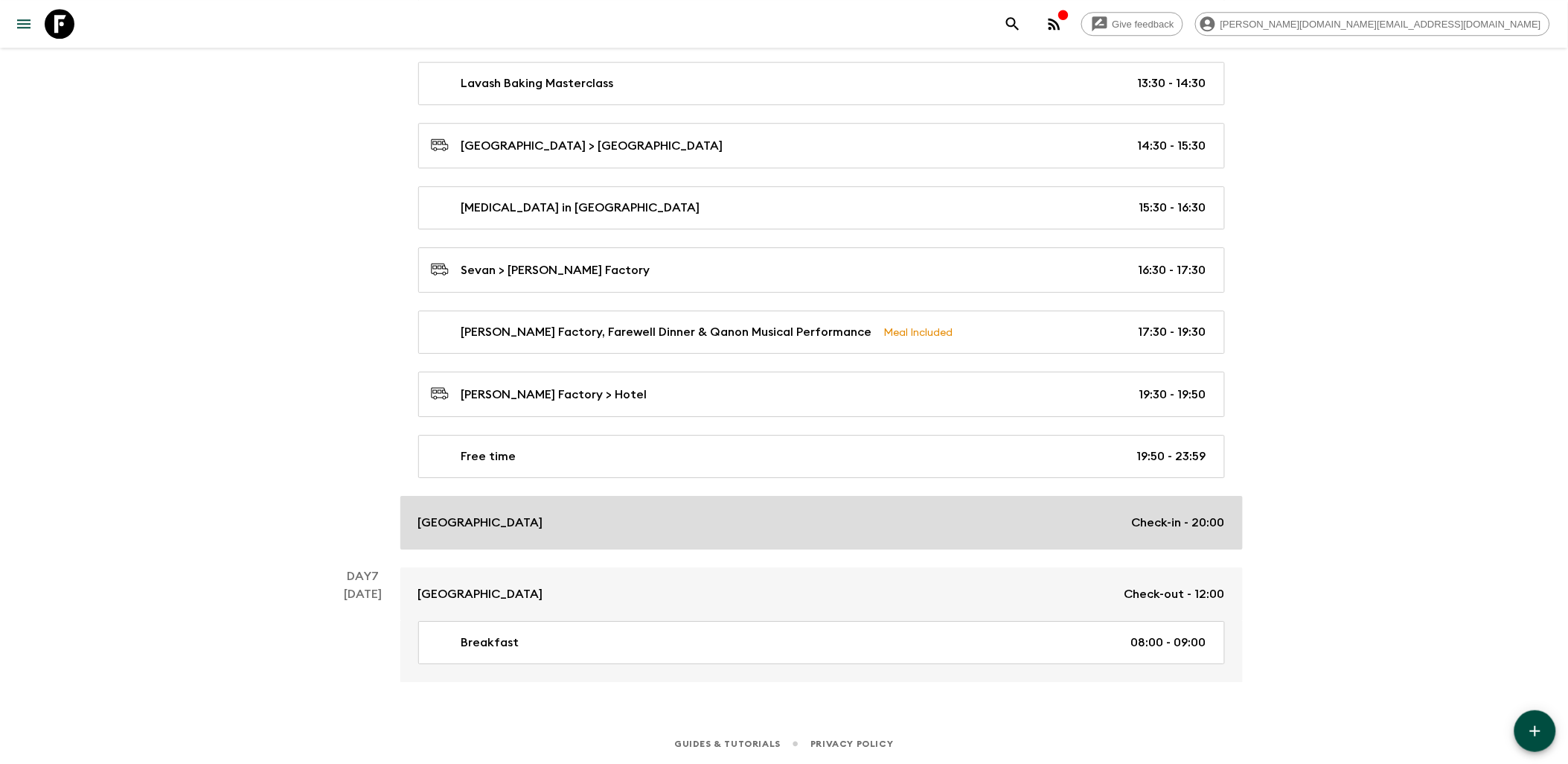
click at [689, 524] on div "[GEOGRAPHIC_DATA] Check-in - 20:00" at bounding box center [822, 522] width 807 height 18
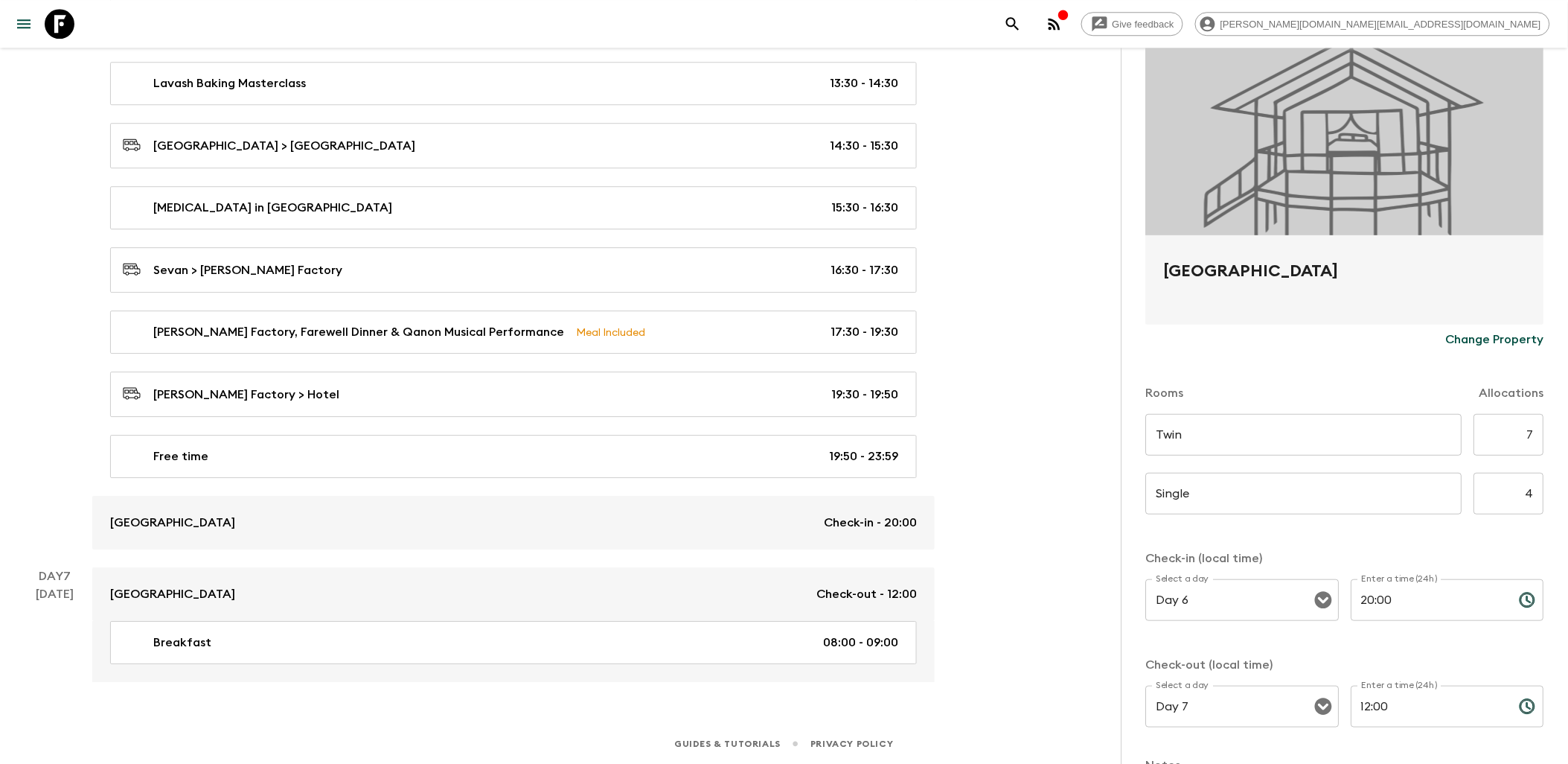
scroll to position [318, 0]
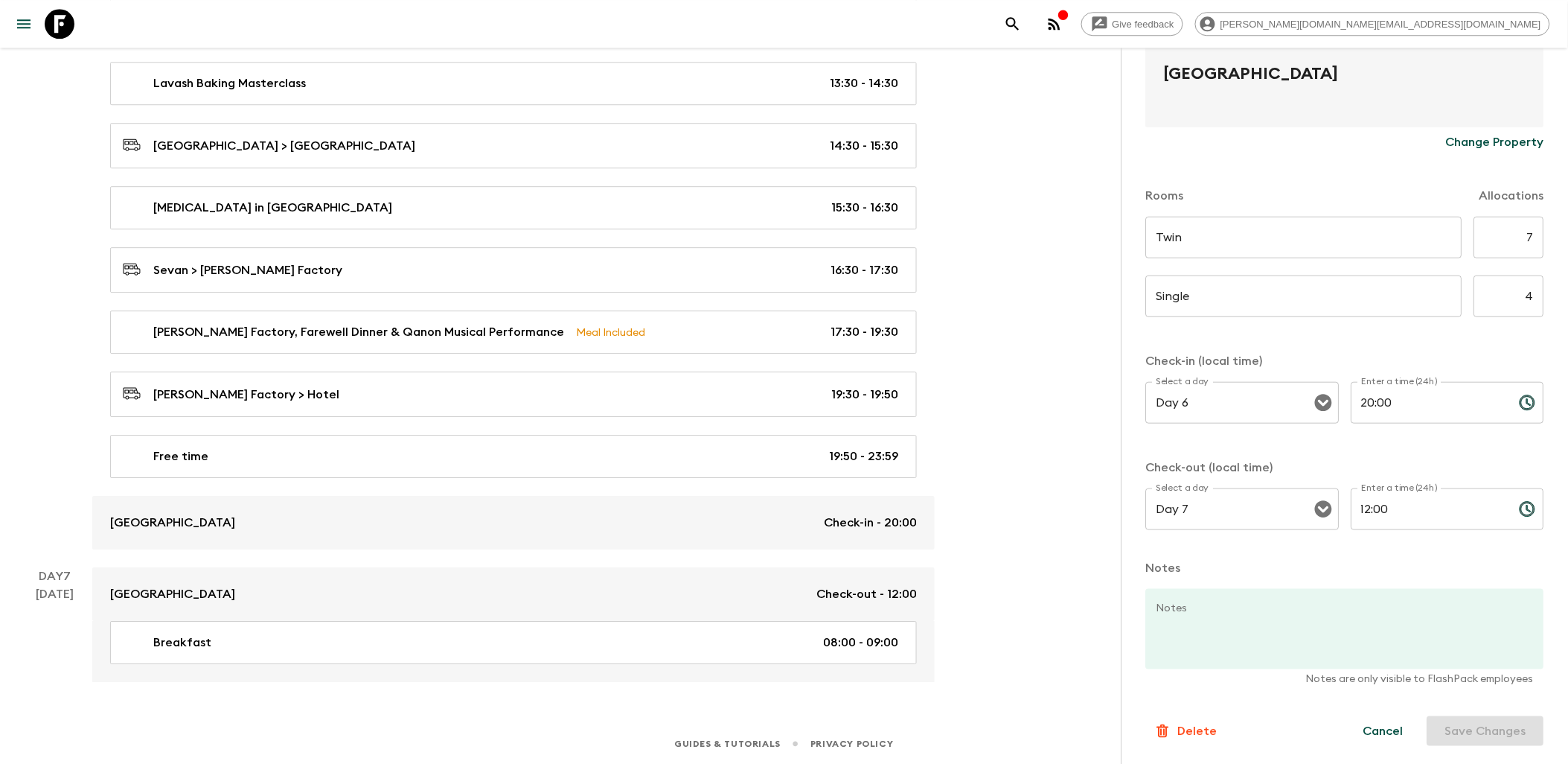
click at [1189, 727] on p "Delete" at bounding box center [1198, 730] width 40 height 18
click at [1259, 740] on button "Confirm" at bounding box center [1259, 745] width 75 height 26
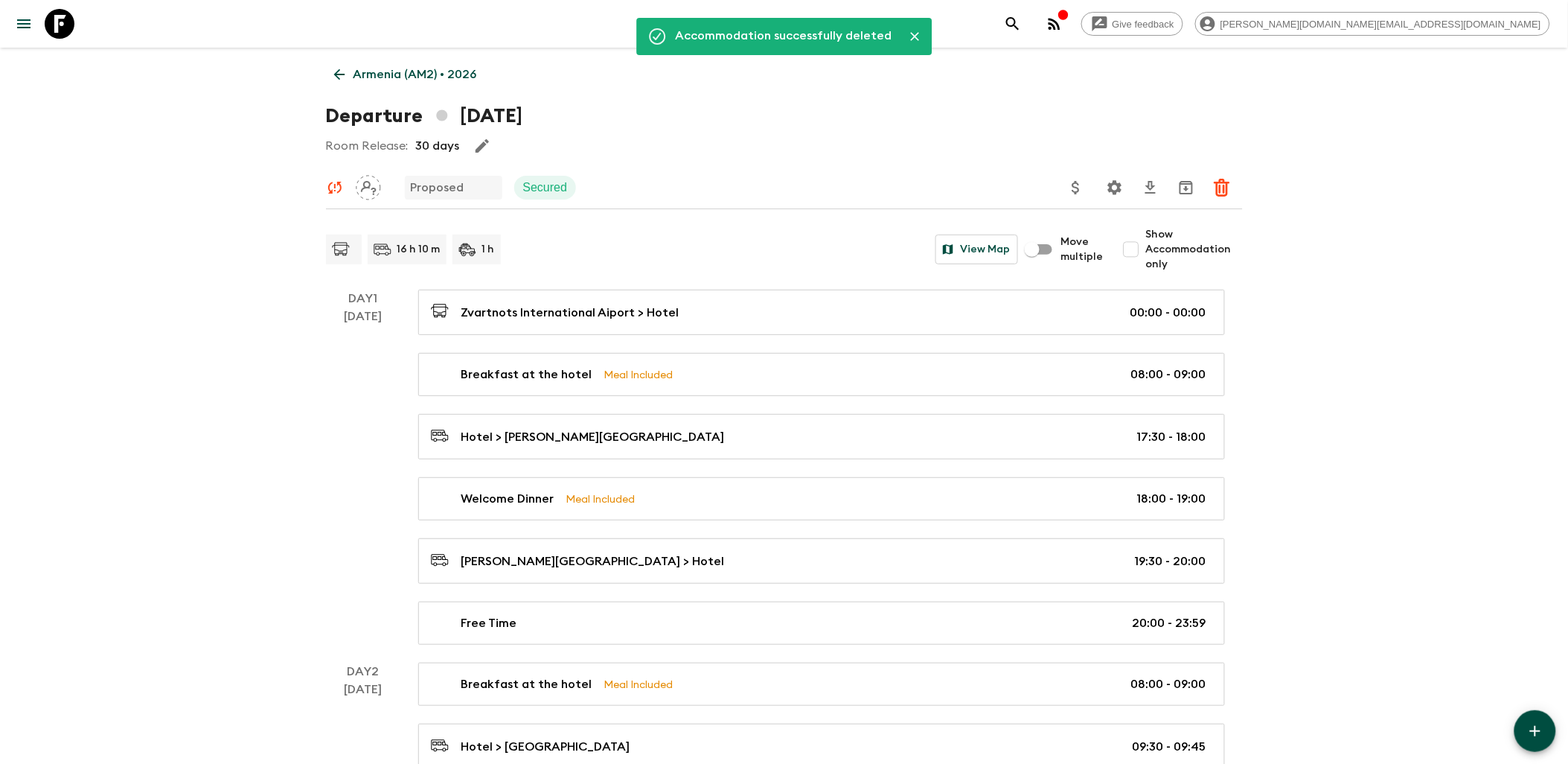
click at [1547, 732] on button "button" at bounding box center [1535, 730] width 41 height 41
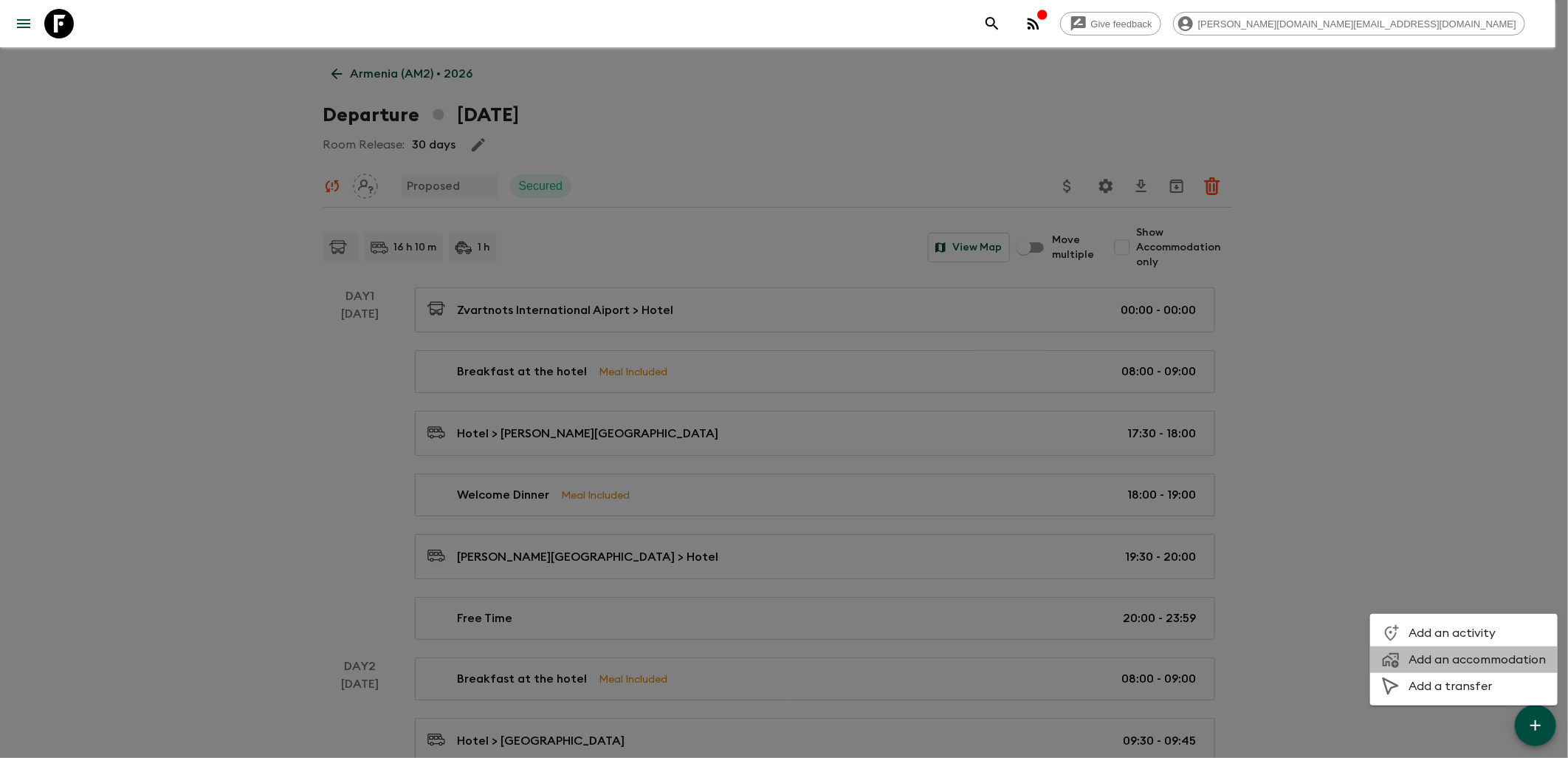
click at [1458, 665] on span "Add an accommodation" at bounding box center [1477, 660] width 138 height 15
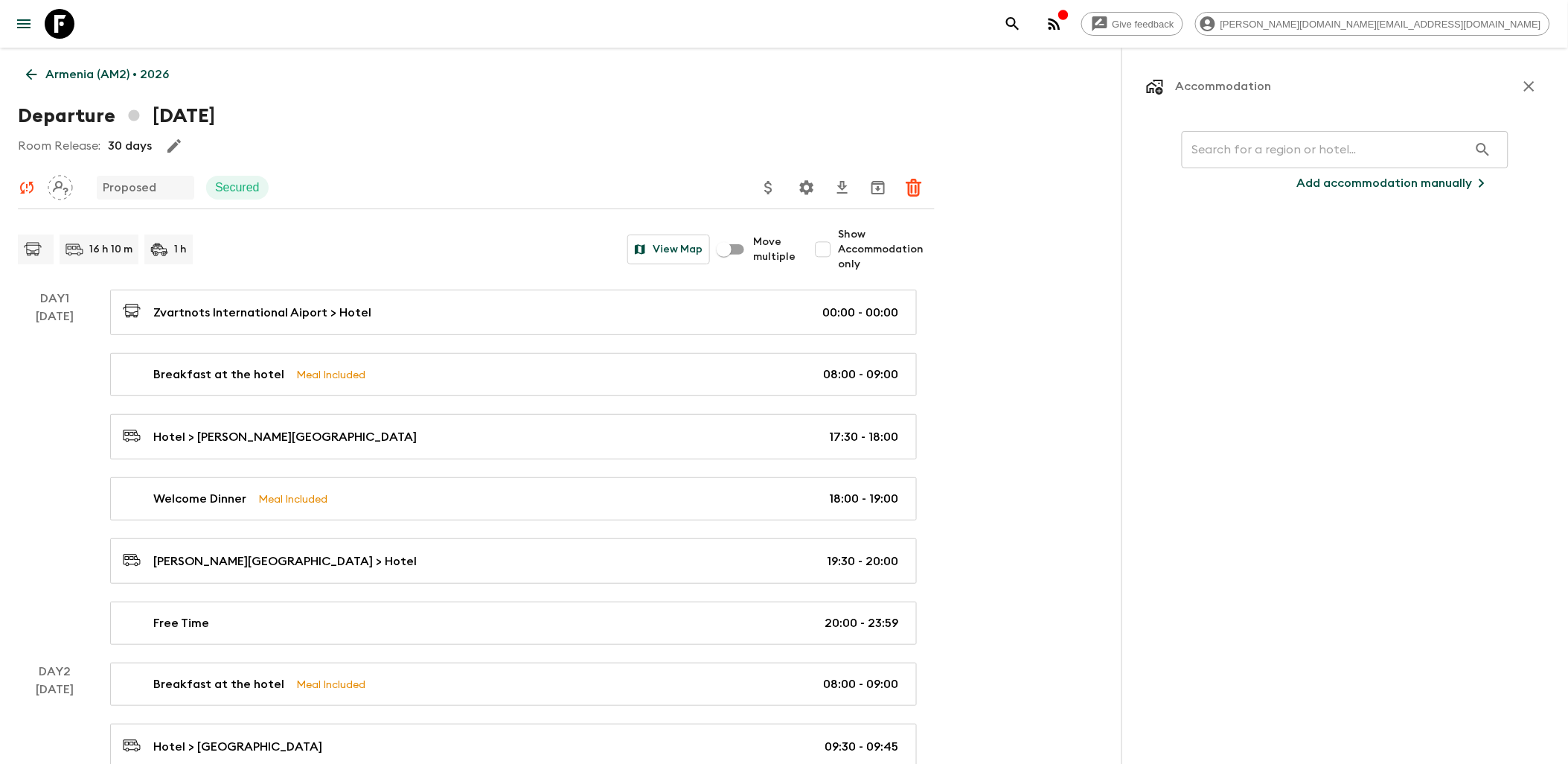
click at [1253, 141] on input "text" at bounding box center [1325, 149] width 287 height 41
click at [1406, 181] on p "Add accommodation manually" at bounding box center [1385, 183] width 176 height 18
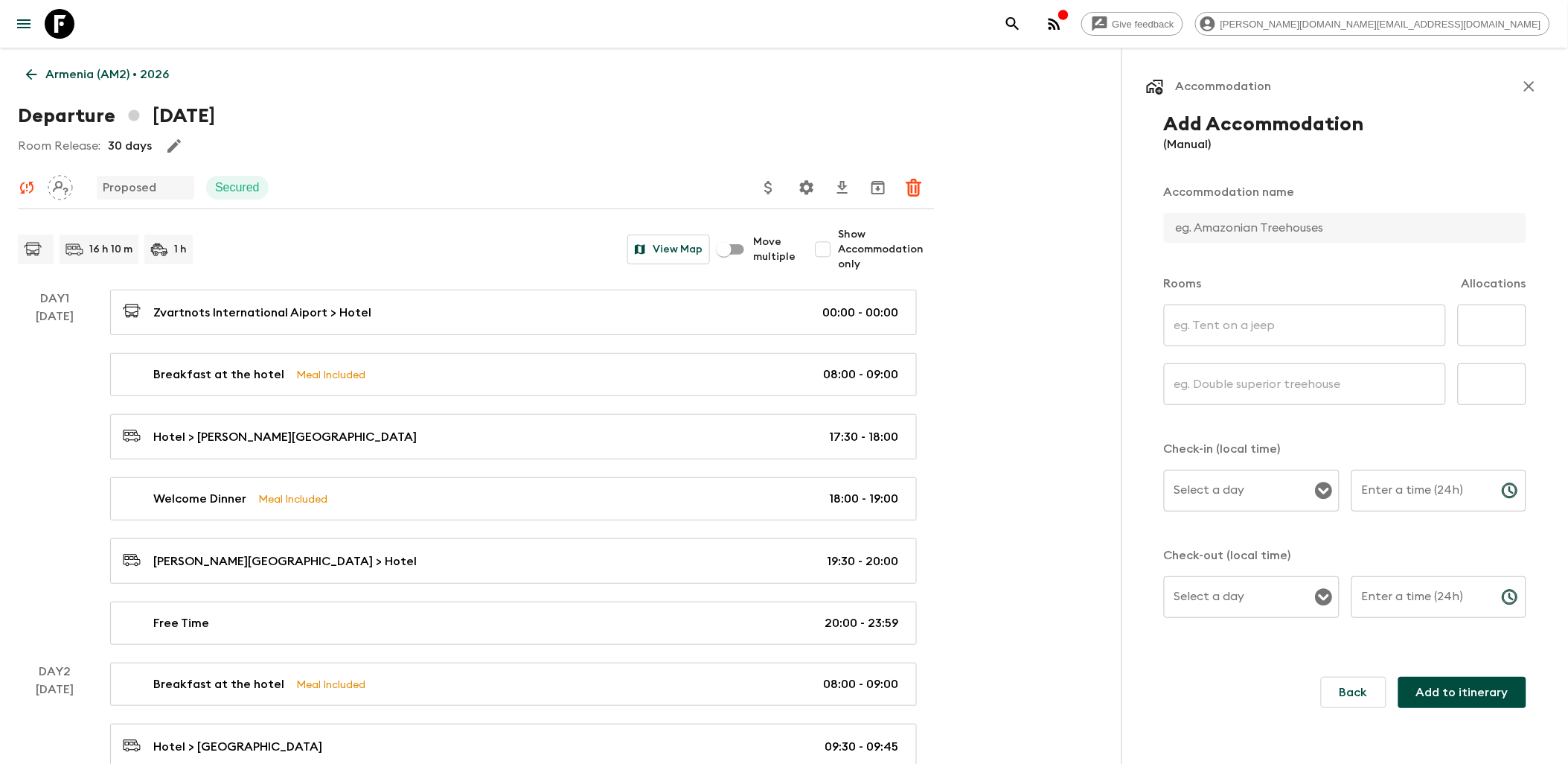
click at [1227, 227] on input "text" at bounding box center [1339, 227] width 351 height 30
paste input "[GEOGRAPHIC_DATA]"
type input "[GEOGRAPHIC_DATA]"
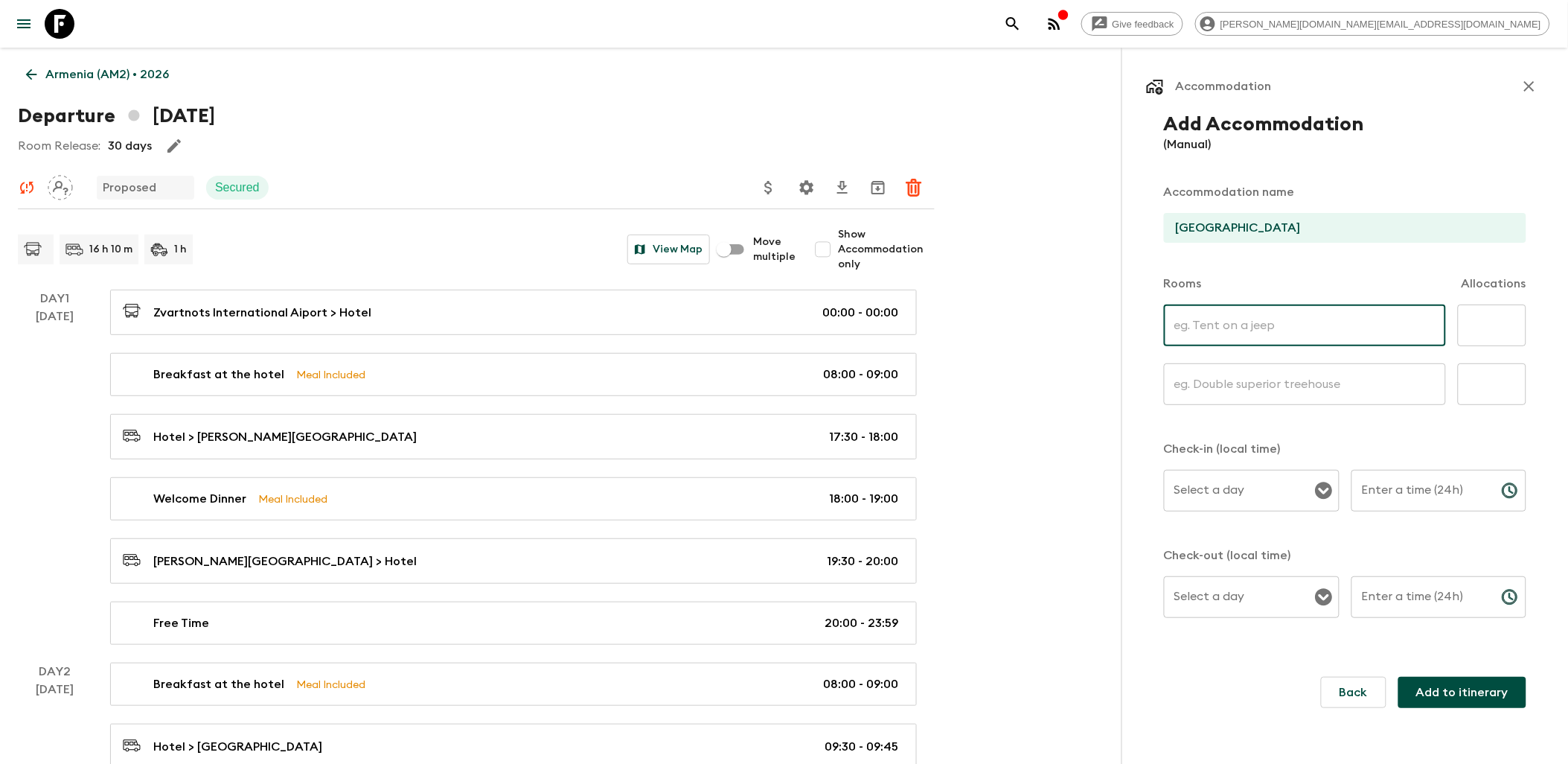
click at [1238, 314] on input "text" at bounding box center [1305, 325] width 282 height 41
type input "Twin"
click at [1217, 410] on p "​" at bounding box center [1305, 415] width 261 height 15
click at [1215, 396] on input "text" at bounding box center [1305, 384] width 282 height 41
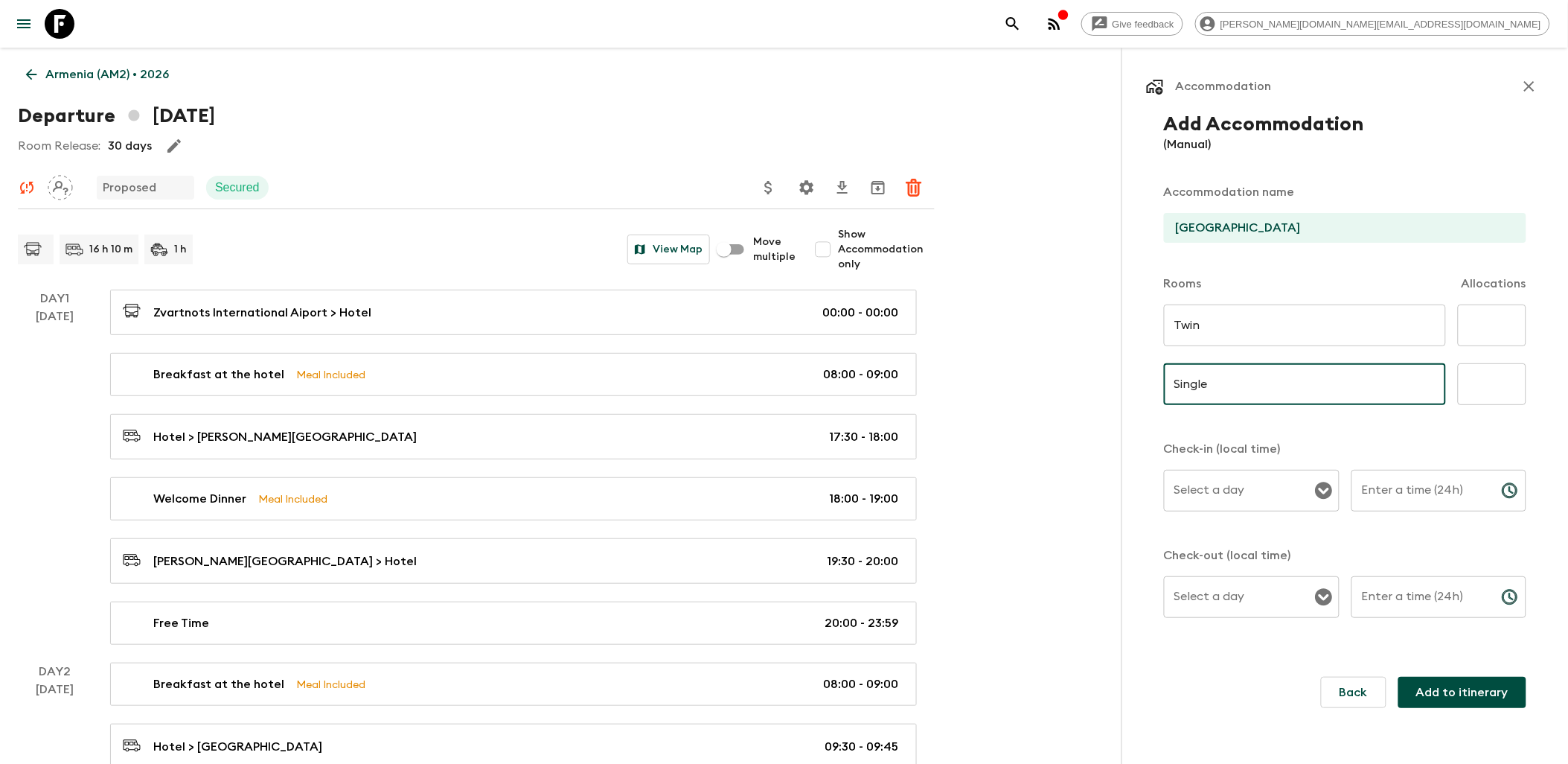
type input "Single"
click at [1491, 316] on input "text" at bounding box center [1492, 325] width 68 height 41
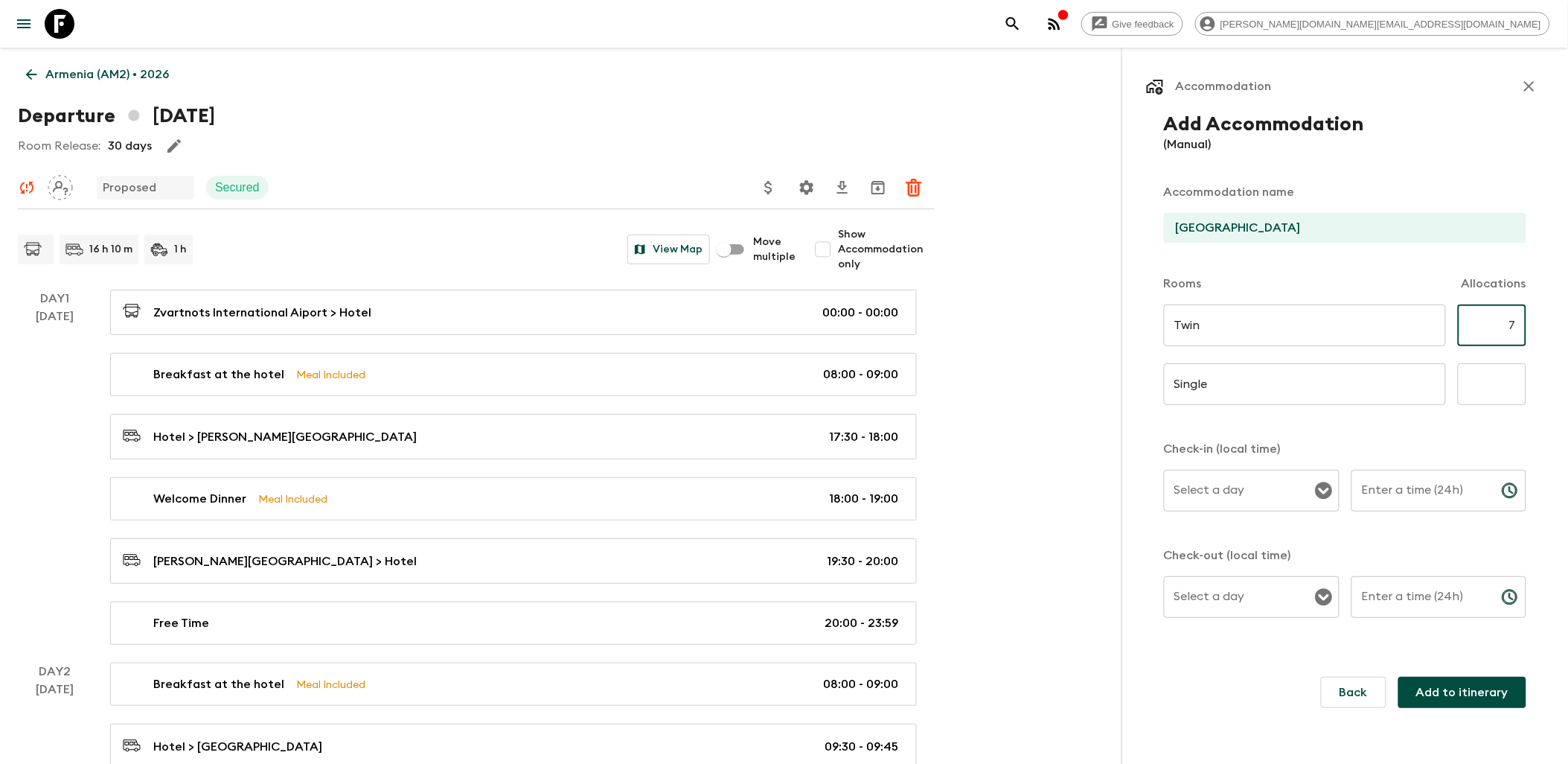
type input "7"
click at [1500, 376] on input "text" at bounding box center [1492, 384] width 68 height 41
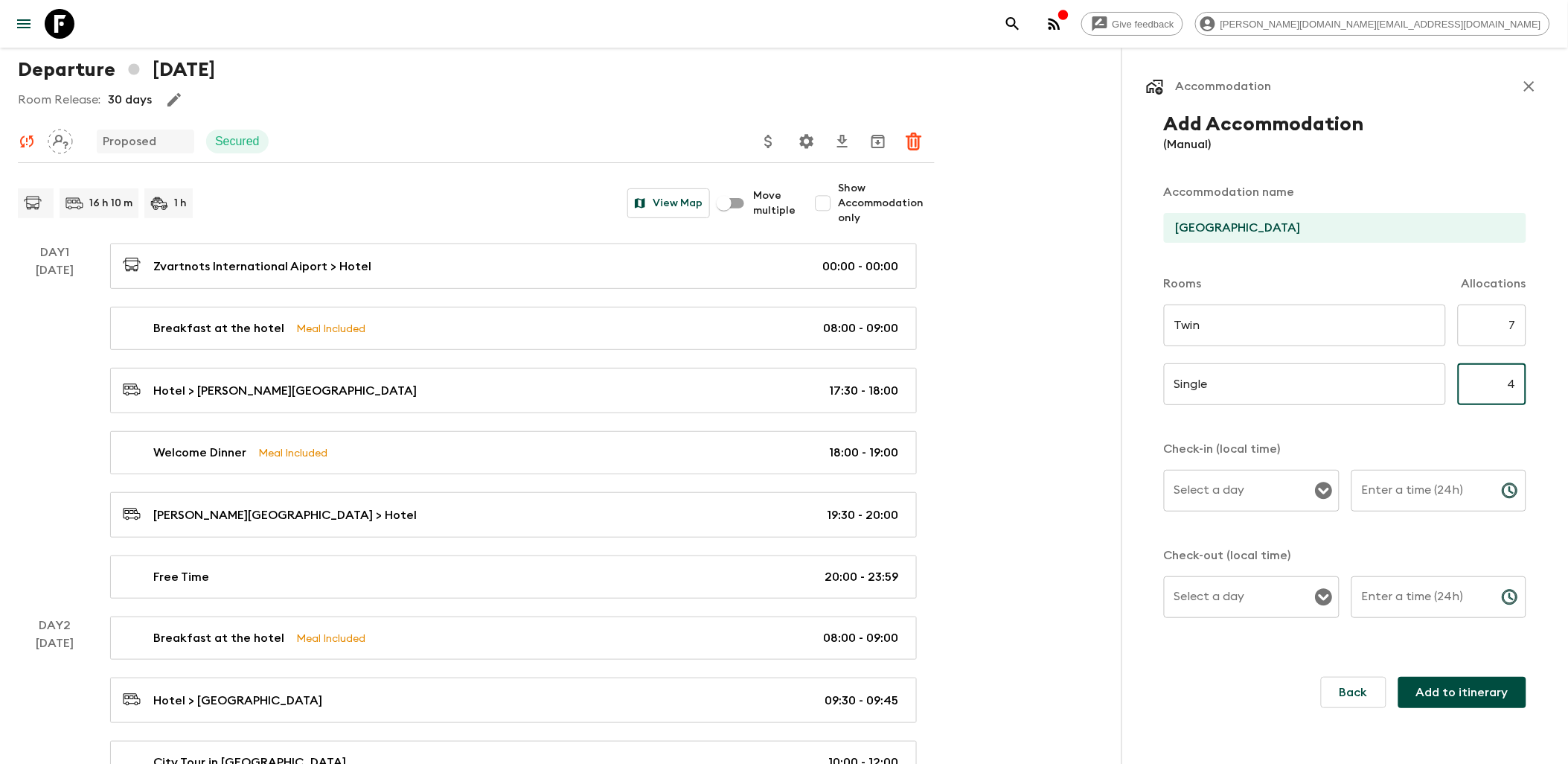
scroll to position [83, 0]
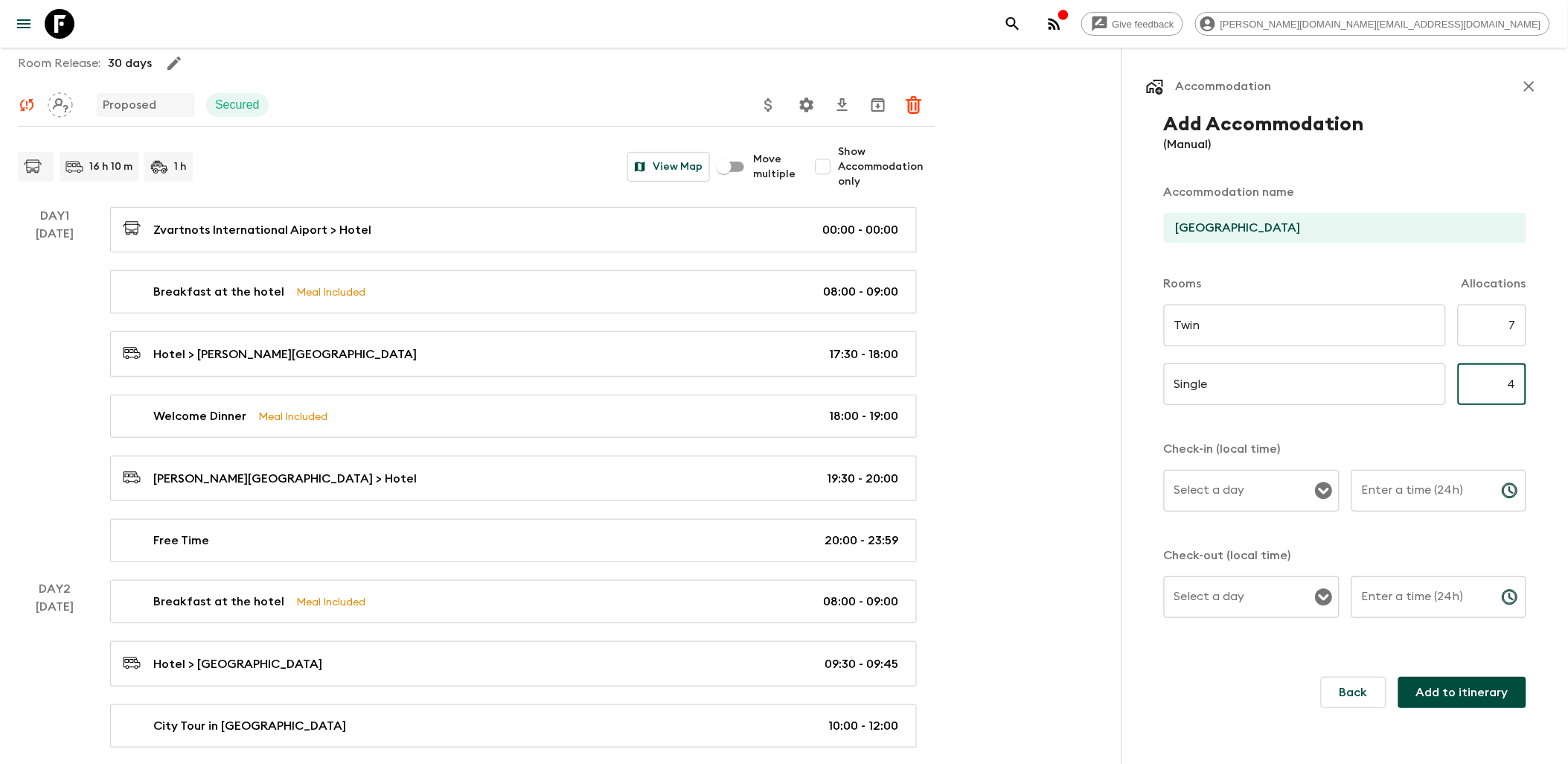
click at [1321, 494] on icon "Open" at bounding box center [1324, 491] width 17 height 17
type input "4"
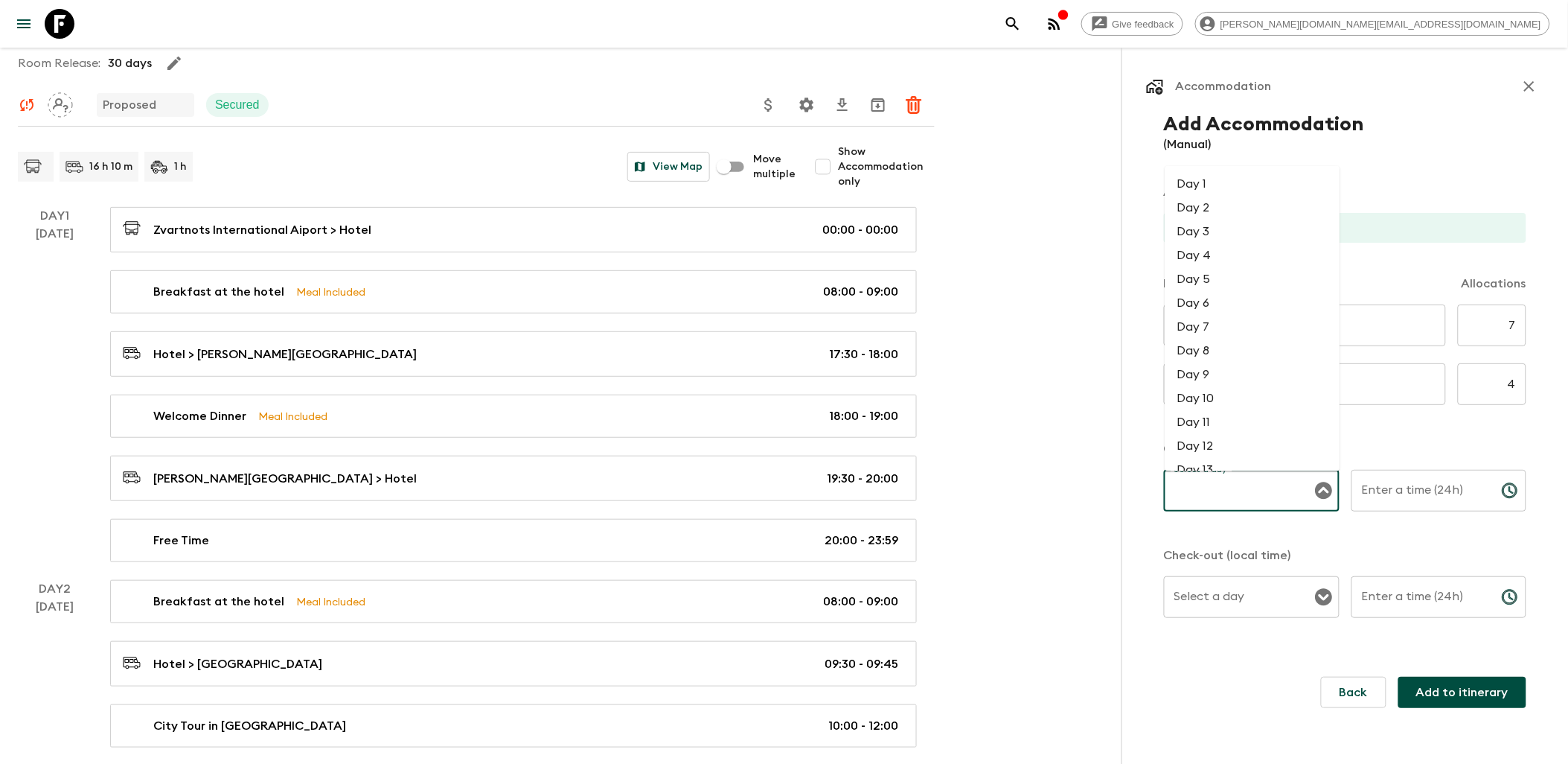
click at [1230, 189] on li "Day 1" at bounding box center [1253, 183] width 175 height 24
type input "Day 1"
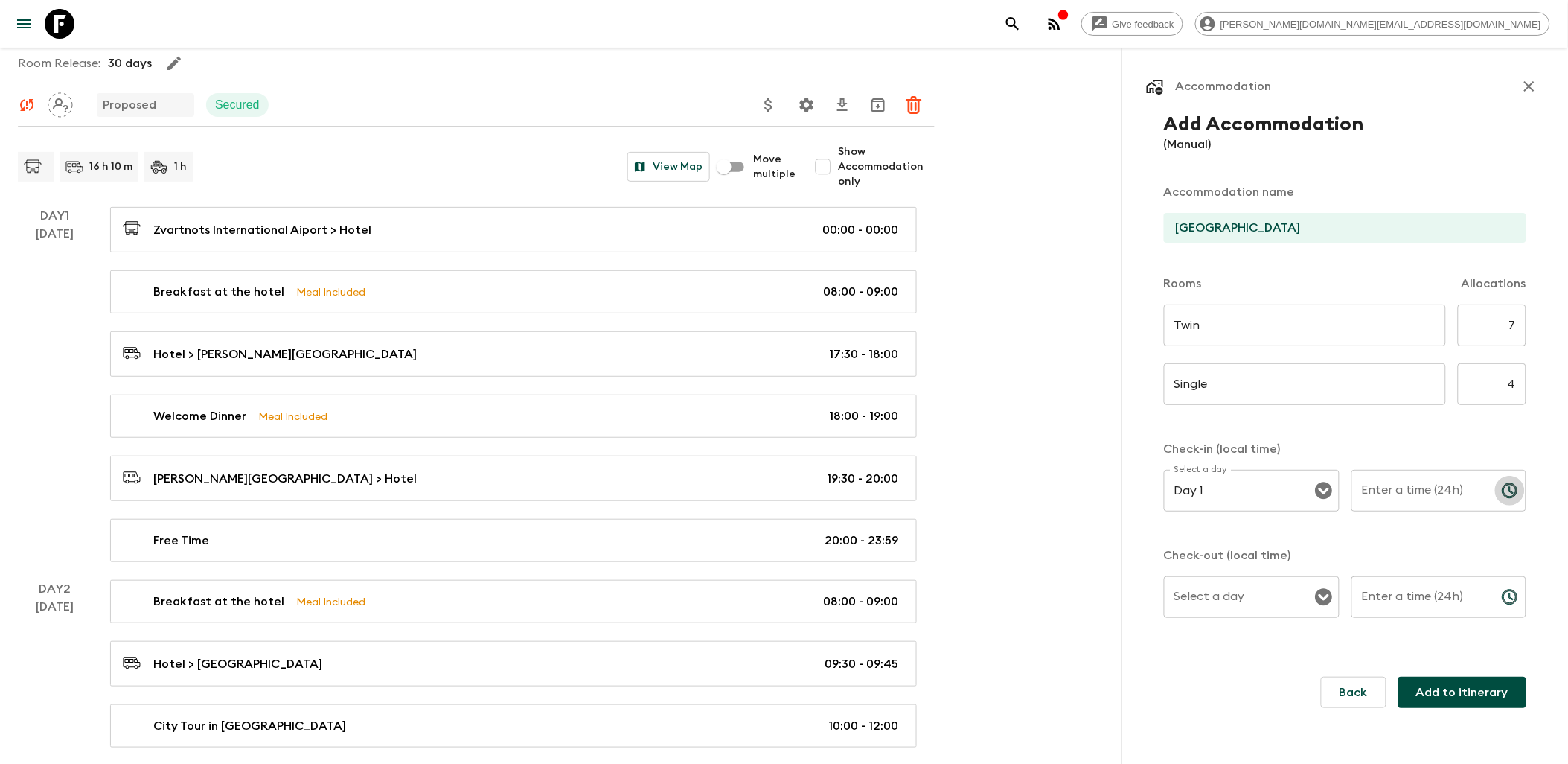
click at [1505, 494] on icon "Choose time" at bounding box center [1511, 491] width 15 height 15
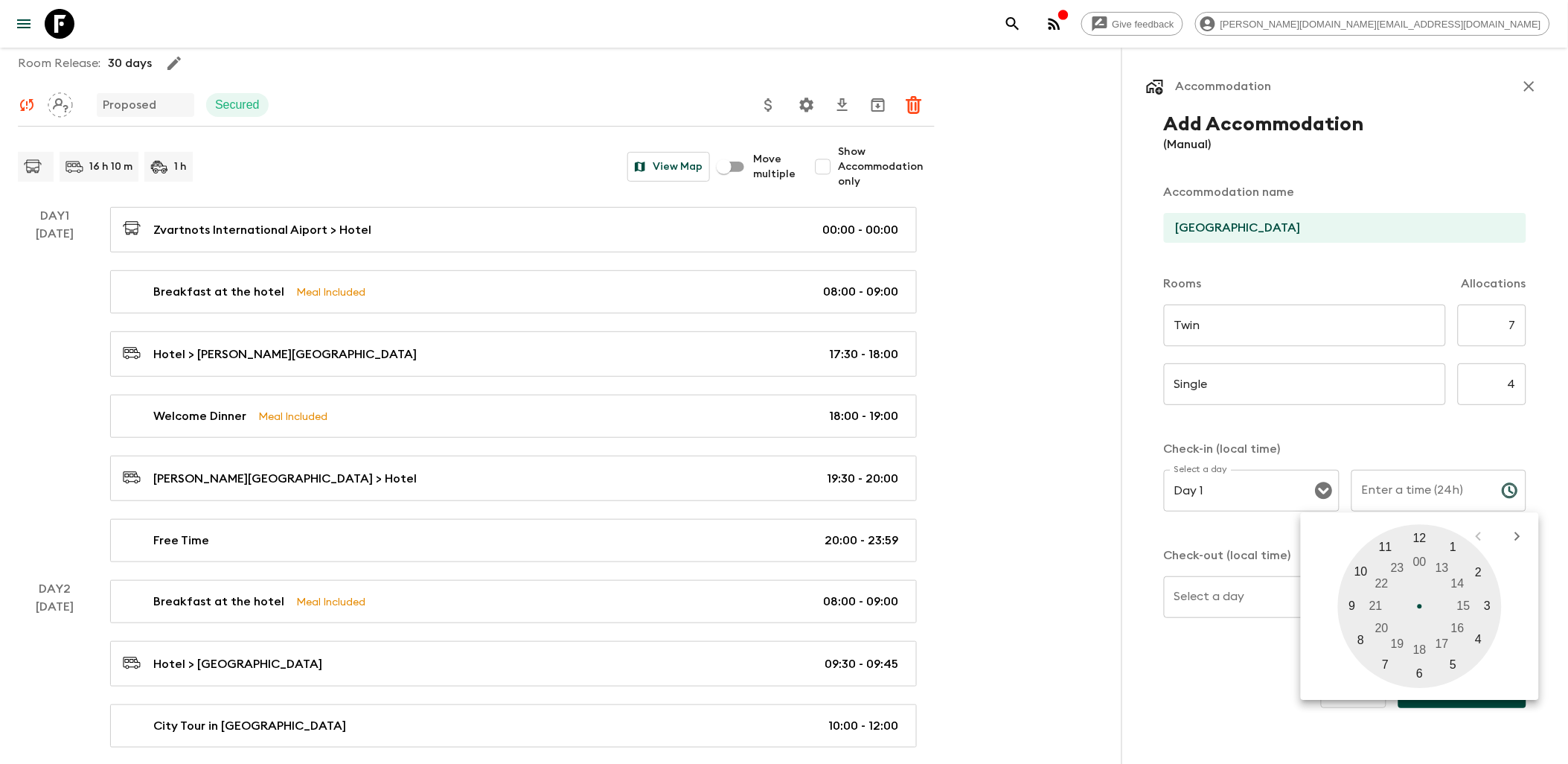
click at [1364, 641] on div at bounding box center [1420, 606] width 164 height 164
type input "08:00"
click at [1418, 537] on div at bounding box center [1420, 606] width 164 height 164
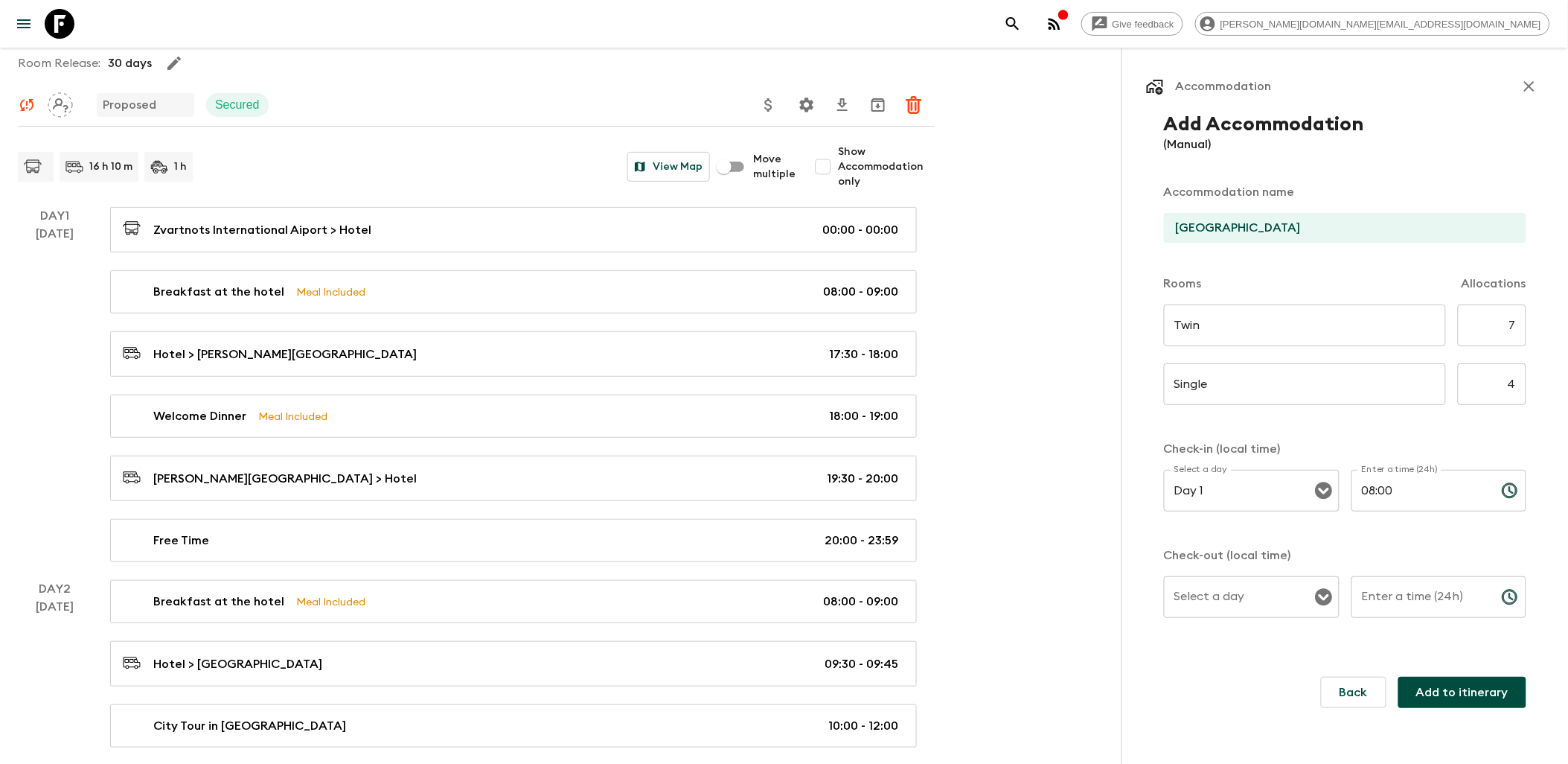
click at [1324, 599] on icon "Open" at bounding box center [1324, 597] width 18 height 18
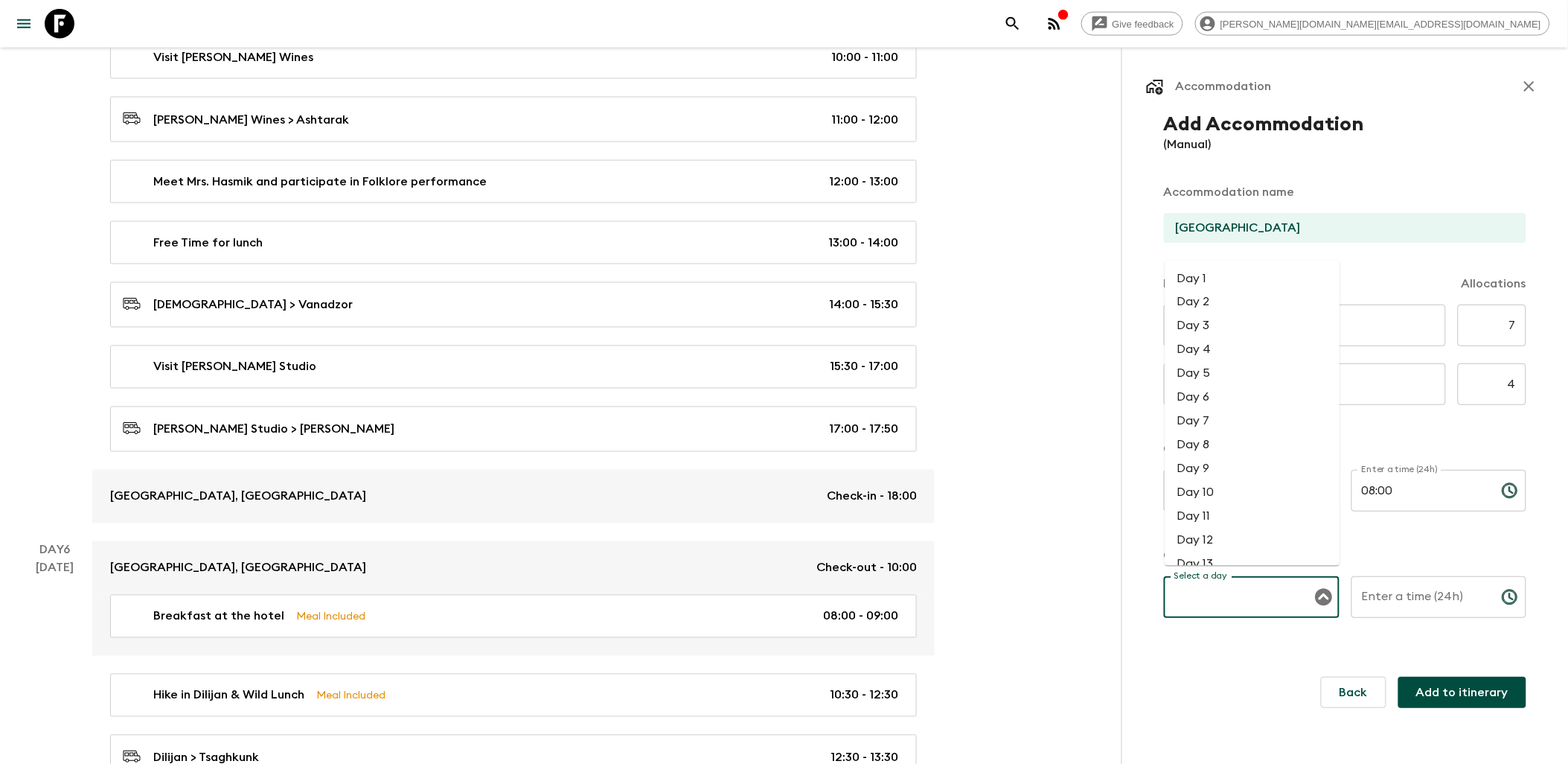
scroll to position [2563, 0]
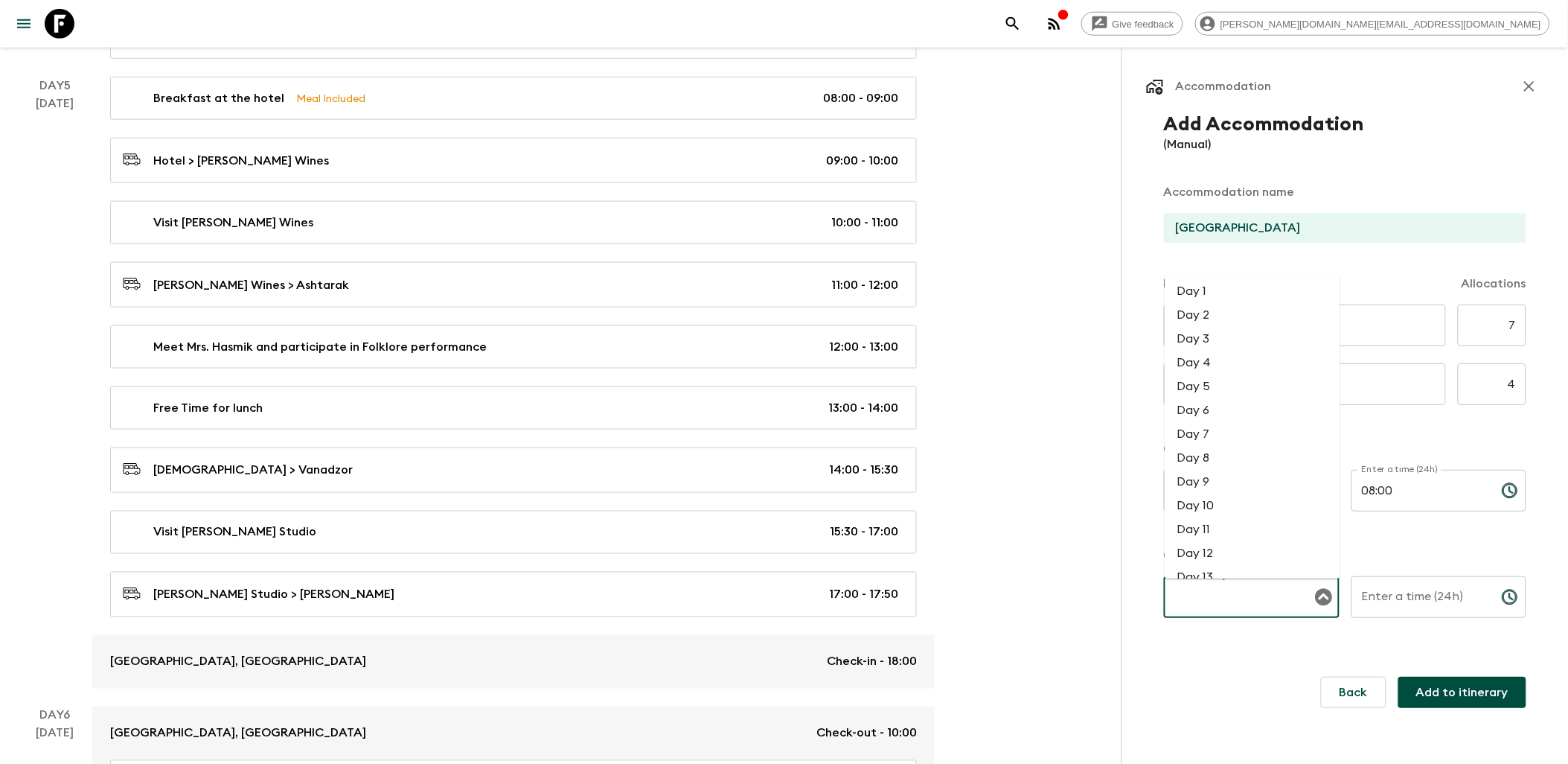
click at [1207, 388] on li "Day 5" at bounding box center [1253, 386] width 175 height 24
type input "Day 5"
click at [1433, 602] on input "Enter a time (24h)" at bounding box center [1421, 597] width 139 height 41
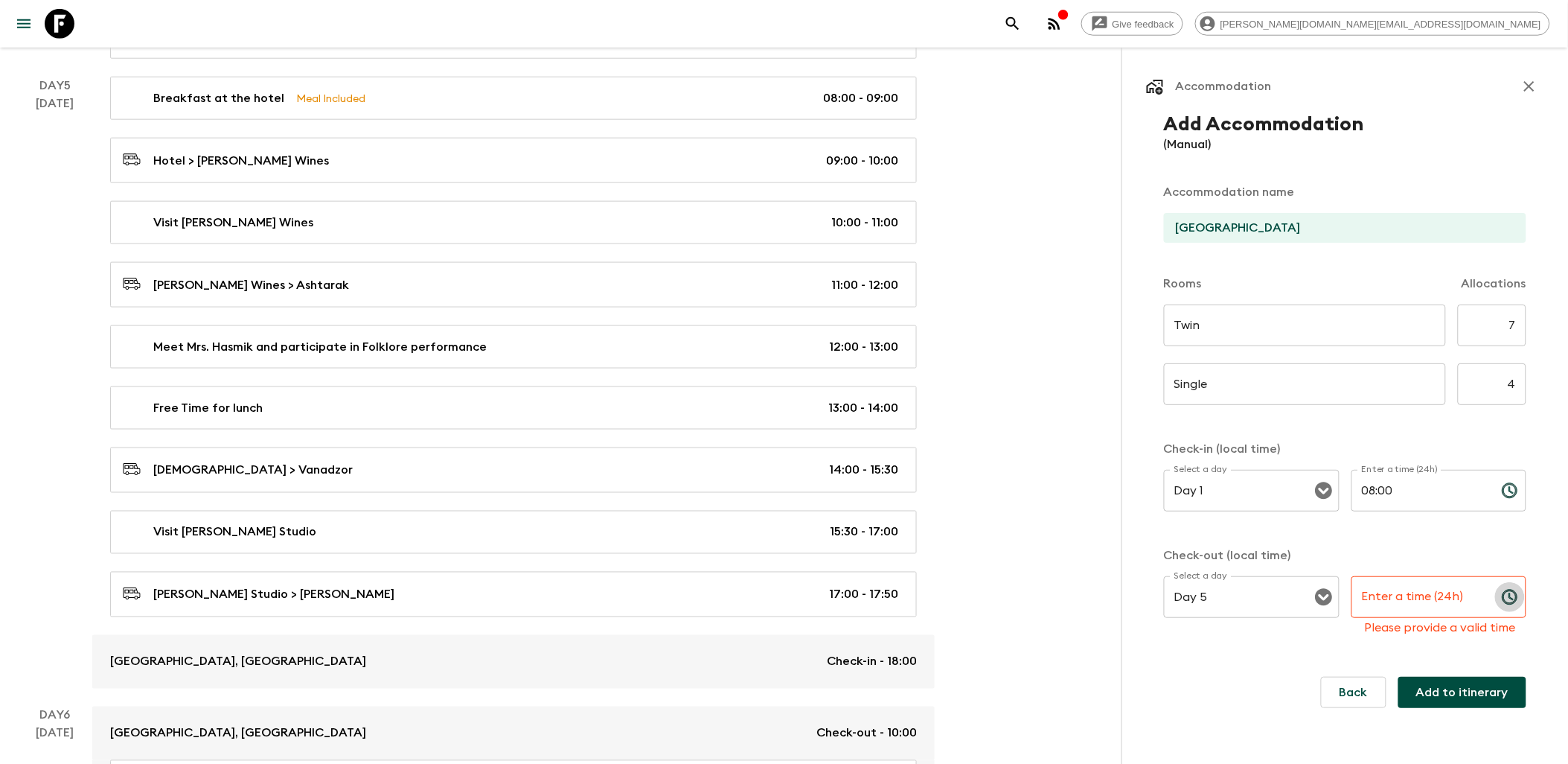
click at [1504, 601] on icon "Choose time" at bounding box center [1511, 597] width 15 height 15
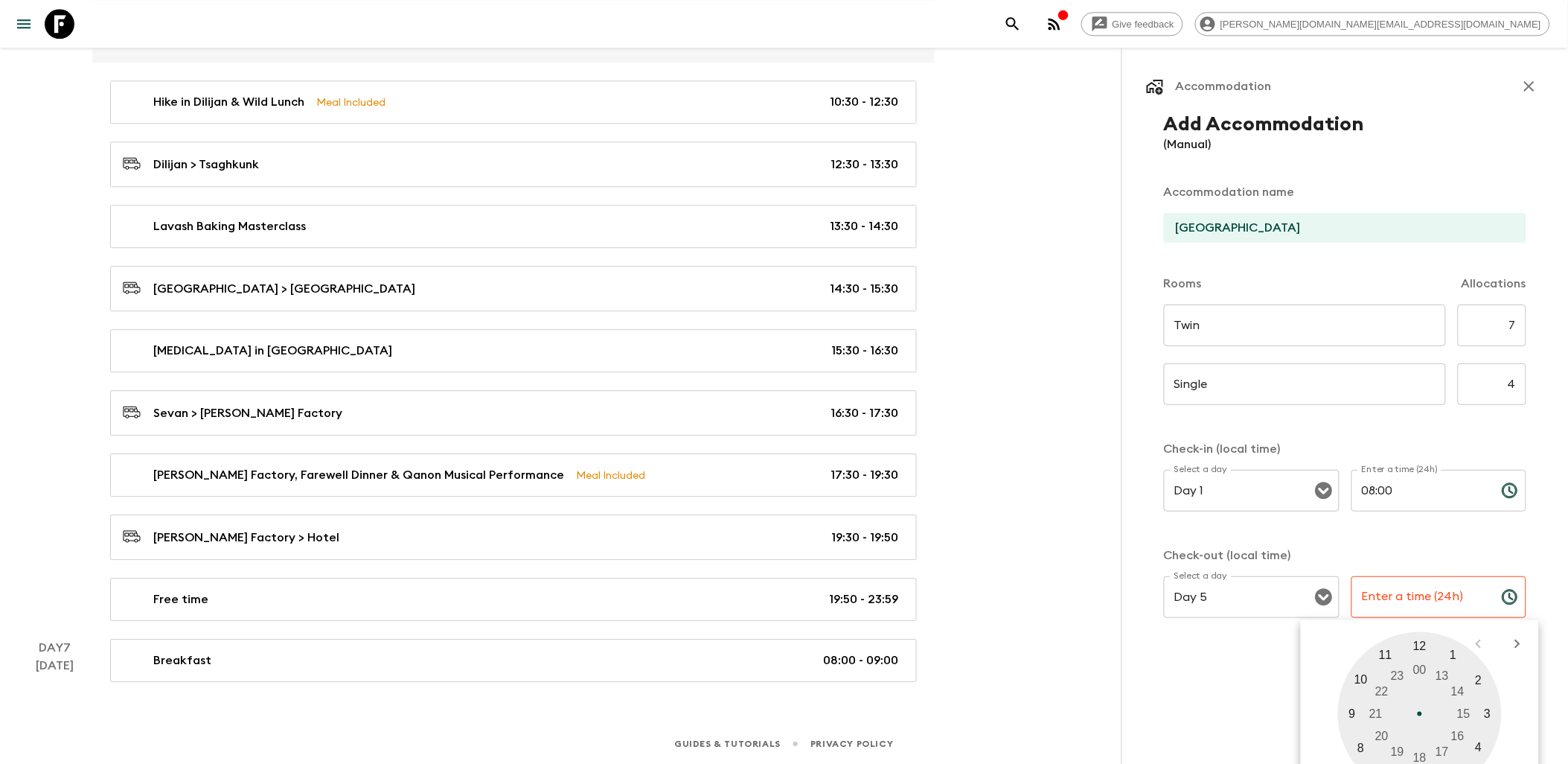
scroll to position [3342, 0]
click at [1363, 745] on div at bounding box center [1420, 714] width 164 height 164
click at [1228, 700] on div "Back Add to itinerary" at bounding box center [1345, 691] width 363 height 31
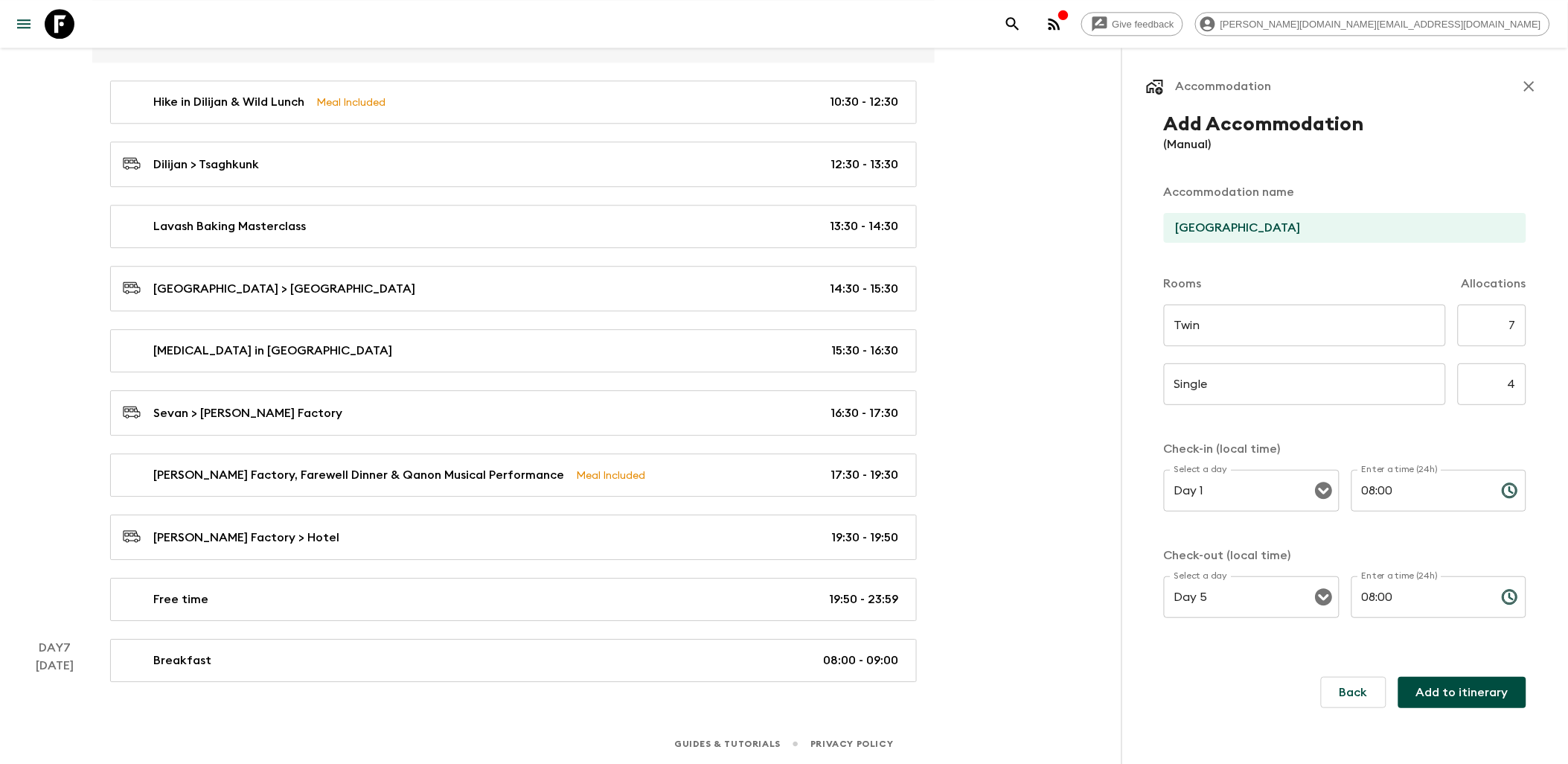
click at [1412, 591] on input "08:00" at bounding box center [1421, 597] width 139 height 41
type input "08:30"
click at [1450, 696] on button "Add to itinerary" at bounding box center [1462, 691] width 128 height 31
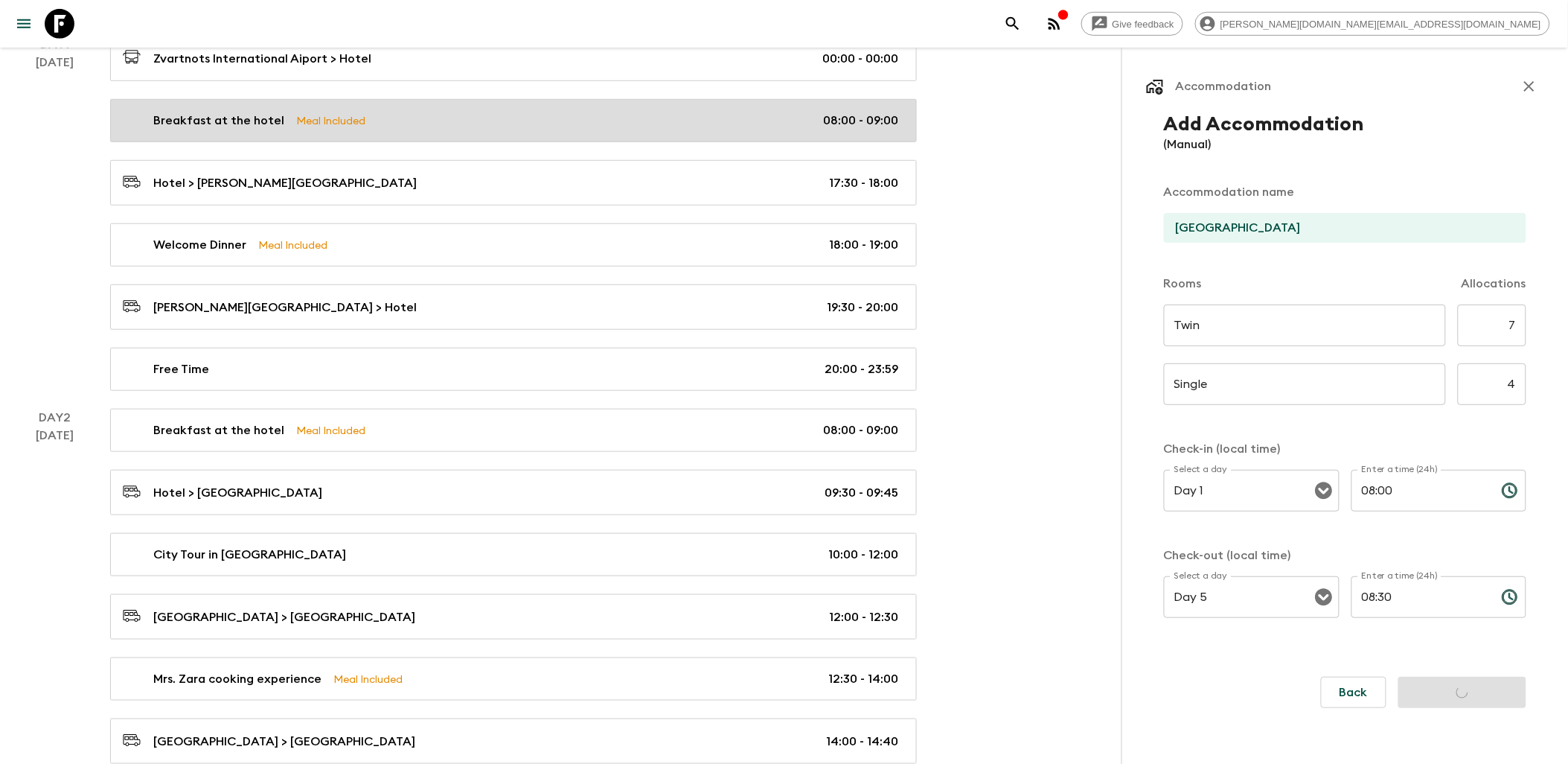
scroll to position [34, 0]
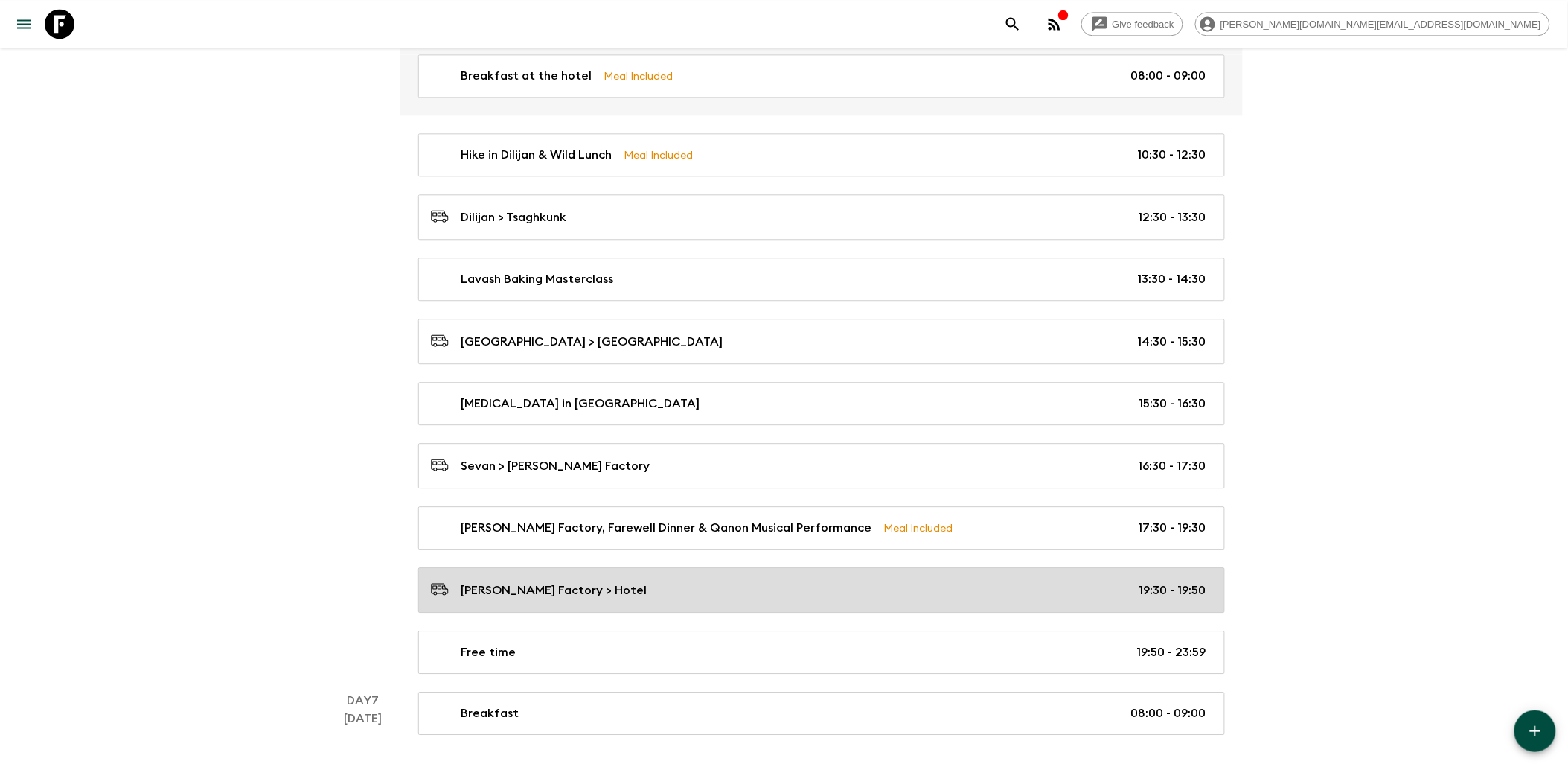
scroll to position [3306, 0]
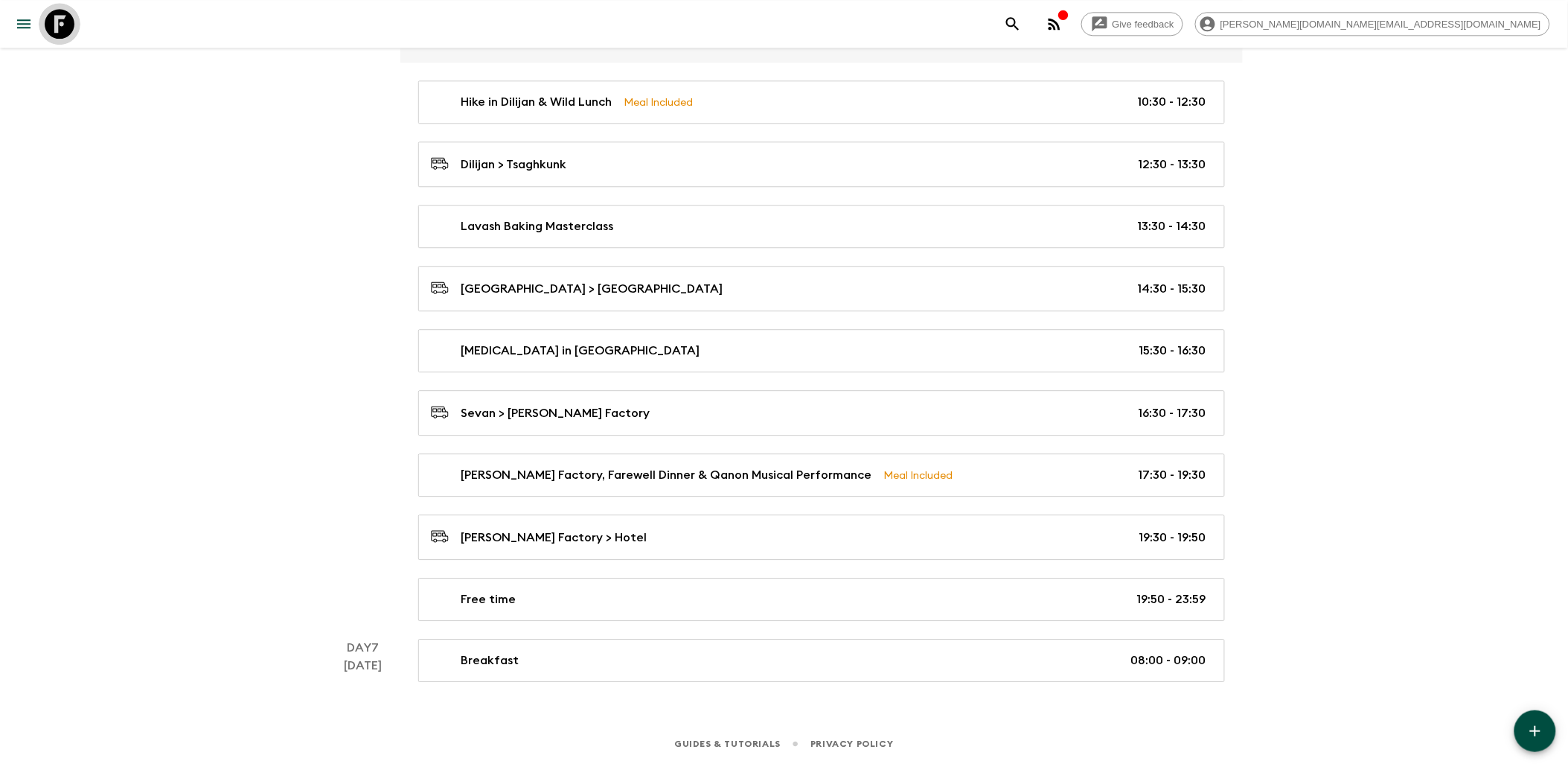
click at [68, 19] on icon at bounding box center [59, 24] width 30 height 30
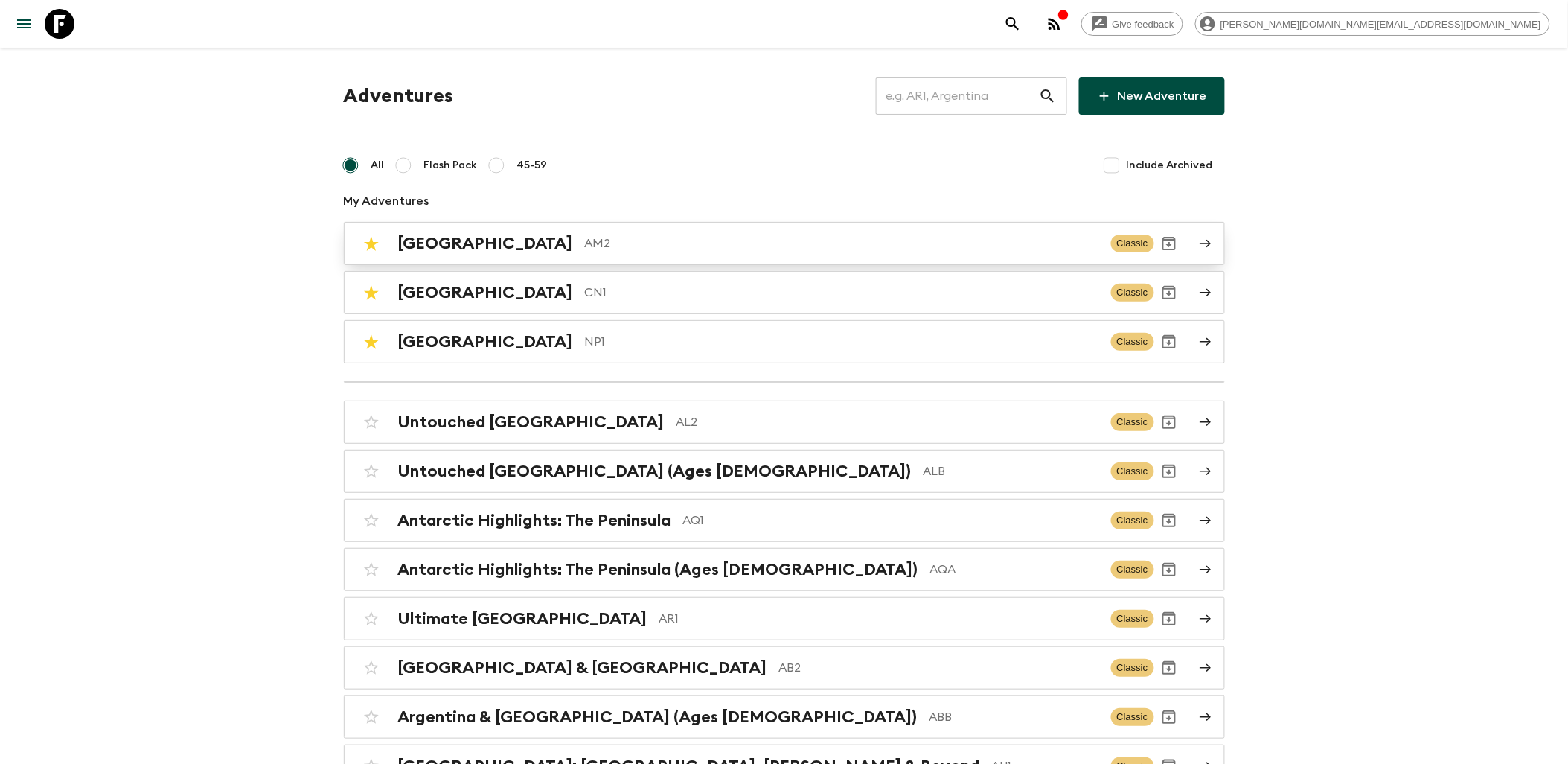
click at [472, 254] on div "Armenia AM2 Classic" at bounding box center [756, 243] width 798 height 30
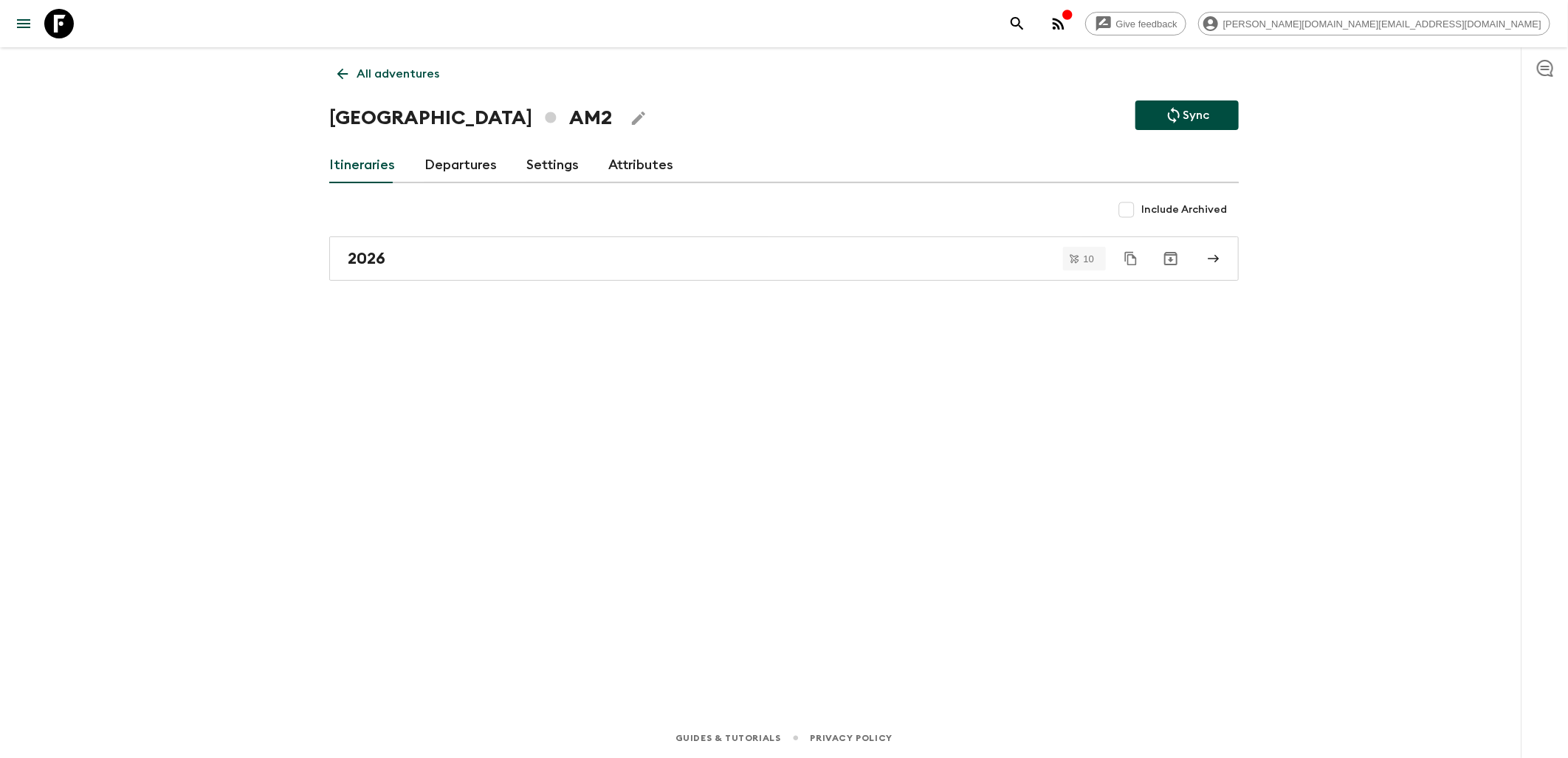
click at [445, 169] on link "Departures" at bounding box center [460, 165] width 72 height 35
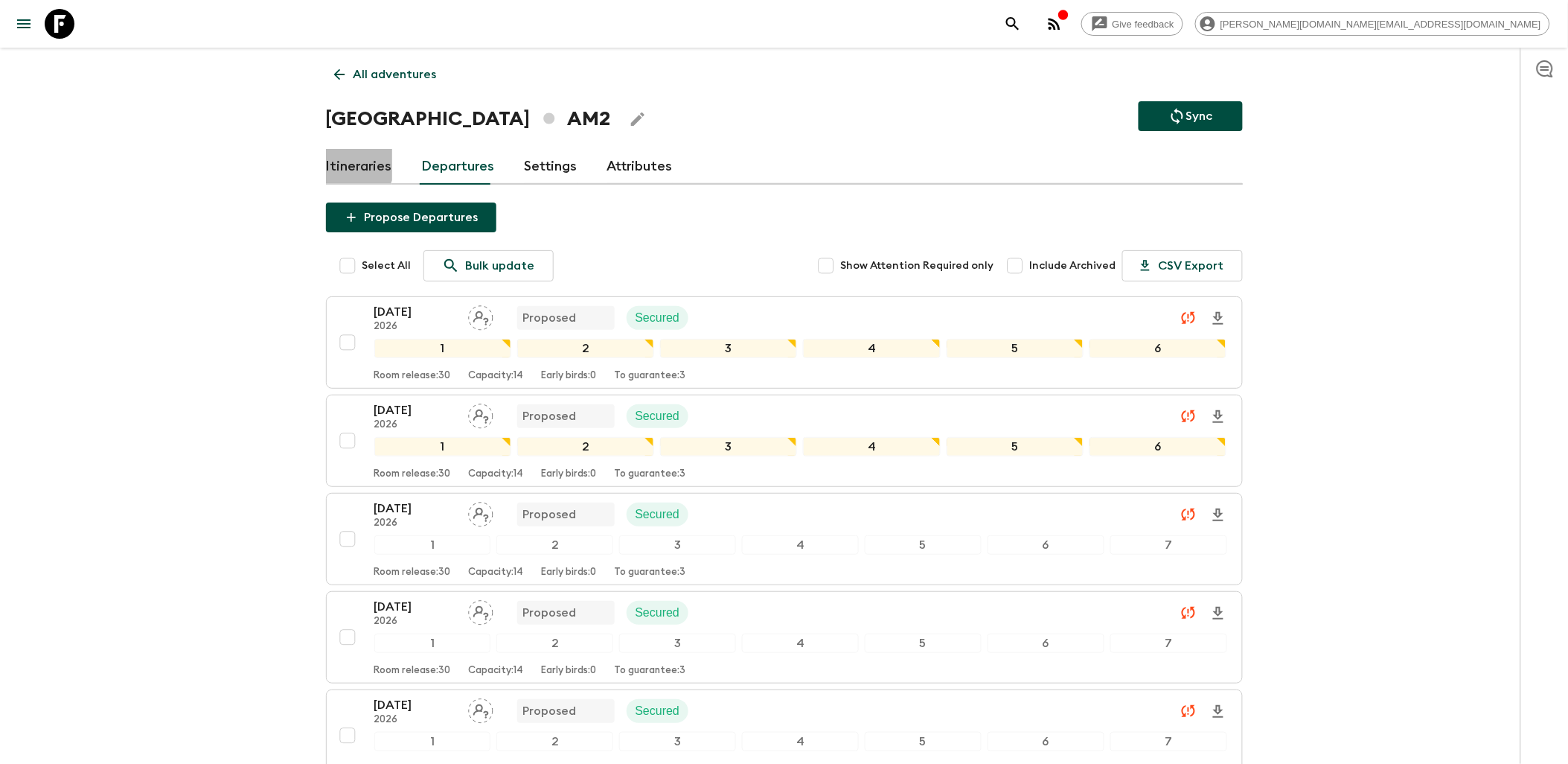
click at [345, 161] on link "Itineraries" at bounding box center [359, 166] width 66 height 35
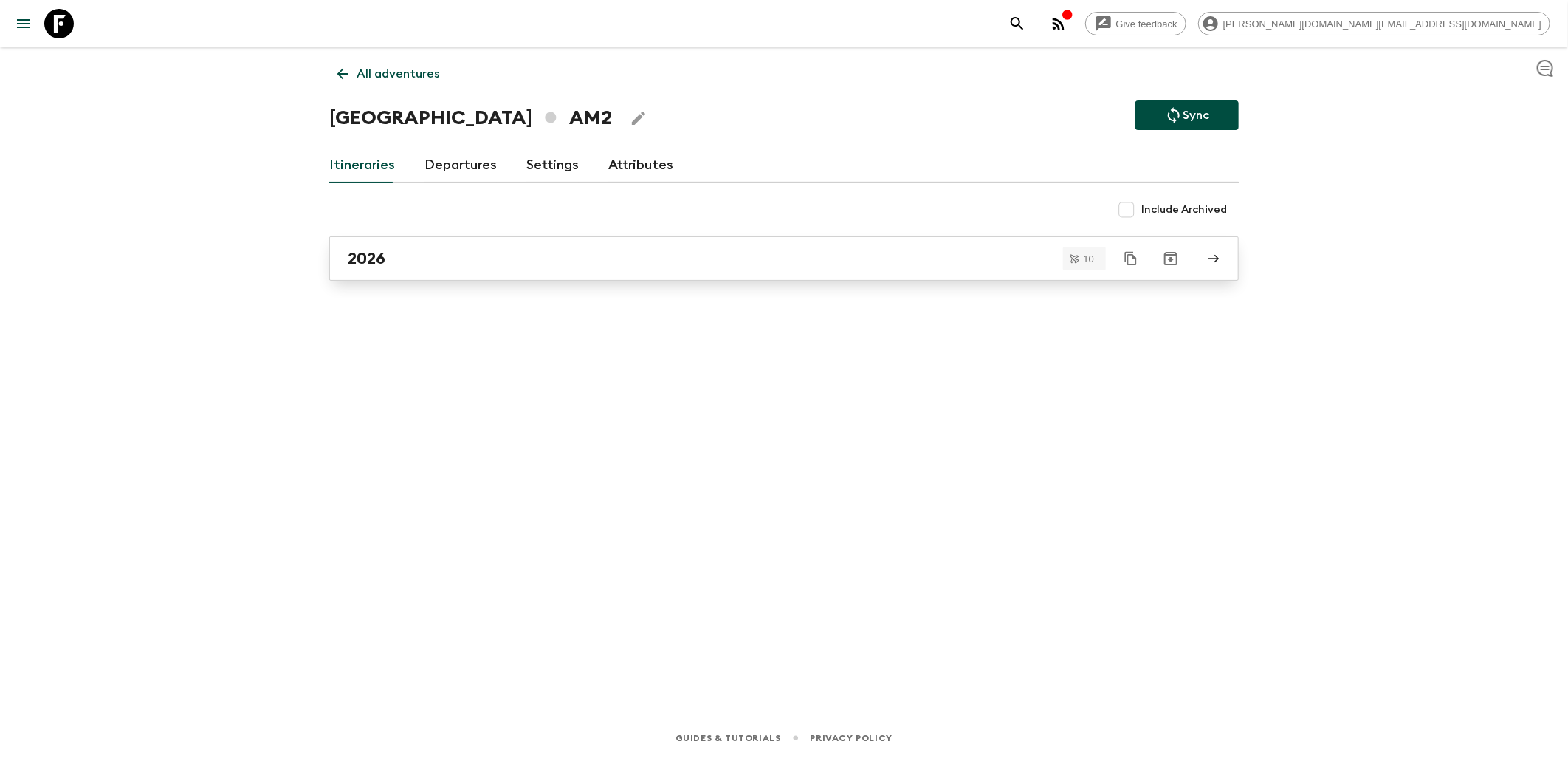
click at [418, 263] on div "2026" at bounding box center [770, 258] width 844 height 19
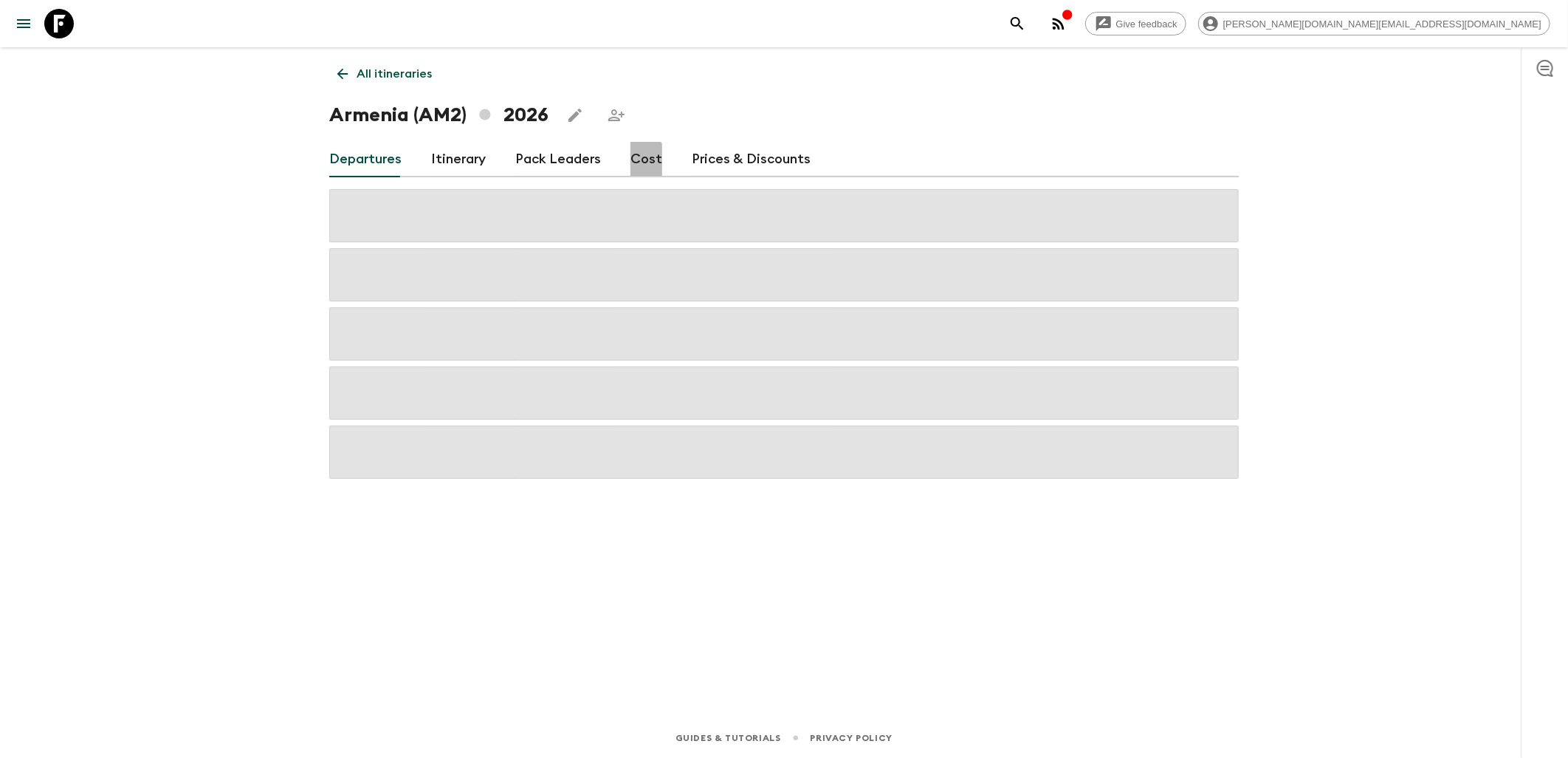
drag, startPoint x: 631, startPoint y: 159, endPoint x: 646, endPoint y: 223, distance: 65.7
click at [631, 159] on link "Cost" at bounding box center [646, 159] width 32 height 35
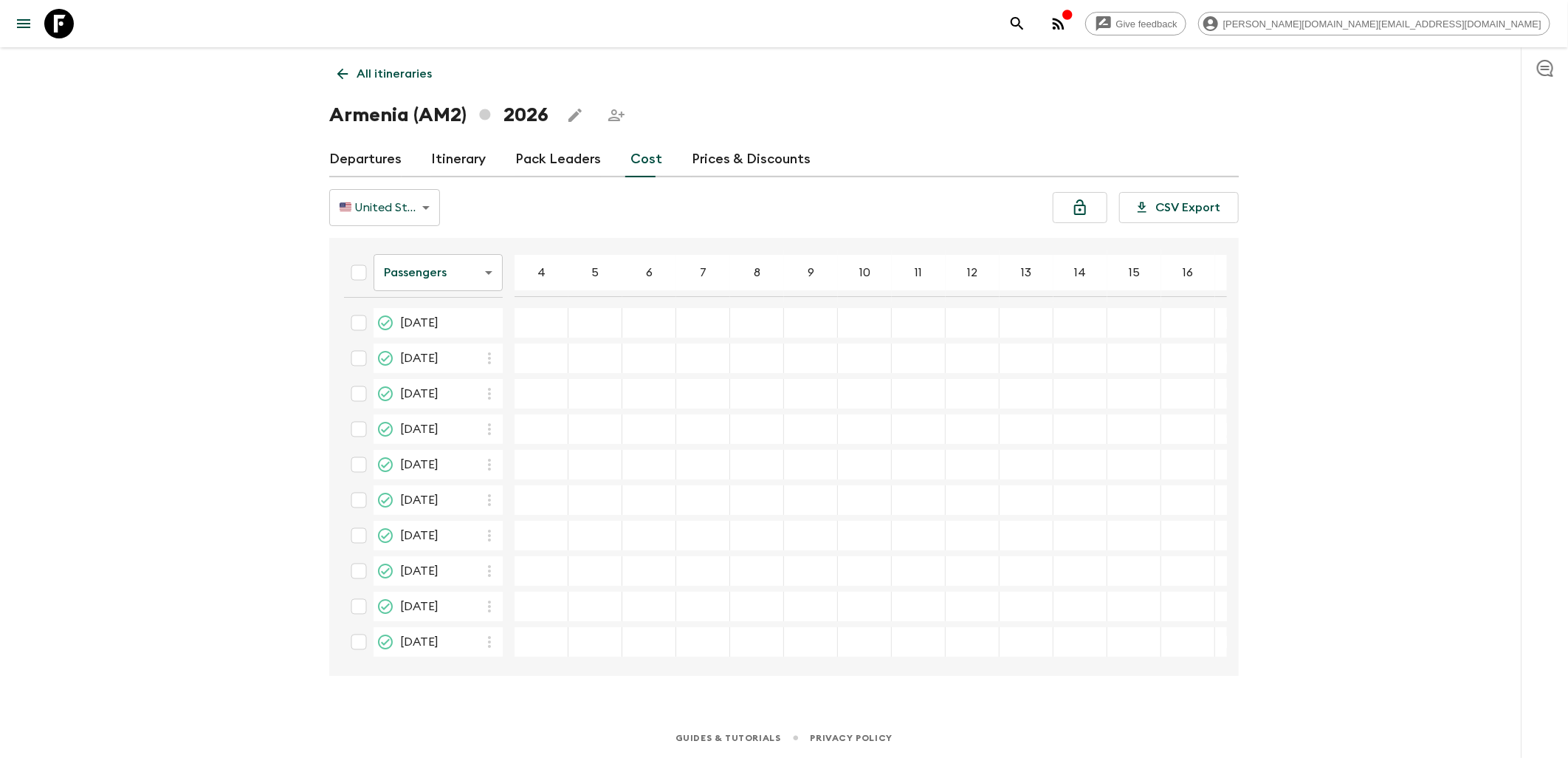
click at [62, 18] on icon at bounding box center [59, 23] width 29 height 29
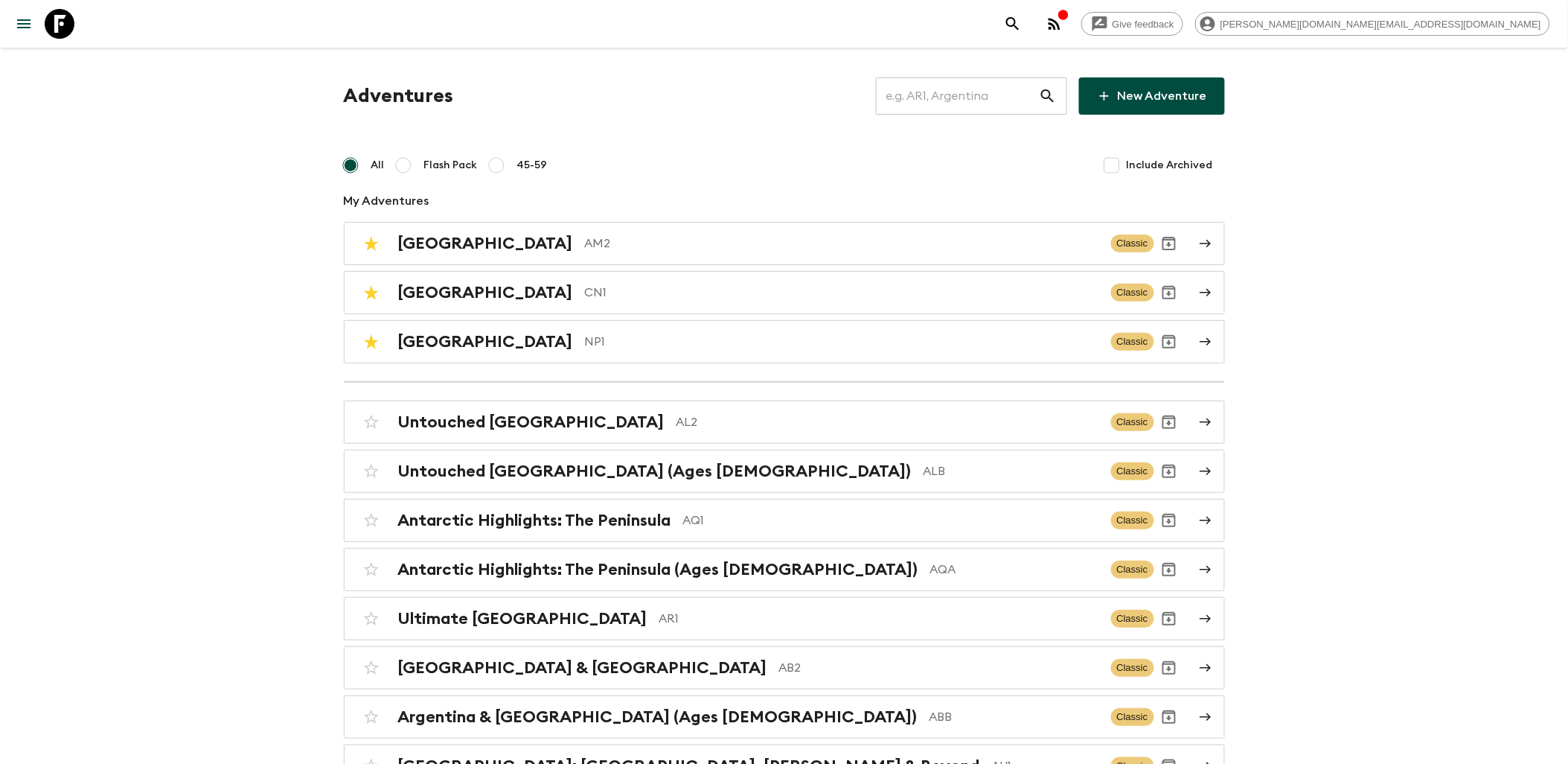
click at [585, 333] on p "NP1" at bounding box center [842, 341] width 515 height 18
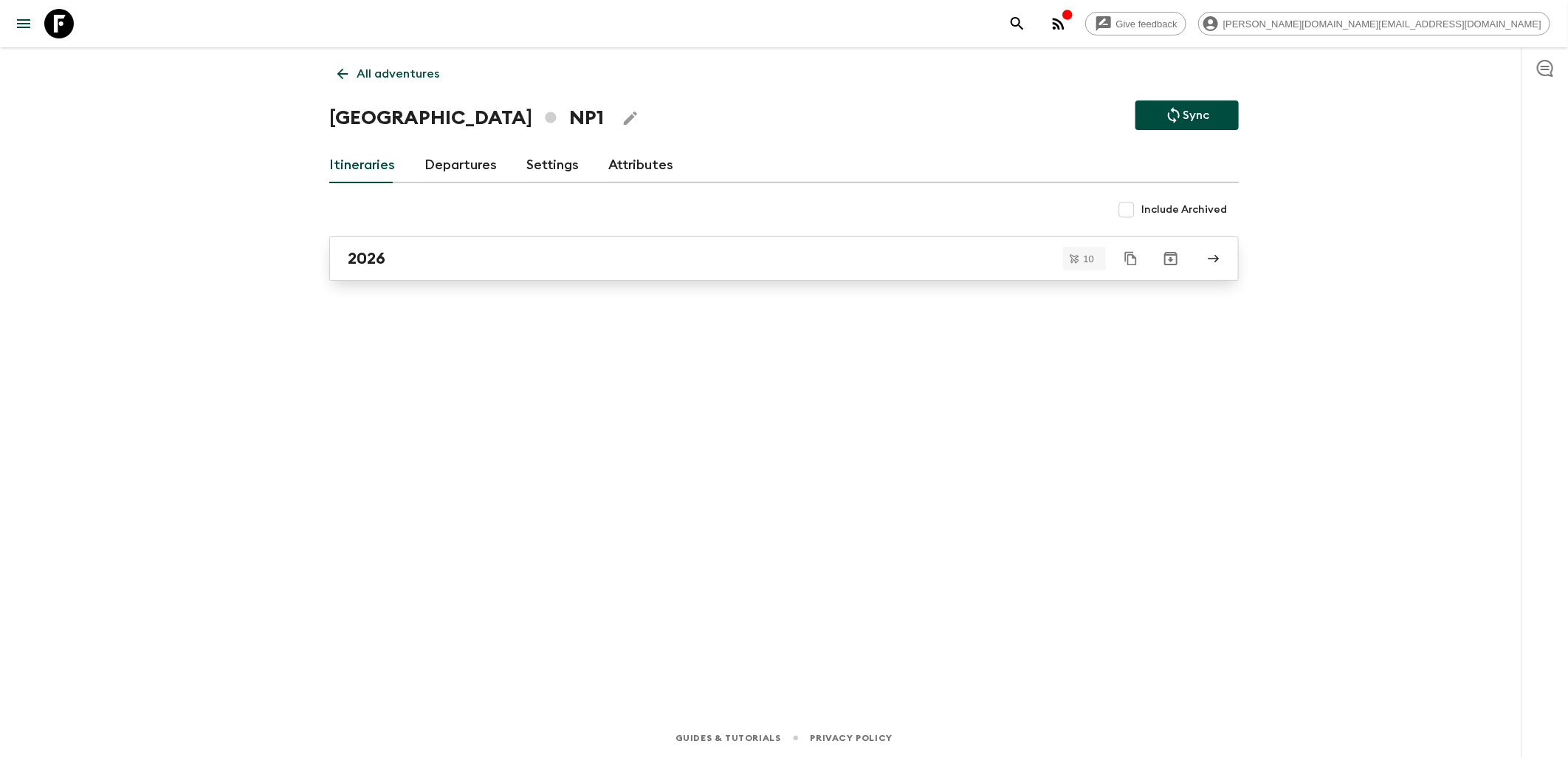
click at [397, 267] on div "2026" at bounding box center [770, 258] width 844 height 19
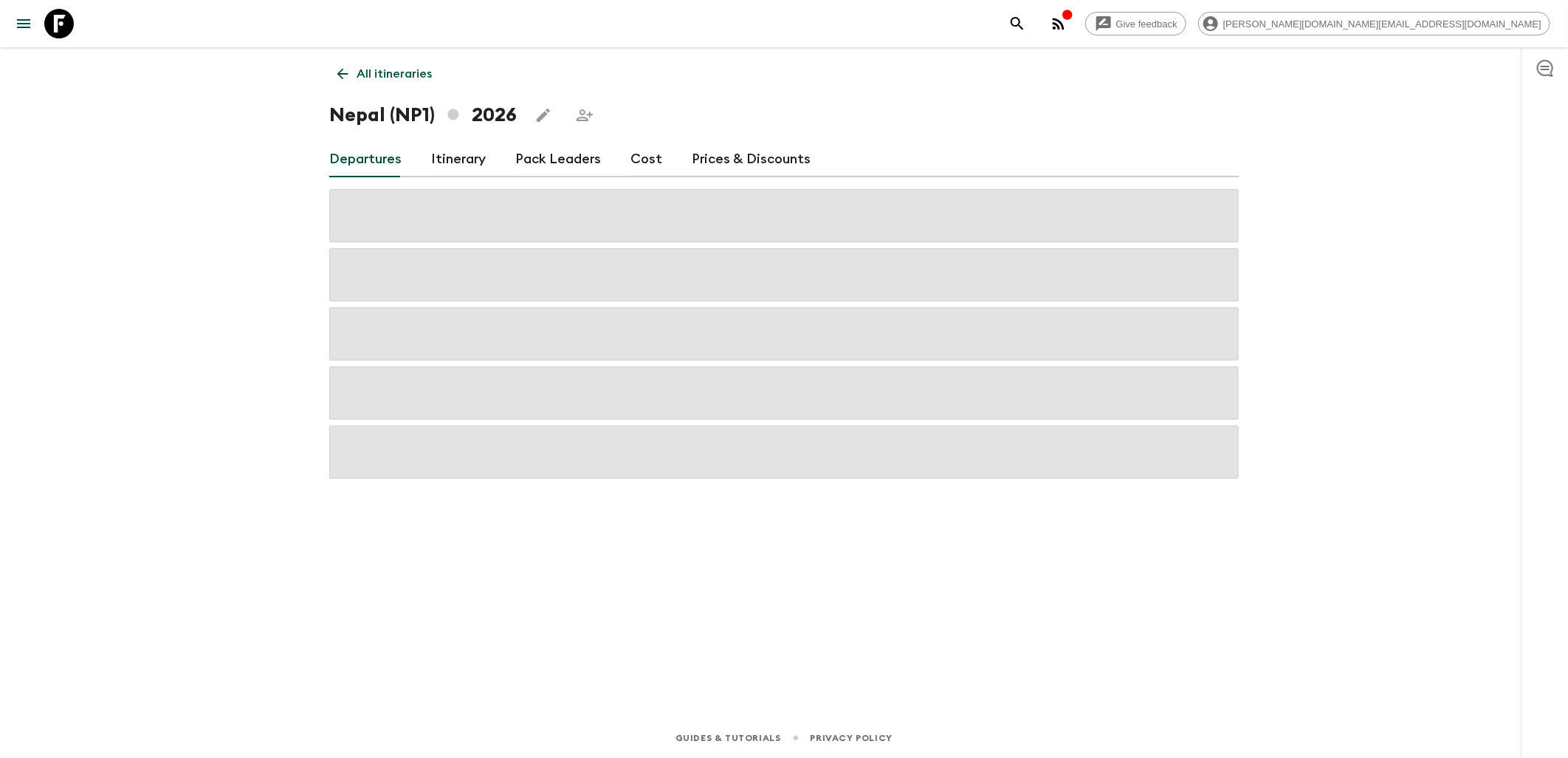
click at [643, 164] on link "Cost" at bounding box center [646, 159] width 32 height 35
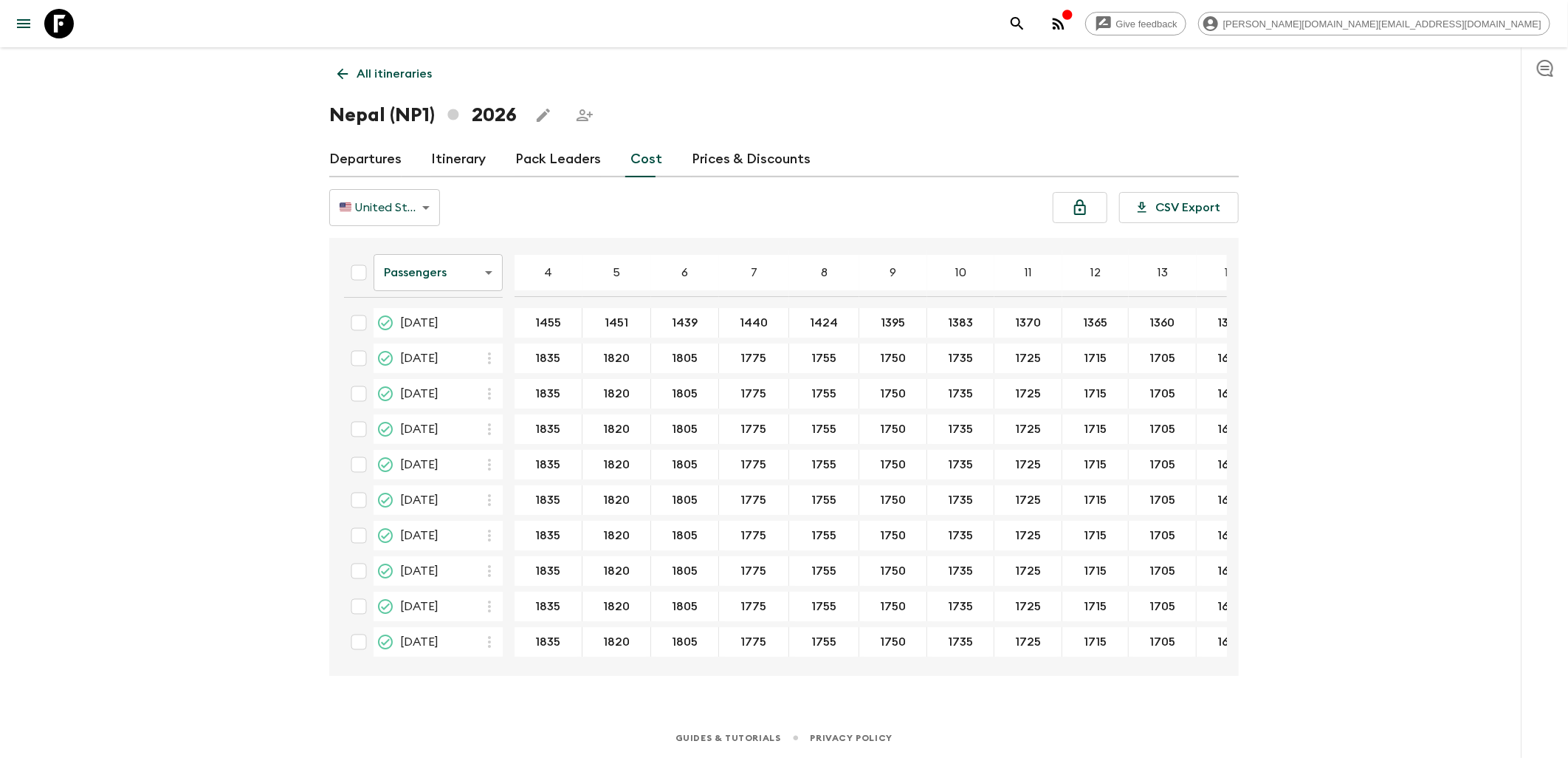
click at [461, 269] on body "Give feedback [PERSON_NAME][DOMAIN_NAME][EMAIL_ADDRESS][DOMAIN_NAME] All itiner…" at bounding box center [784, 379] width 1568 height 758
click at [444, 332] on li "Extras" at bounding box center [439, 332] width 129 height 23
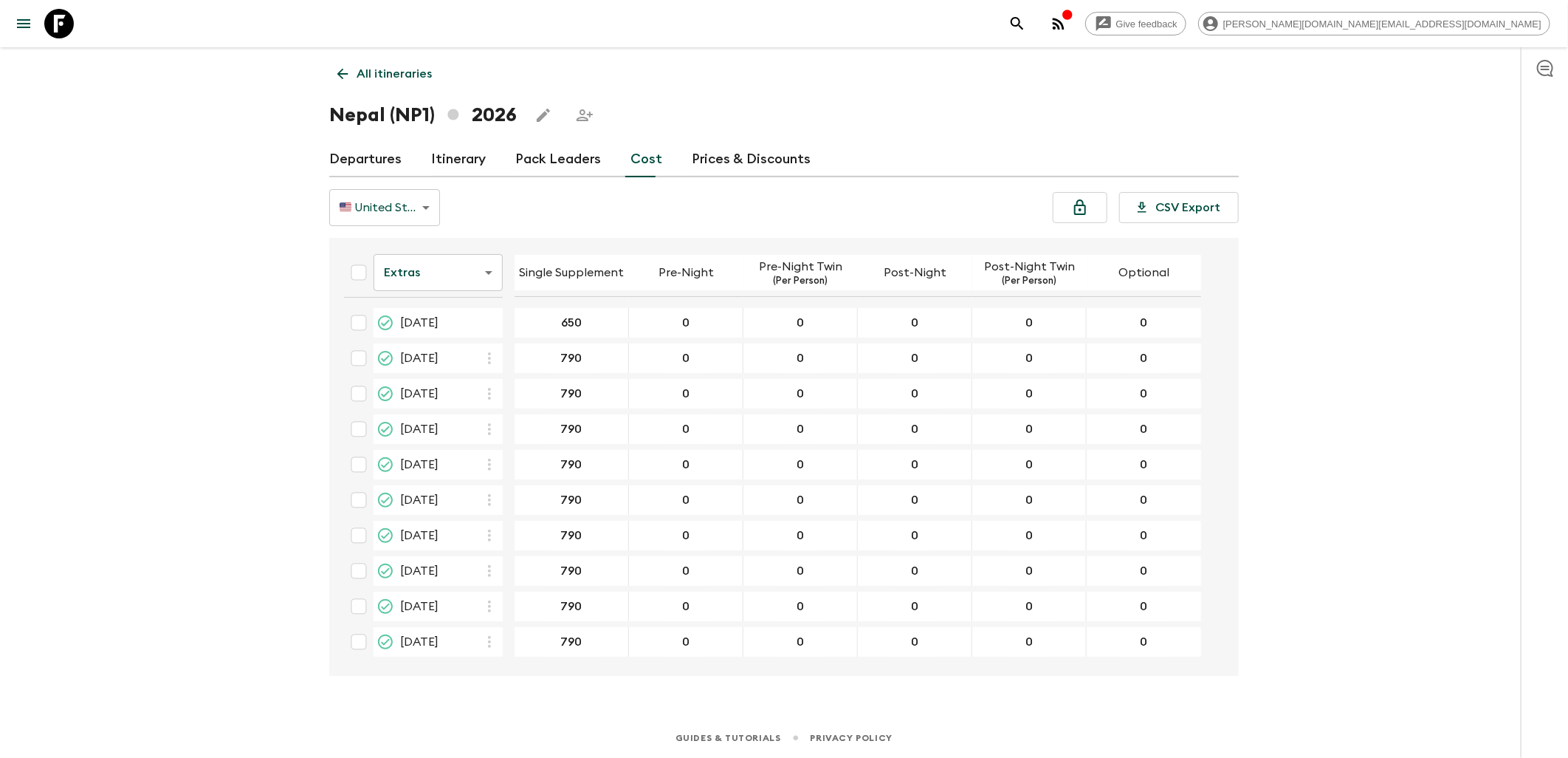
click at [440, 288] on body "Give feedback [PERSON_NAME][DOMAIN_NAME][EMAIL_ADDRESS][DOMAIN_NAME] All itiner…" at bounding box center [784, 379] width 1568 height 758
click at [434, 347] on li "Mandatory" at bounding box center [439, 356] width 129 height 23
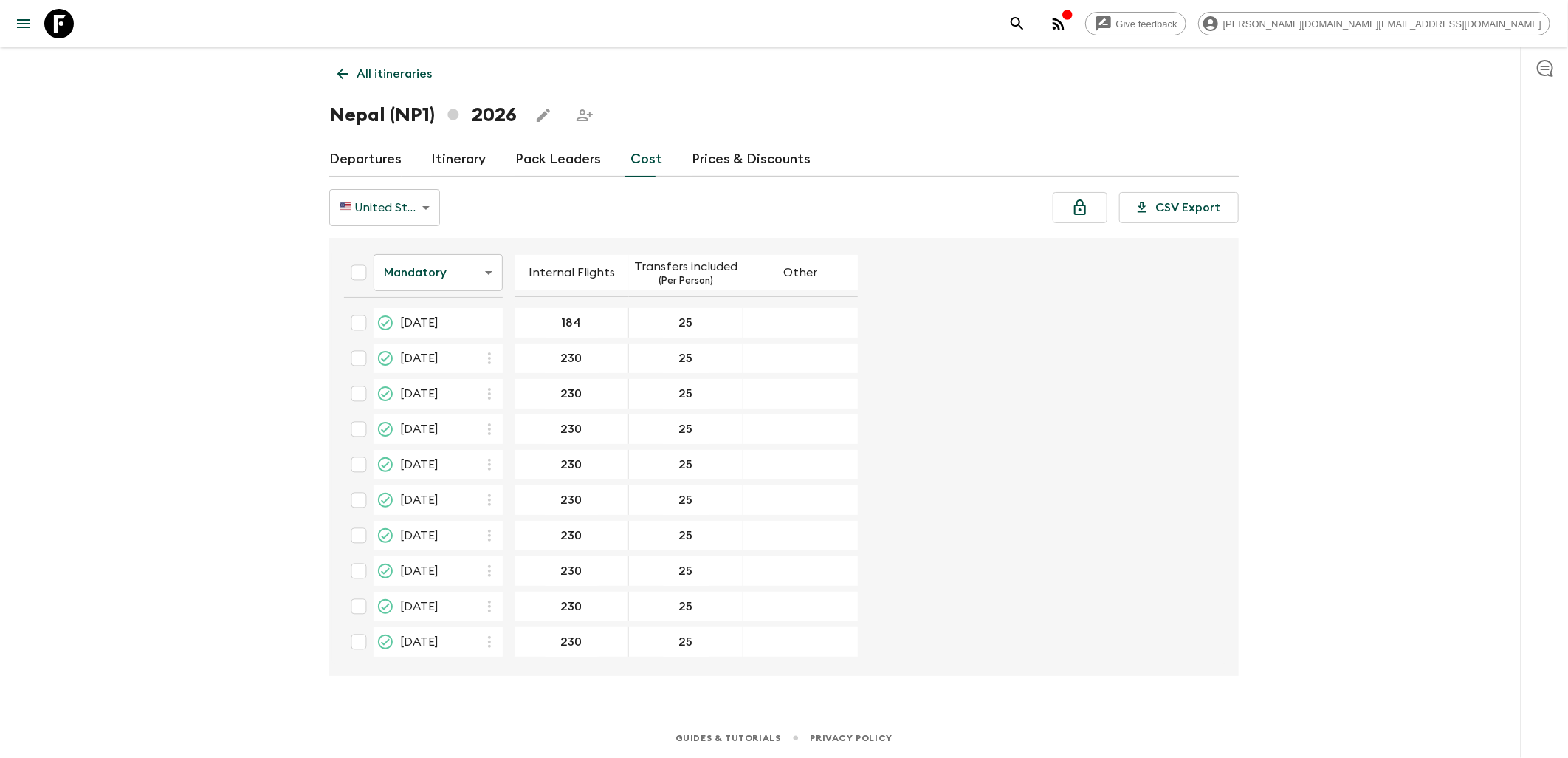
click at [450, 284] on body "Give feedback [PERSON_NAME][DOMAIN_NAME][EMAIL_ADDRESS][DOMAIN_NAME] All itiner…" at bounding box center [784, 379] width 1568 height 758
click at [438, 309] on li "Passengers" at bounding box center [439, 309] width 129 height 23
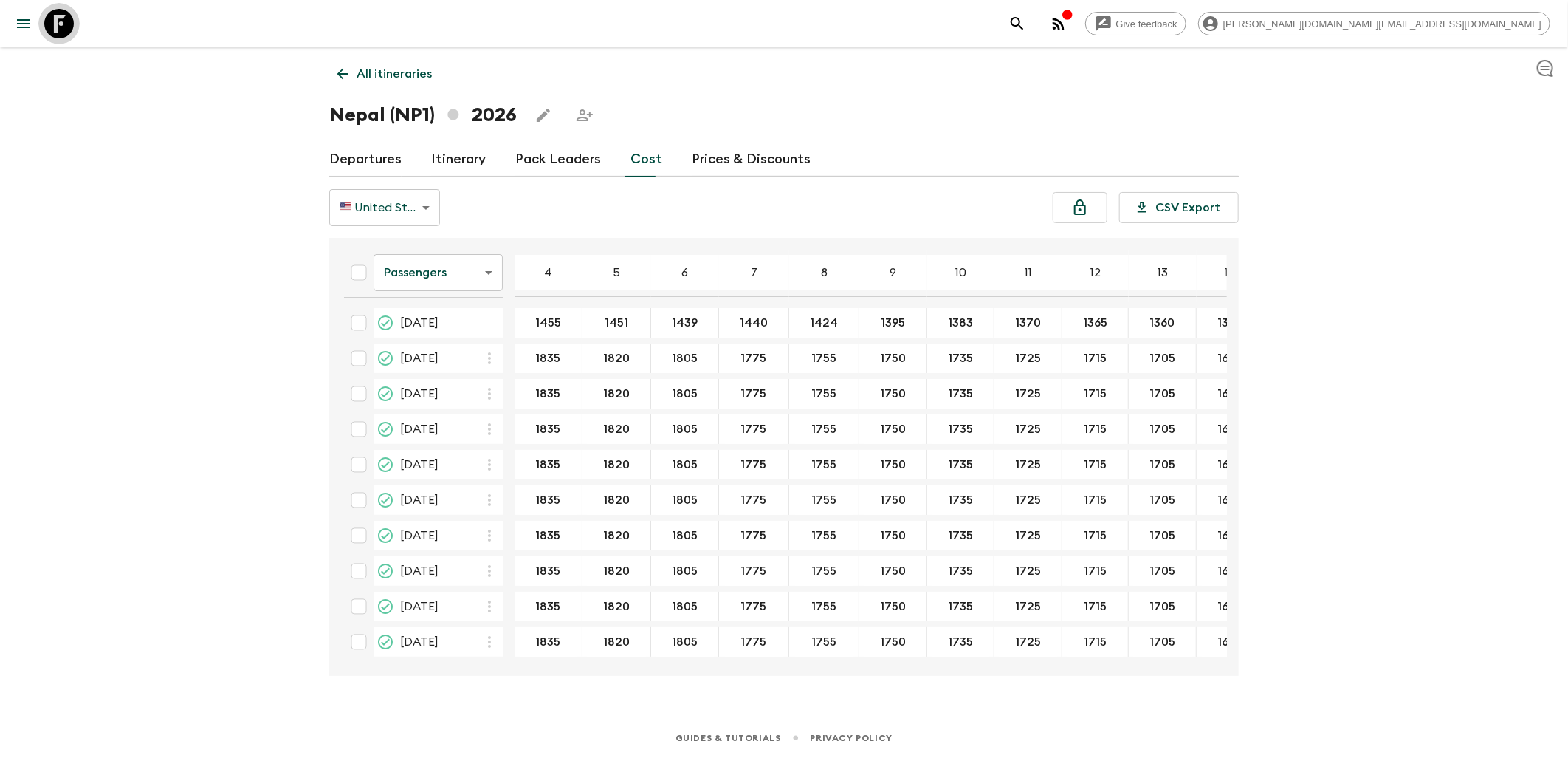
click at [54, 30] on icon at bounding box center [59, 23] width 29 height 29
